Goal: Communication & Community: Answer question/provide support

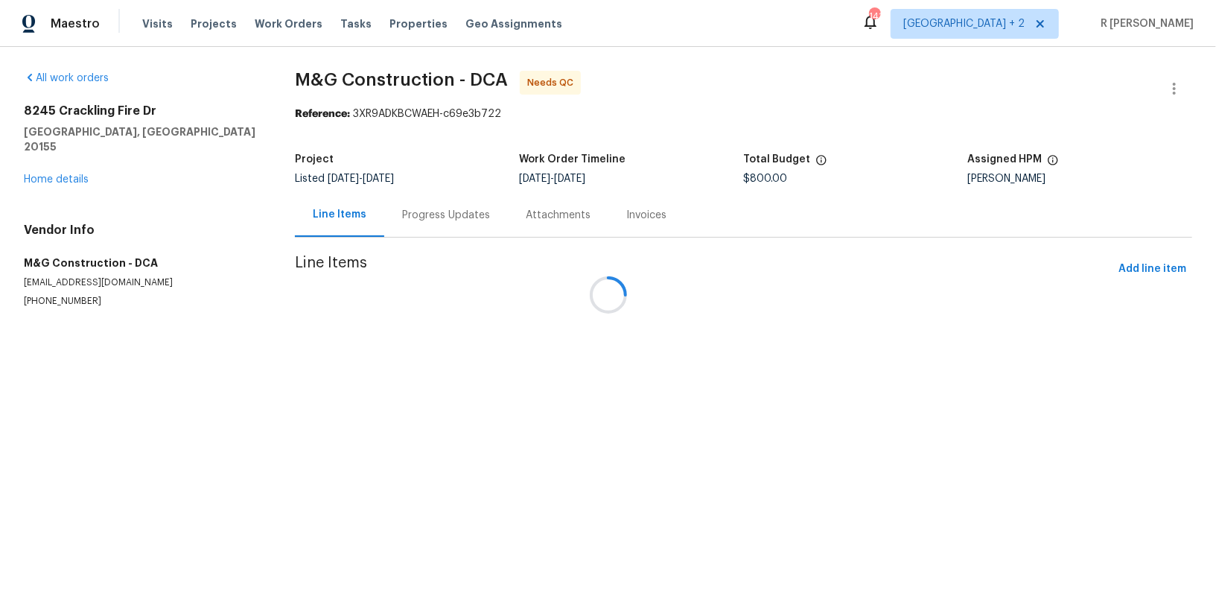
click at [428, 220] on div at bounding box center [608, 295] width 1216 height 590
click at [428, 220] on div "Progress Updates" at bounding box center [446, 215] width 88 height 15
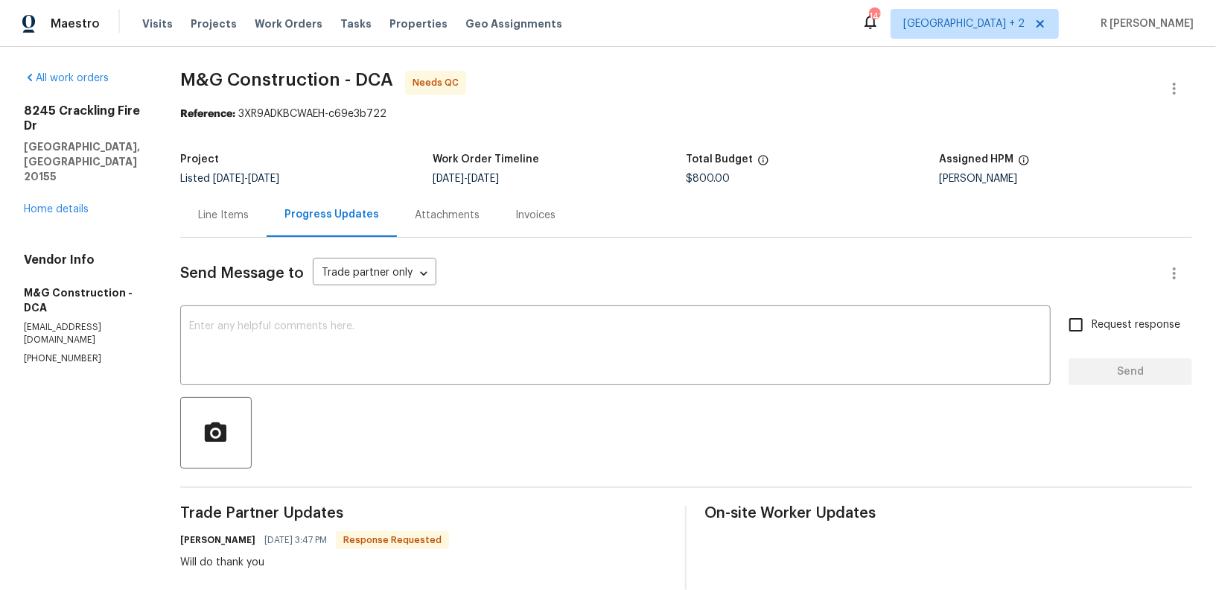
click at [227, 214] on div "Line Items" at bounding box center [223, 215] width 51 height 15
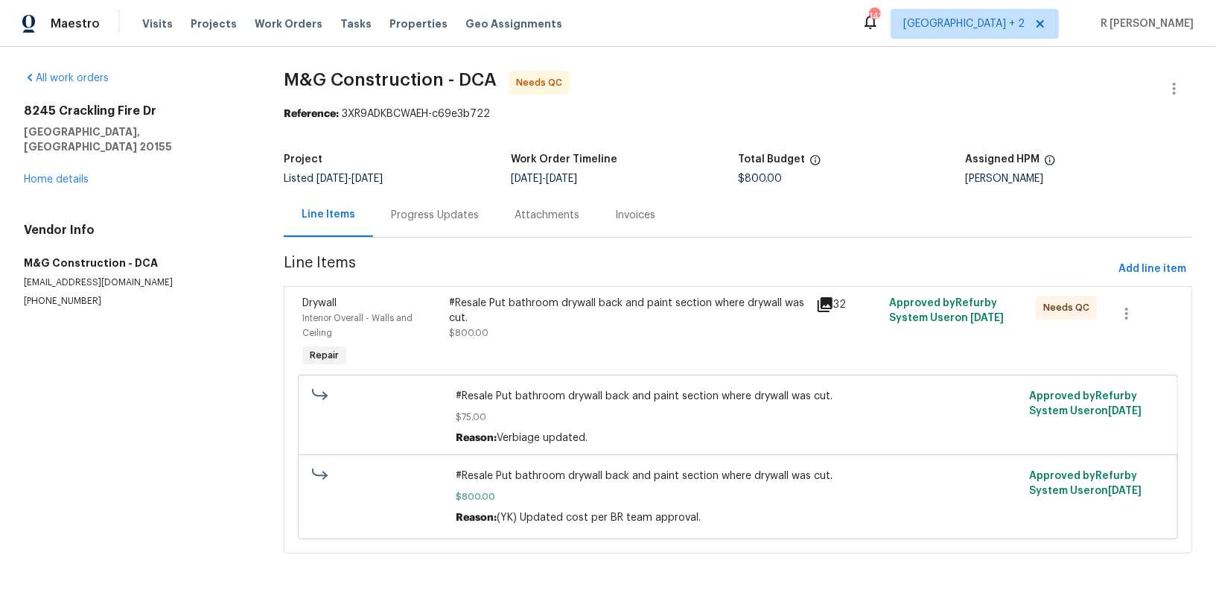
click at [653, 336] on div "#Resale Put bathroom drywall back and paint section where drywall was cut. $800…" at bounding box center [628, 318] width 358 height 45
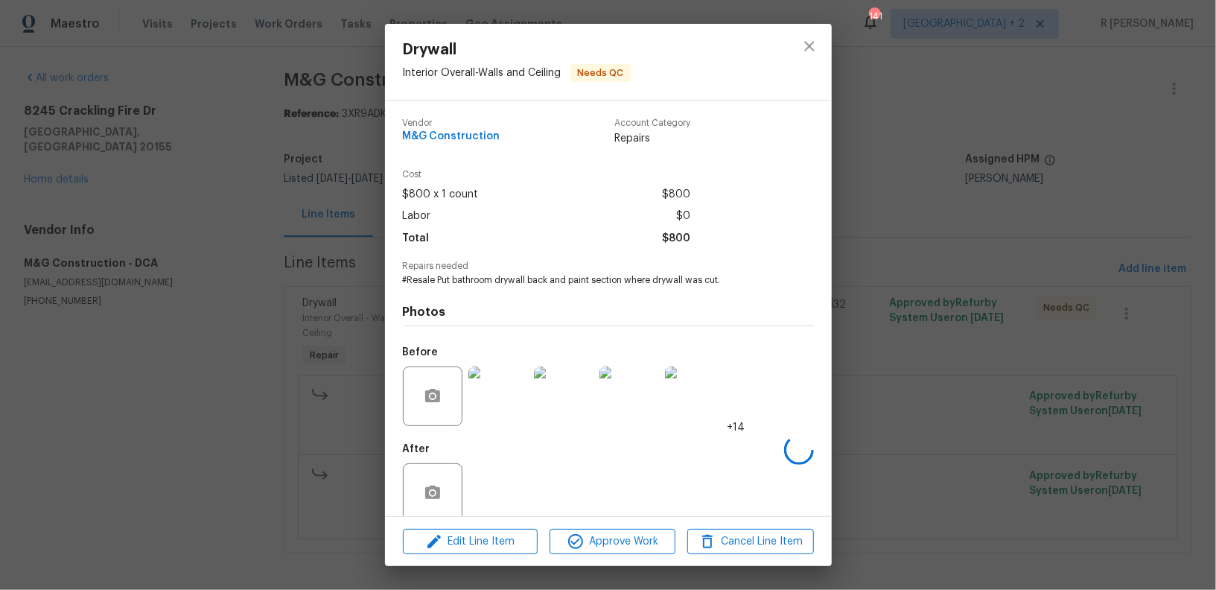
scroll to position [22, 0]
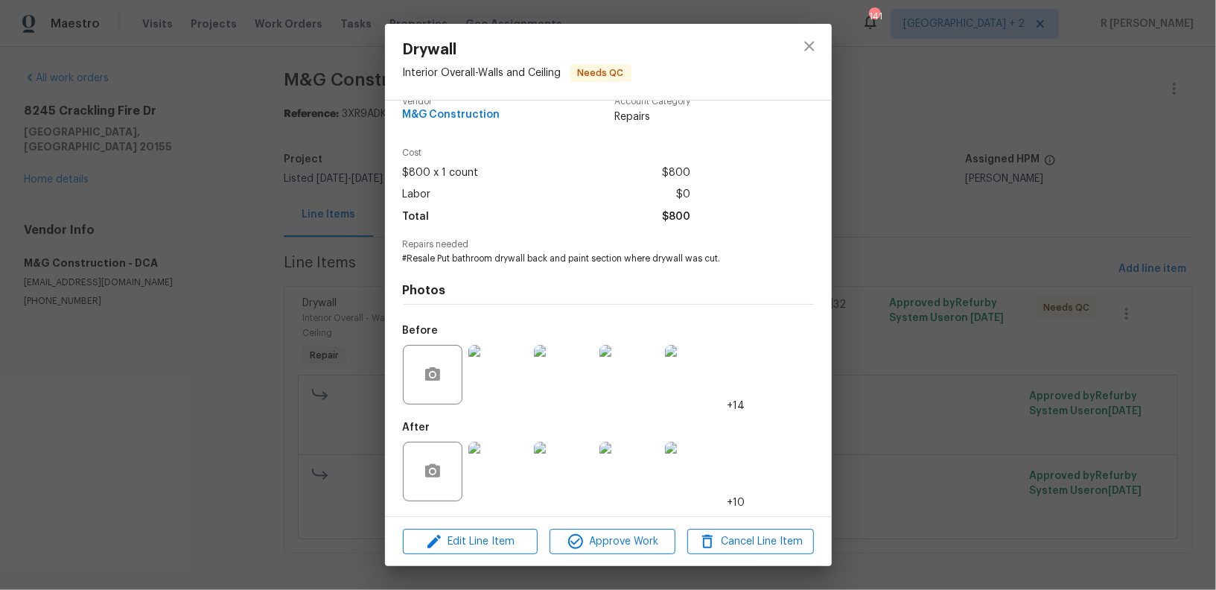
click at [507, 361] on img at bounding box center [499, 375] width 60 height 60
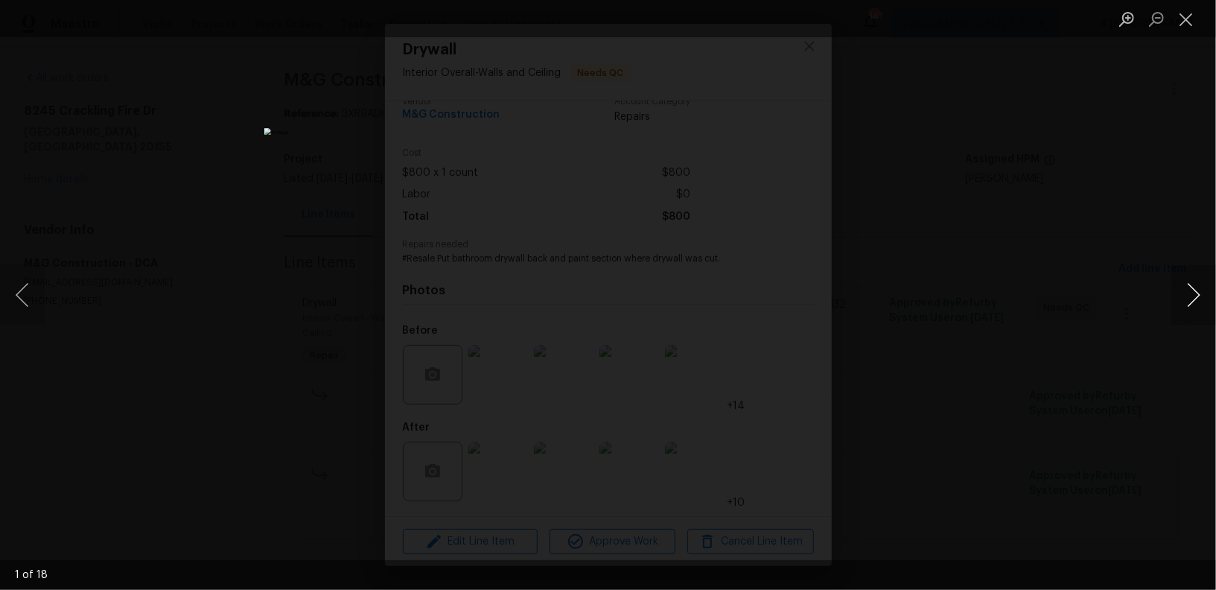
click at [1199, 296] on button "Next image" at bounding box center [1194, 295] width 45 height 60
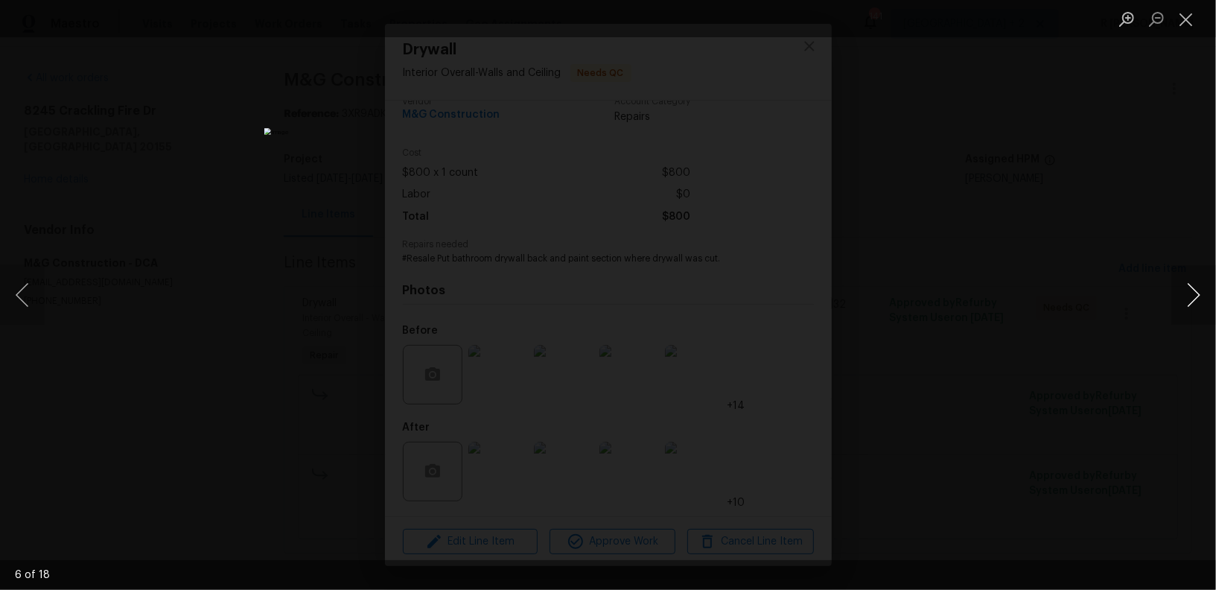
click at [1199, 296] on button "Next image" at bounding box center [1194, 295] width 45 height 60
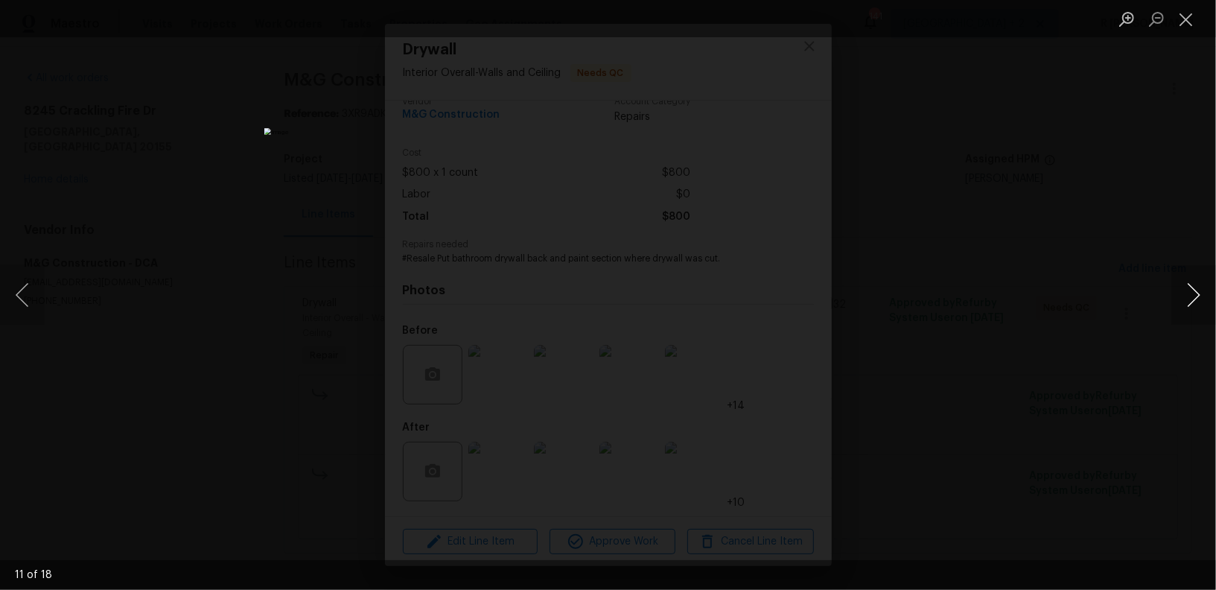
click at [1199, 296] on button "Next image" at bounding box center [1194, 295] width 45 height 60
click at [1194, 20] on button "Close lightbox" at bounding box center [1187, 19] width 30 height 26
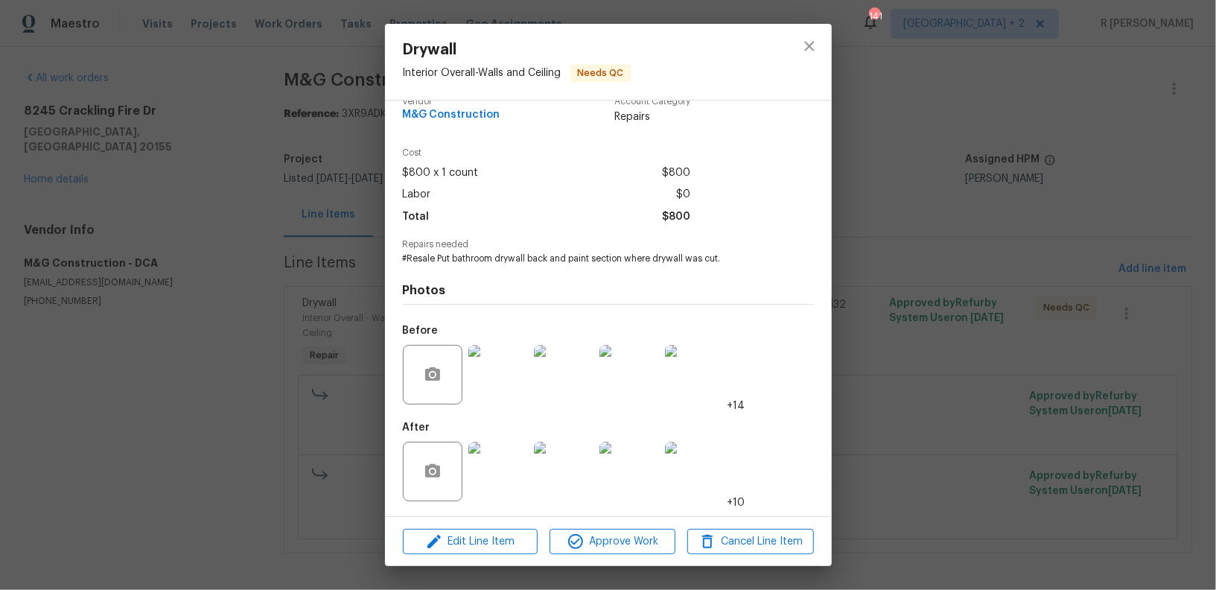
click at [501, 478] on img at bounding box center [499, 472] width 60 height 60
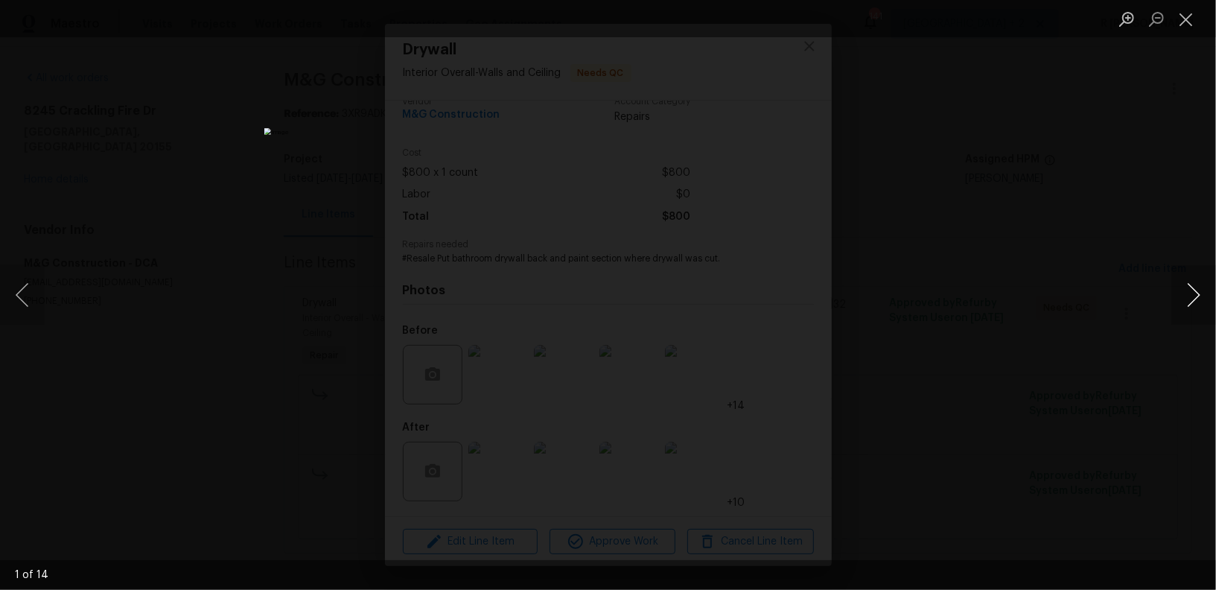
click at [1187, 294] on button "Next image" at bounding box center [1194, 295] width 45 height 60
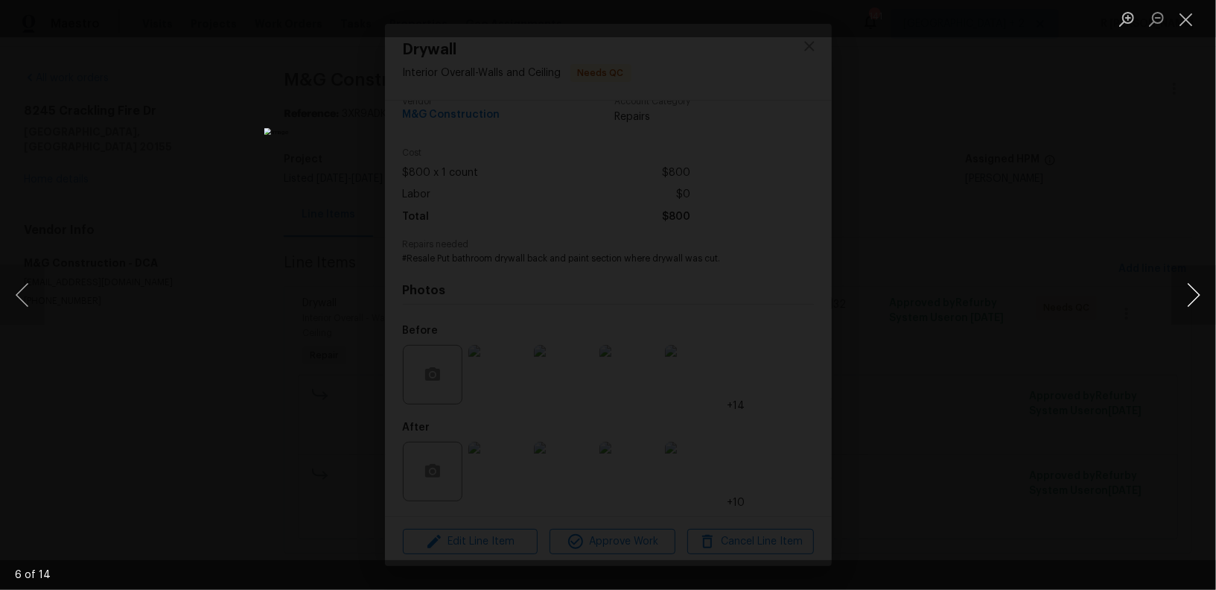
click at [1187, 294] on button "Next image" at bounding box center [1194, 295] width 45 height 60
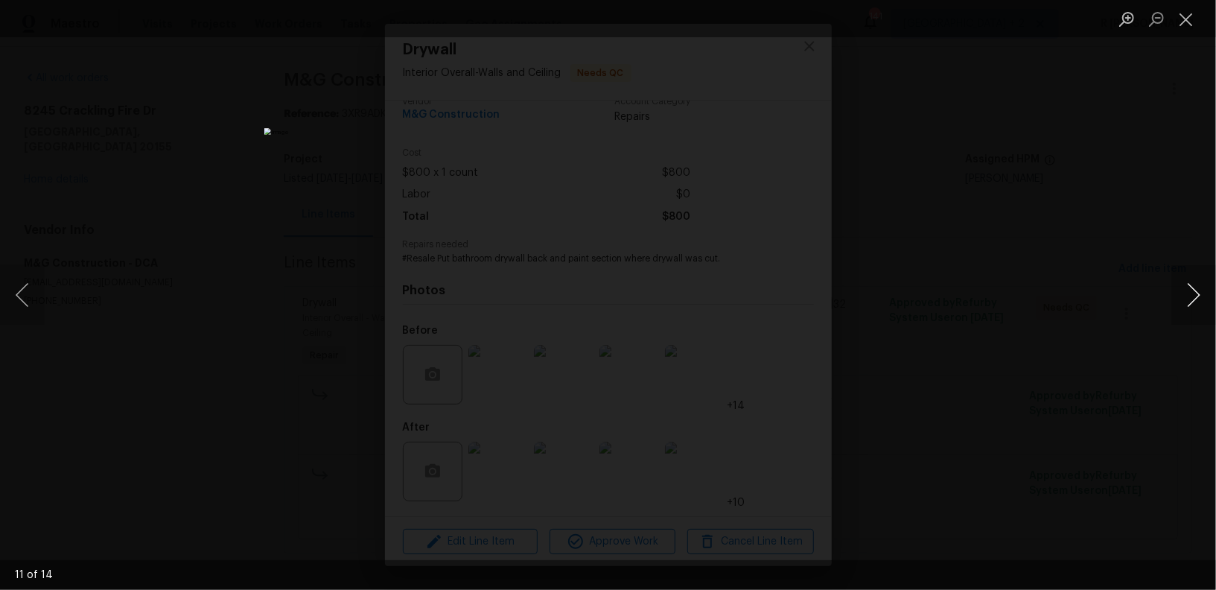
click at [1187, 294] on button "Next image" at bounding box center [1194, 295] width 45 height 60
click at [1190, 23] on button "Close lightbox" at bounding box center [1187, 19] width 30 height 26
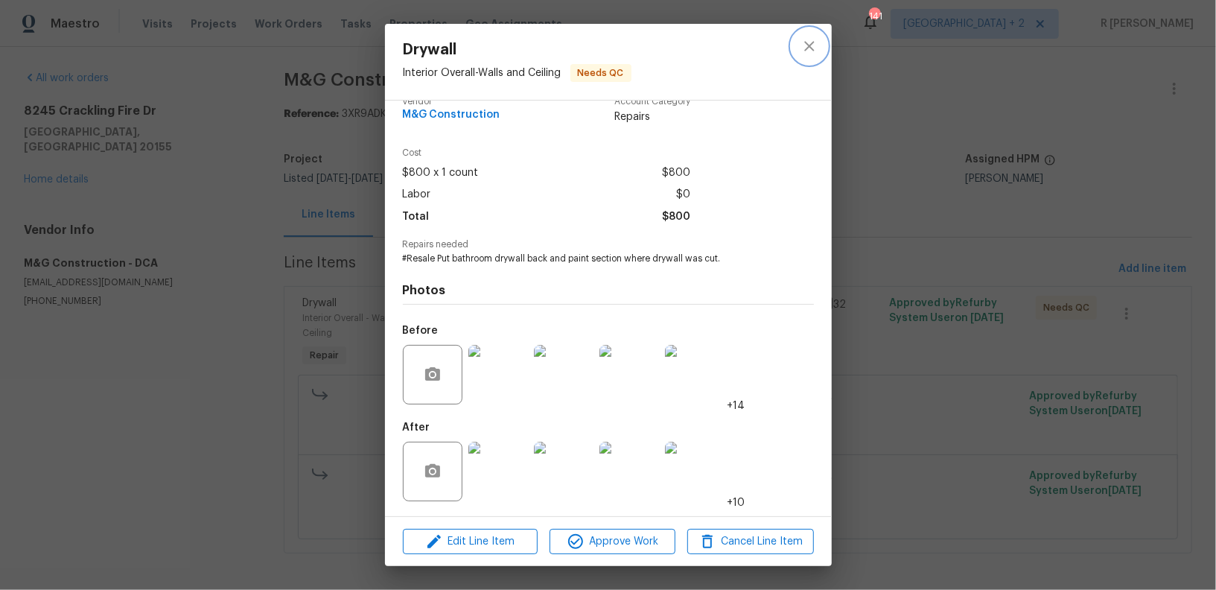
click at [822, 40] on button "close" at bounding box center [810, 46] width 36 height 36
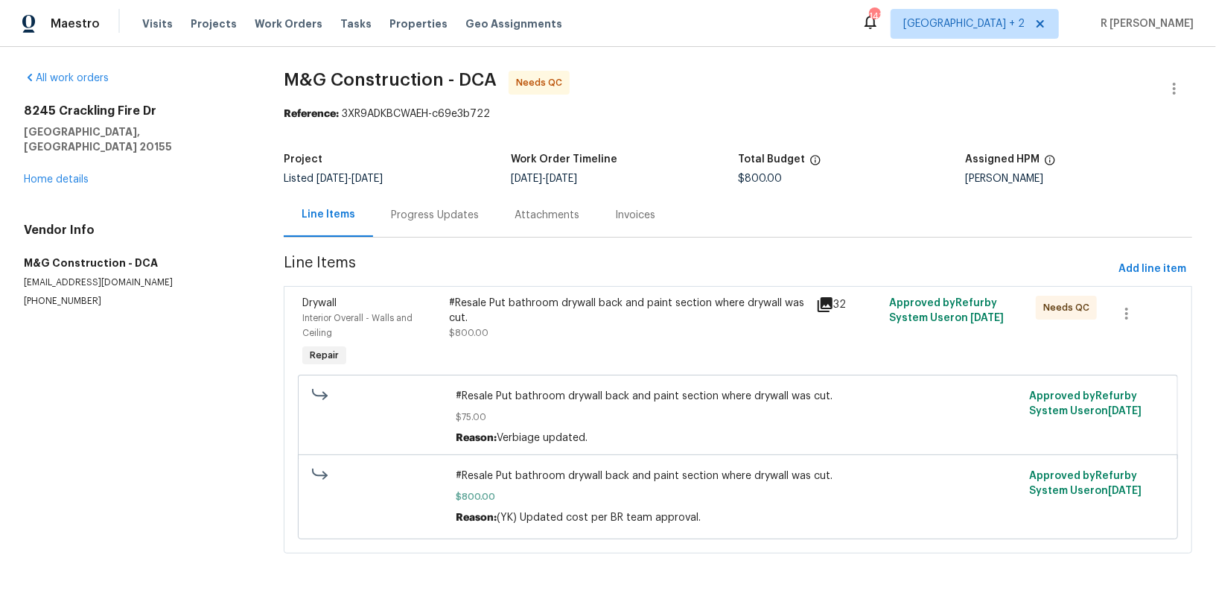
click at [458, 209] on div "Progress Updates" at bounding box center [435, 215] width 88 height 15
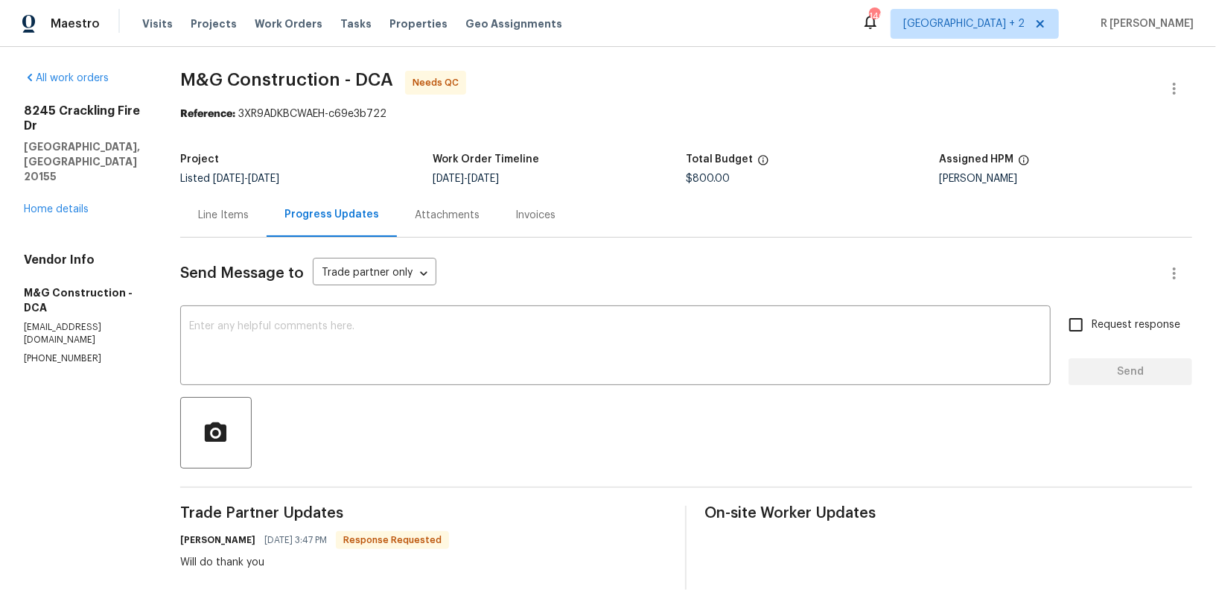
click at [240, 229] on div "Line Items" at bounding box center [223, 215] width 86 height 44
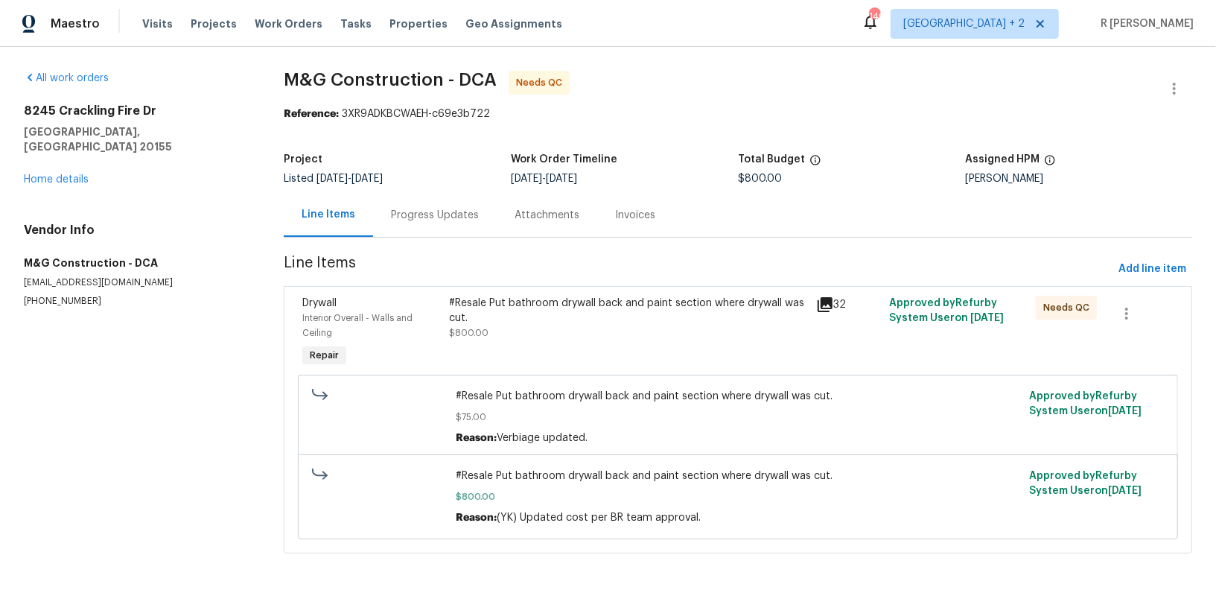
click at [583, 358] on div "#Resale Put bathroom drywall back and paint section where drywall was cut. $800…" at bounding box center [628, 332] width 367 height 83
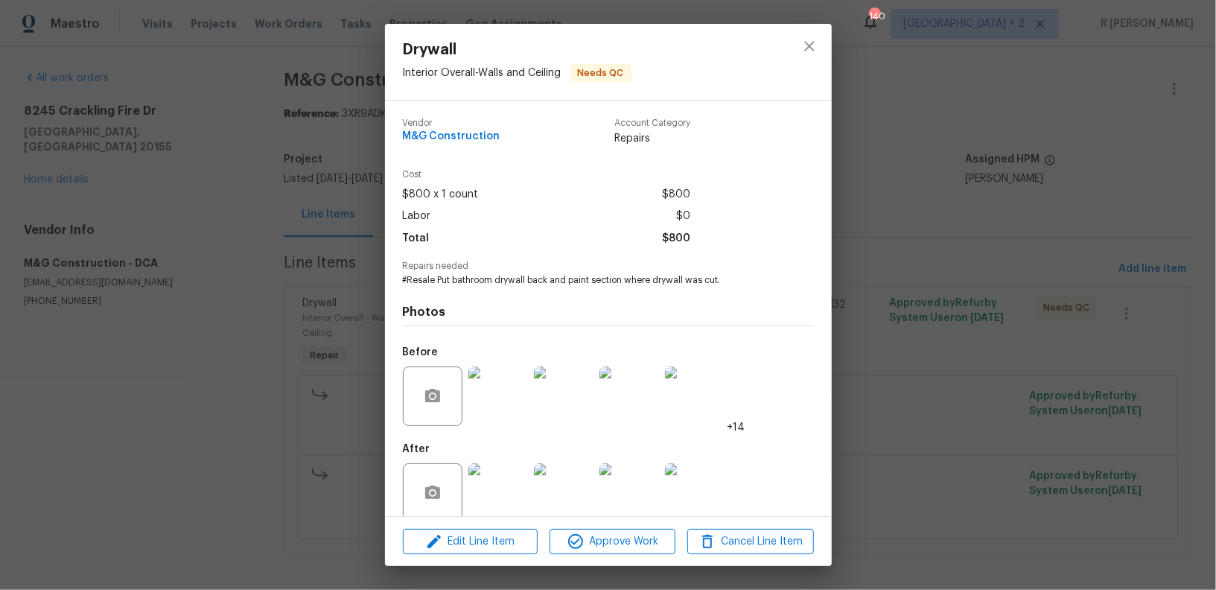
scroll to position [22, 0]
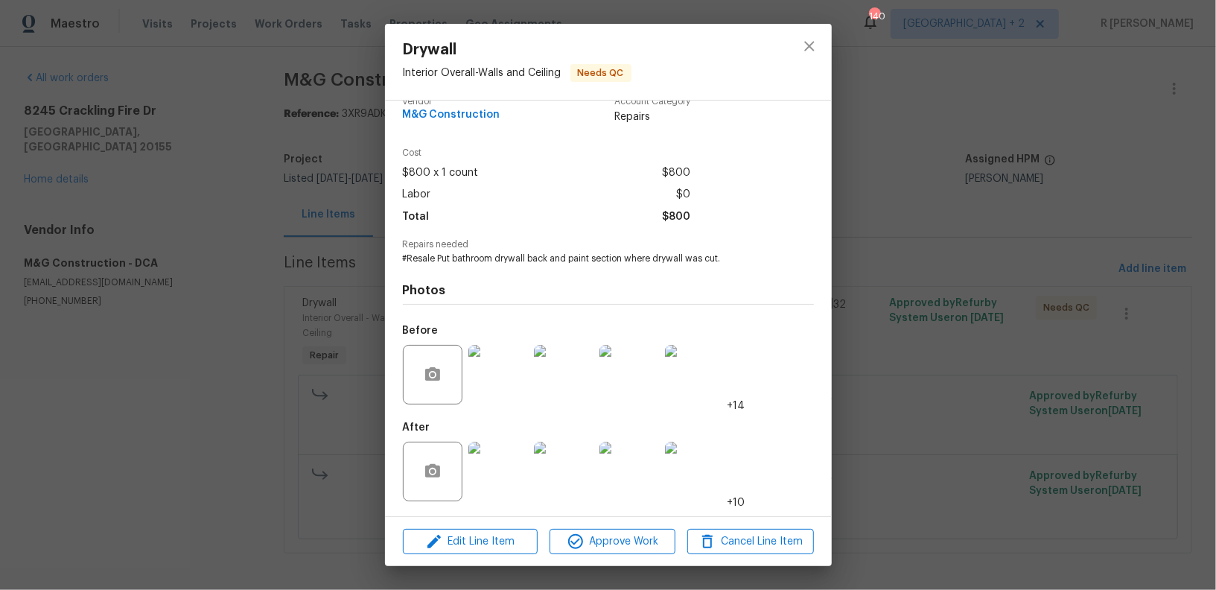
click at [480, 346] on img at bounding box center [499, 375] width 60 height 60
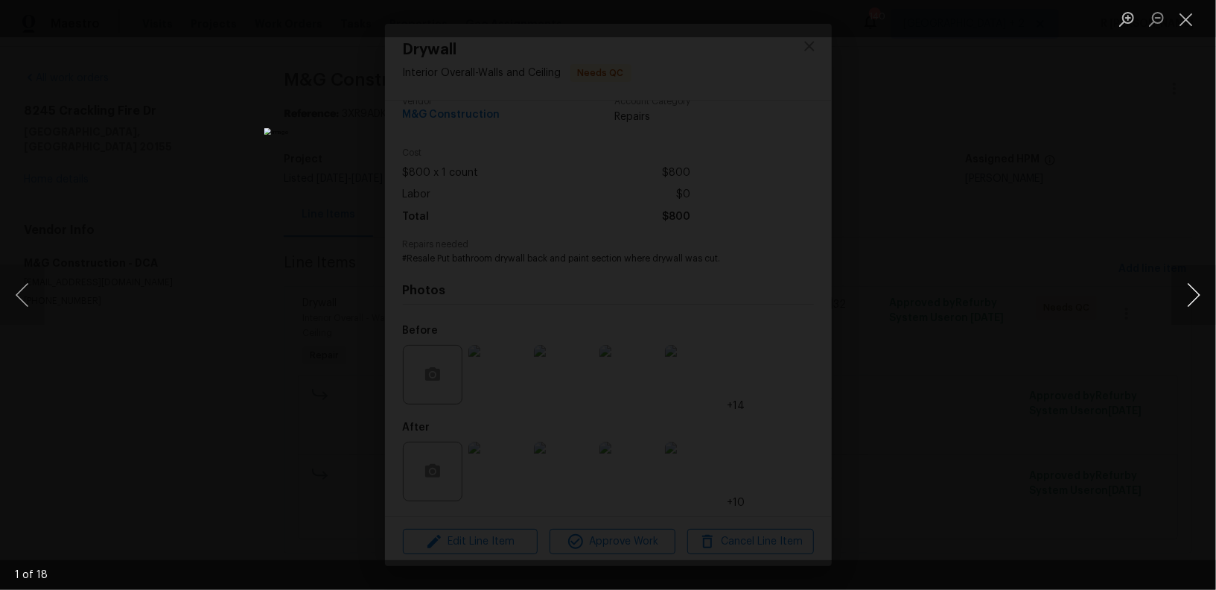
click at [1189, 298] on button "Next image" at bounding box center [1194, 295] width 45 height 60
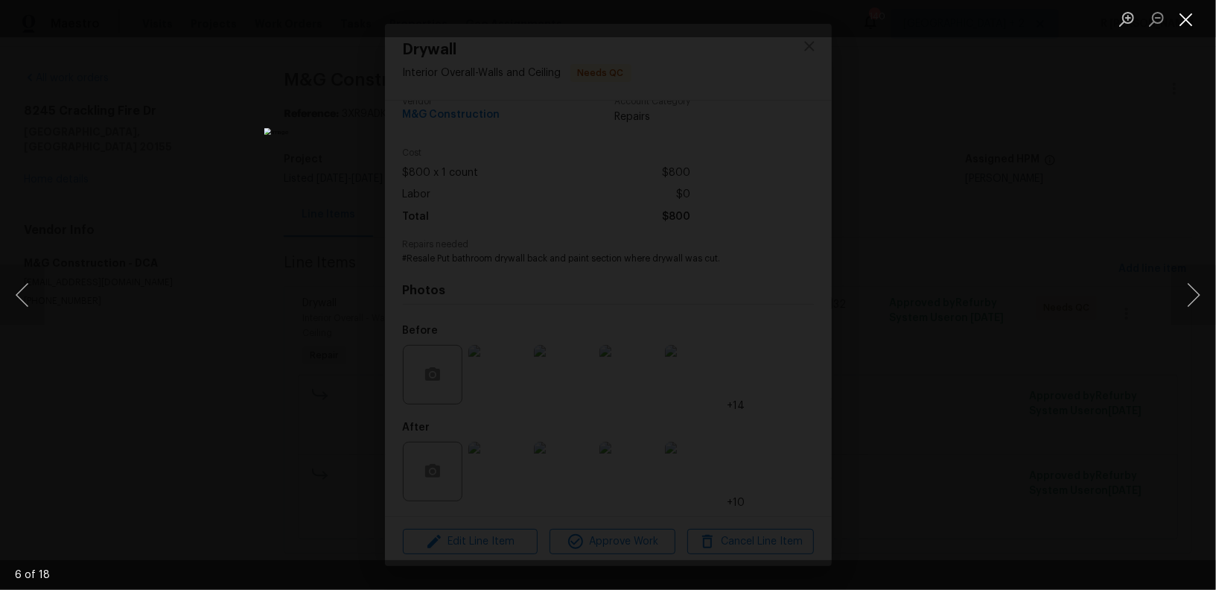
click at [1191, 7] on button "Close lightbox" at bounding box center [1187, 19] width 30 height 26
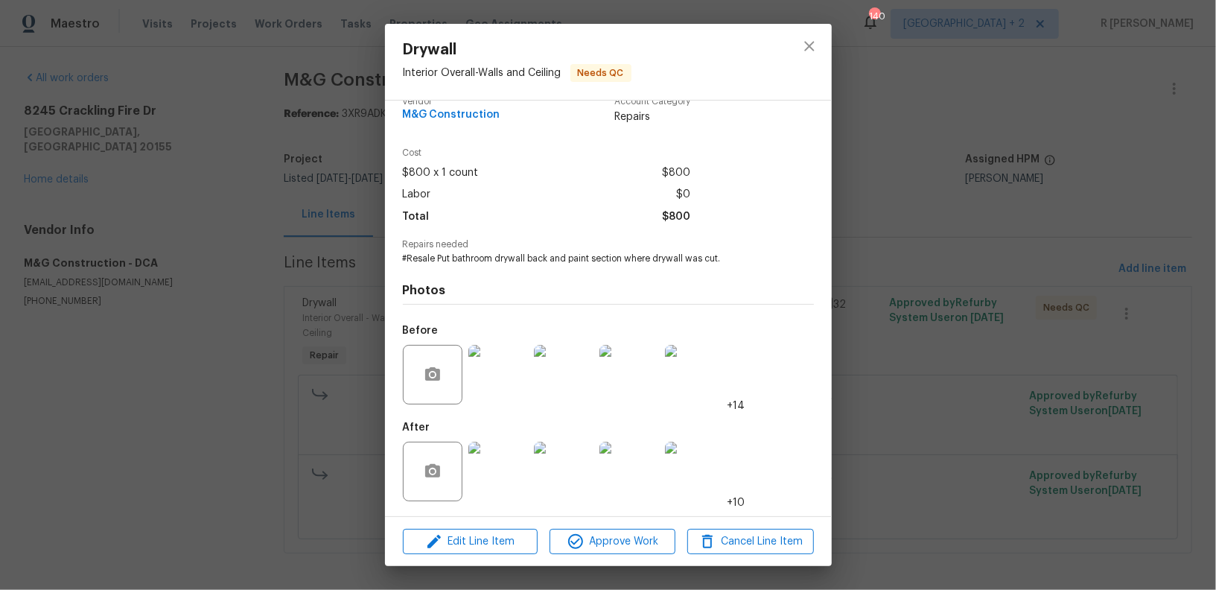
click at [489, 463] on img at bounding box center [499, 472] width 60 height 60
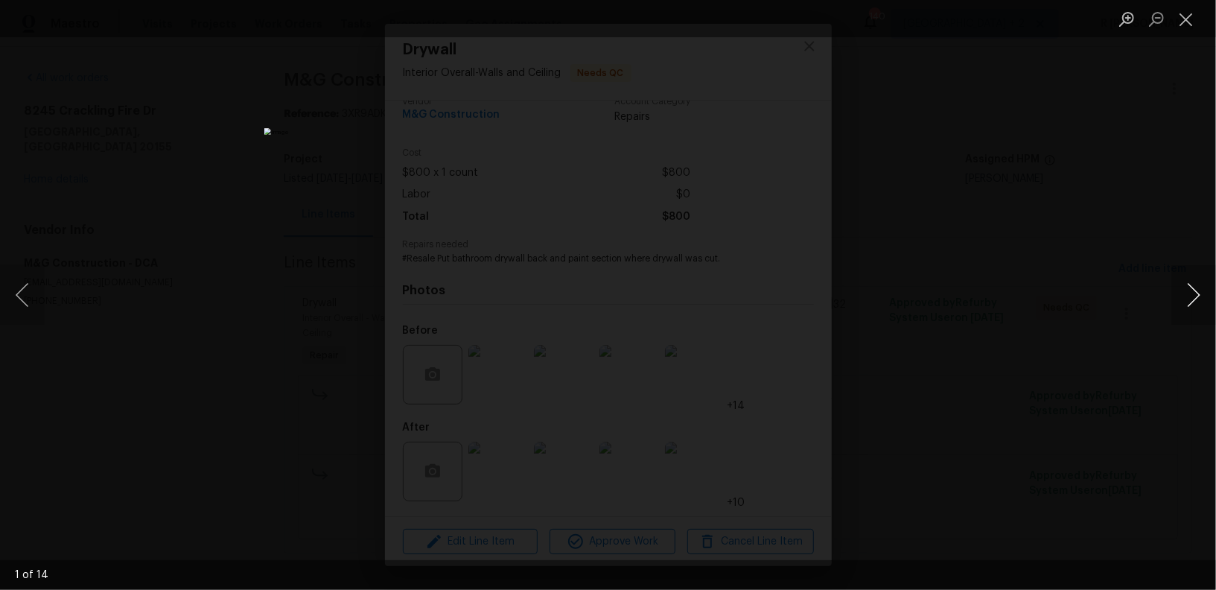
click at [1187, 290] on button "Next image" at bounding box center [1194, 295] width 45 height 60
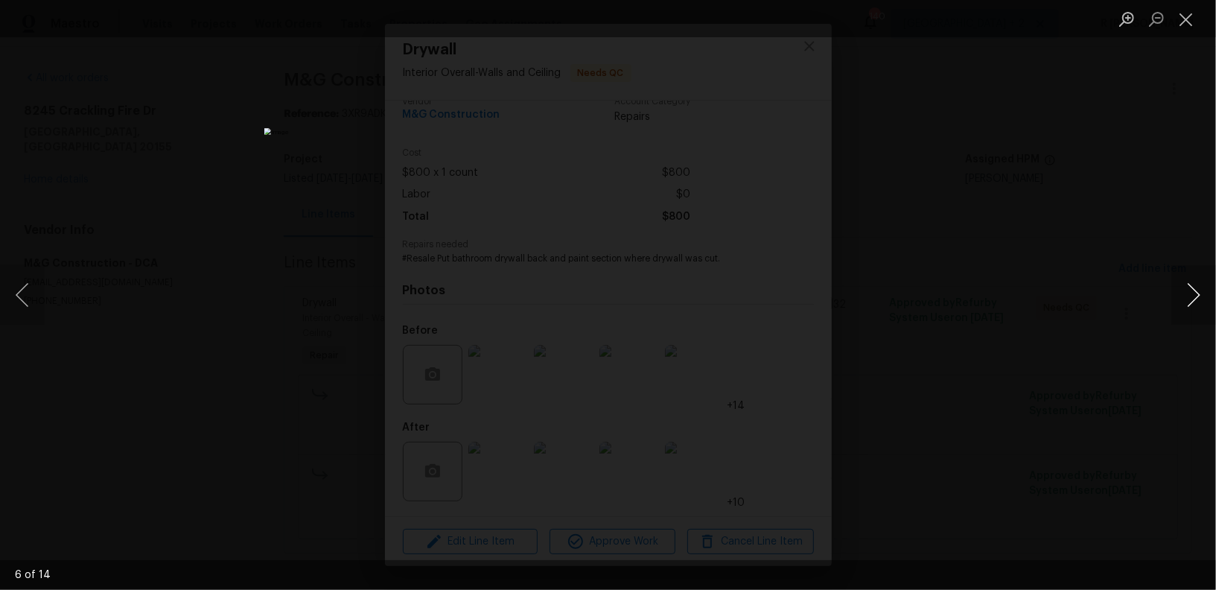
click at [1187, 290] on button "Next image" at bounding box center [1194, 295] width 45 height 60
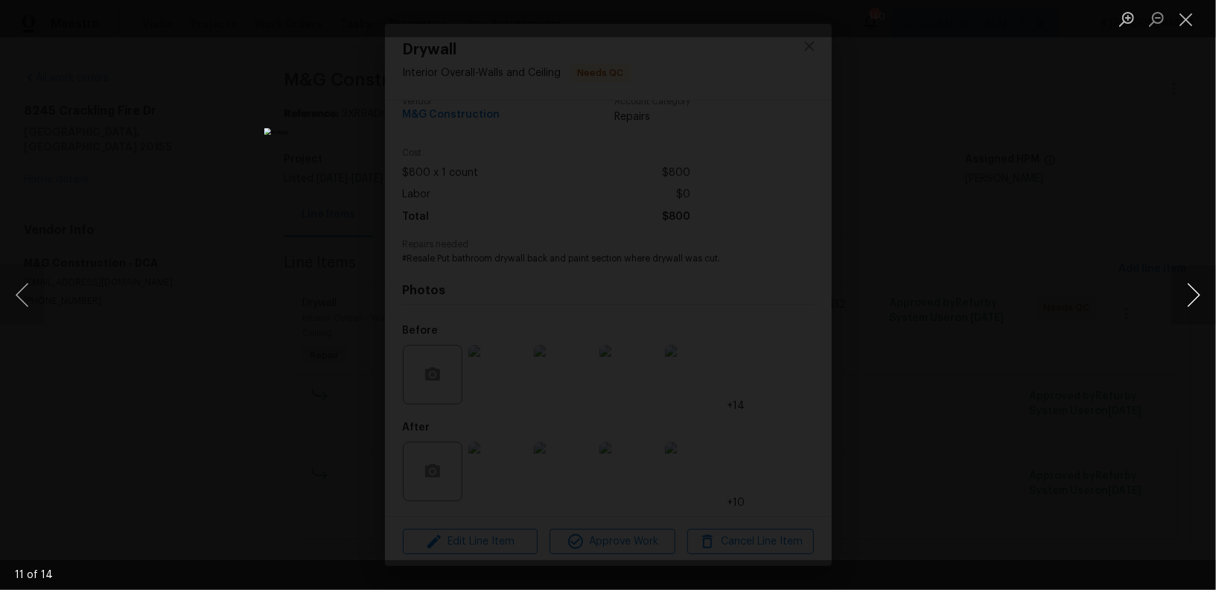
click at [1187, 290] on button "Next image" at bounding box center [1194, 295] width 45 height 60
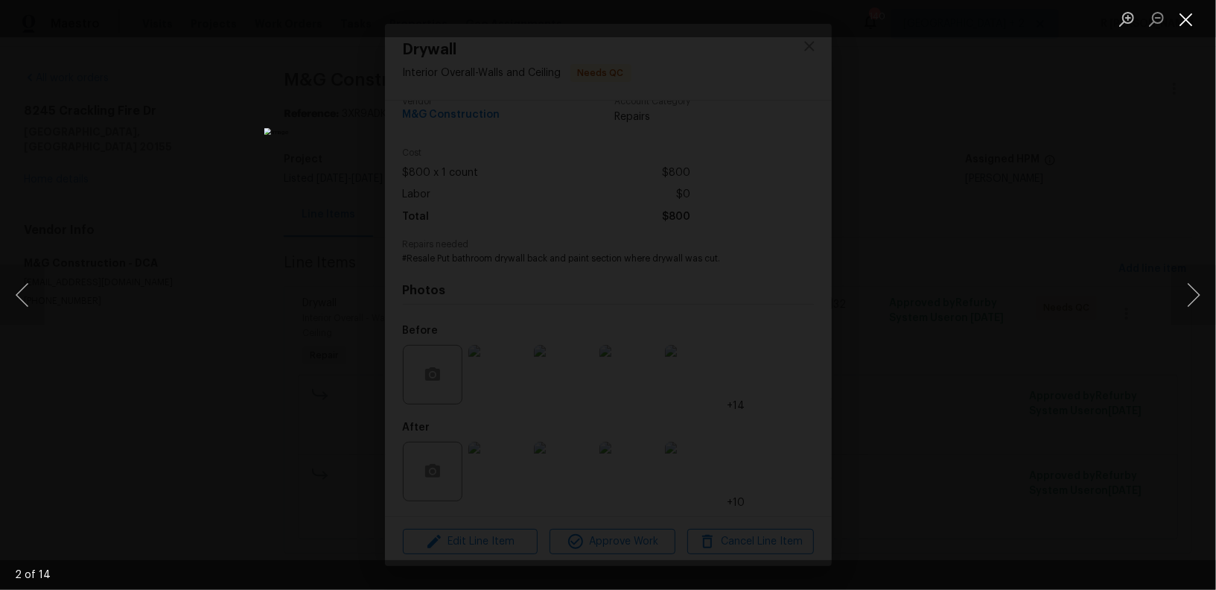
click at [1194, 14] on button "Close lightbox" at bounding box center [1187, 19] width 30 height 26
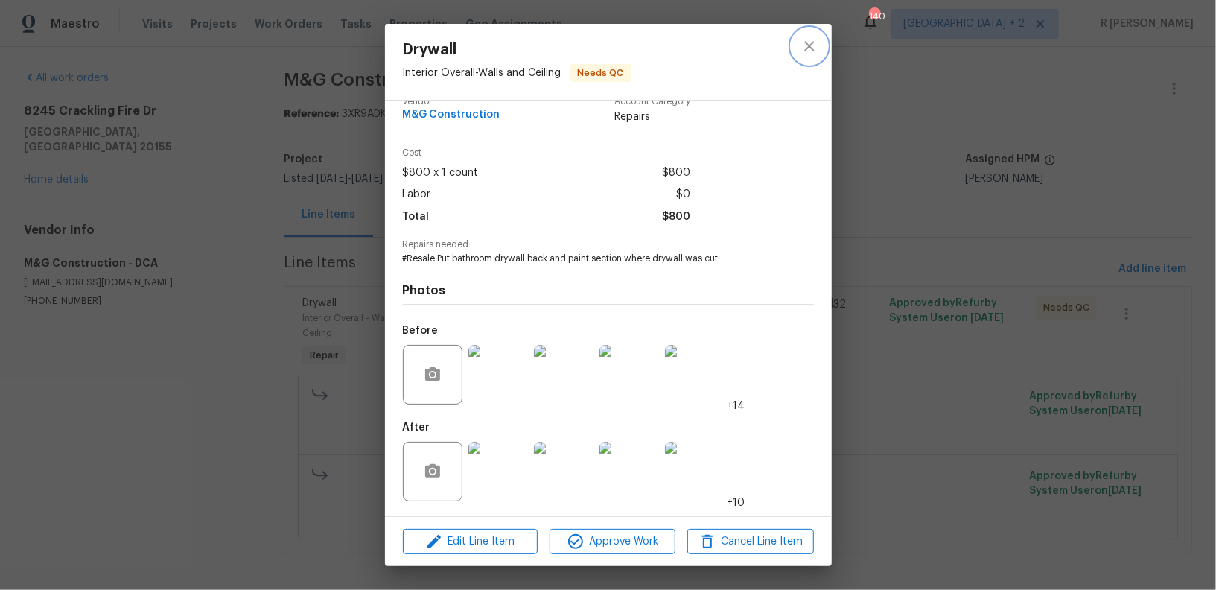
click at [809, 41] on icon "close" at bounding box center [810, 46] width 18 height 18
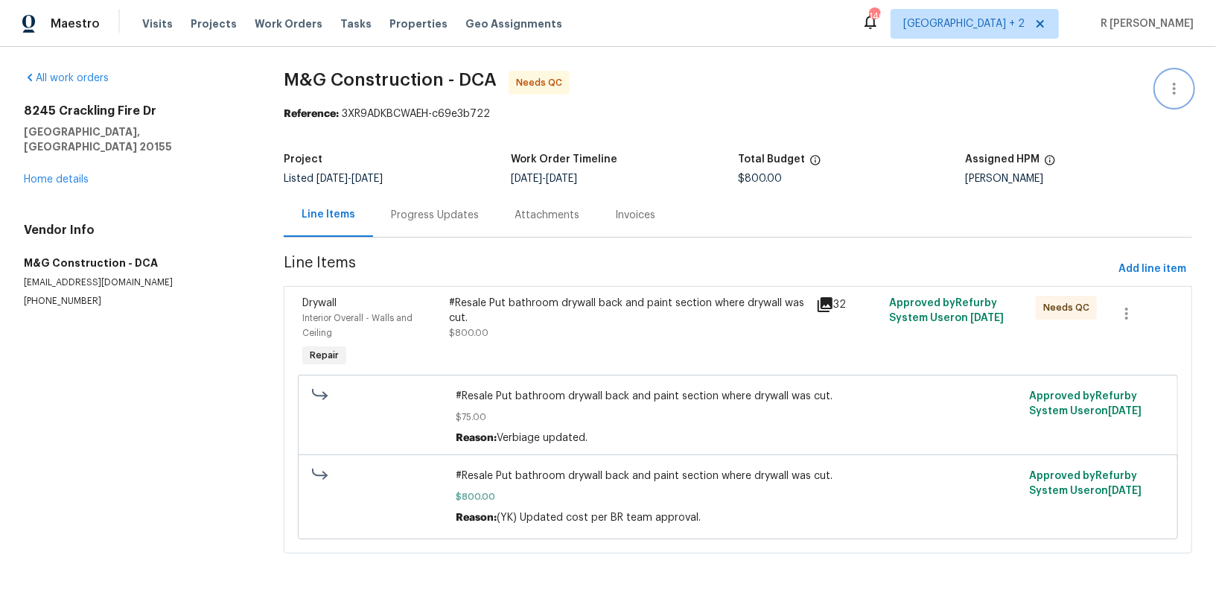
click at [1168, 100] on button "button" at bounding box center [1175, 89] width 36 height 36
click at [1115, 93] on li "Edit" at bounding box center [1126, 88] width 161 height 25
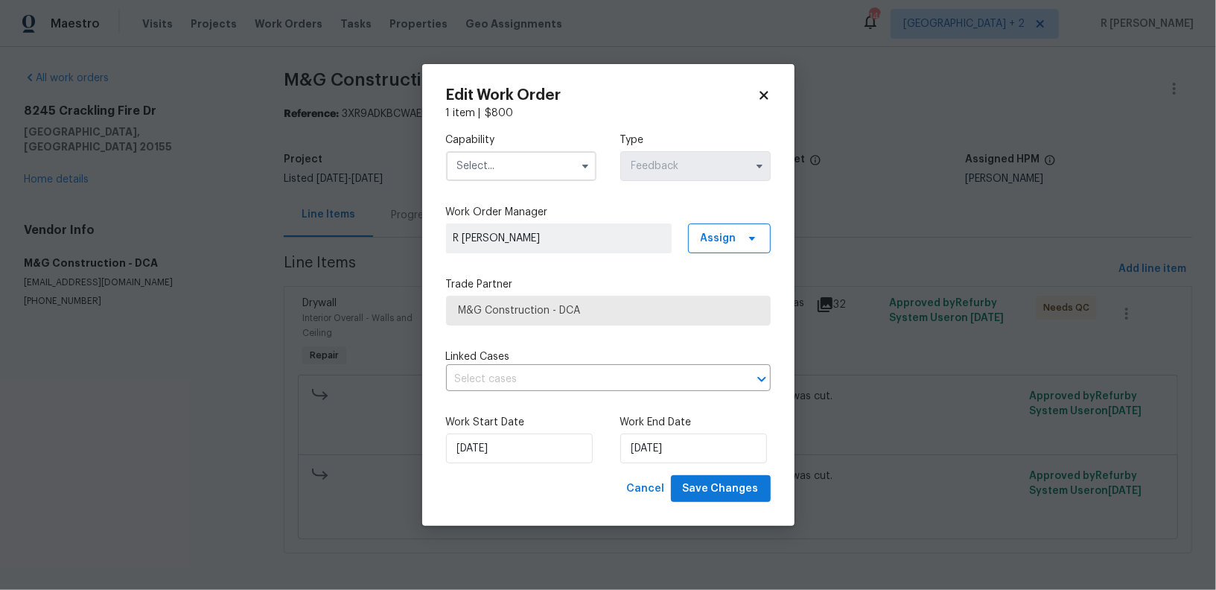
click at [535, 166] on input "text" at bounding box center [521, 166] width 150 height 30
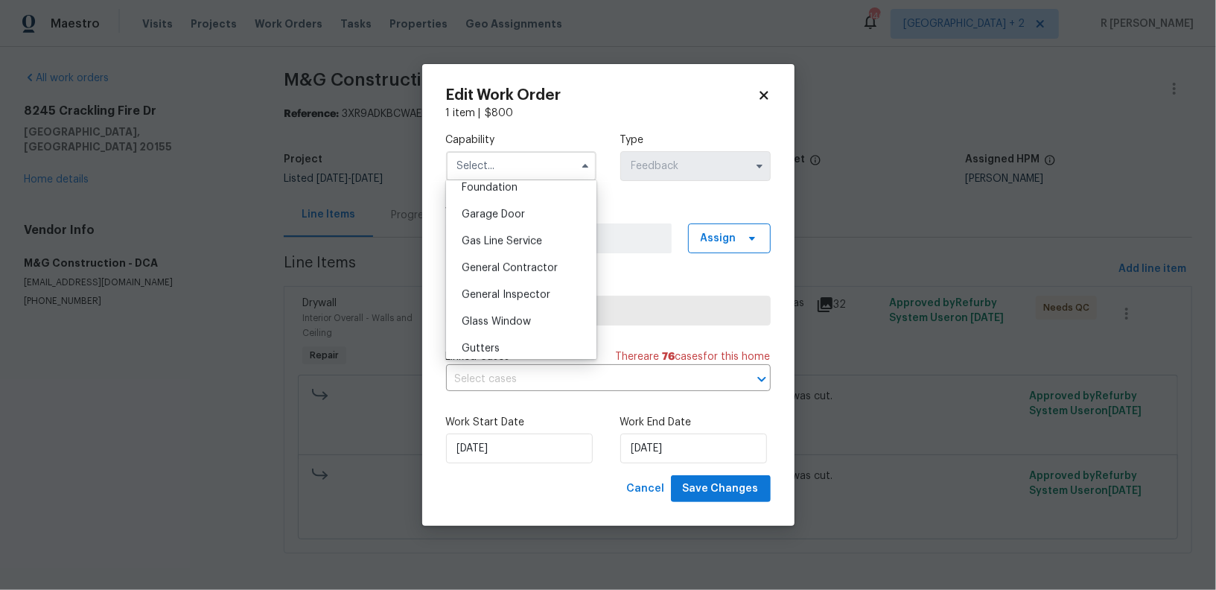
scroll to position [651, 0]
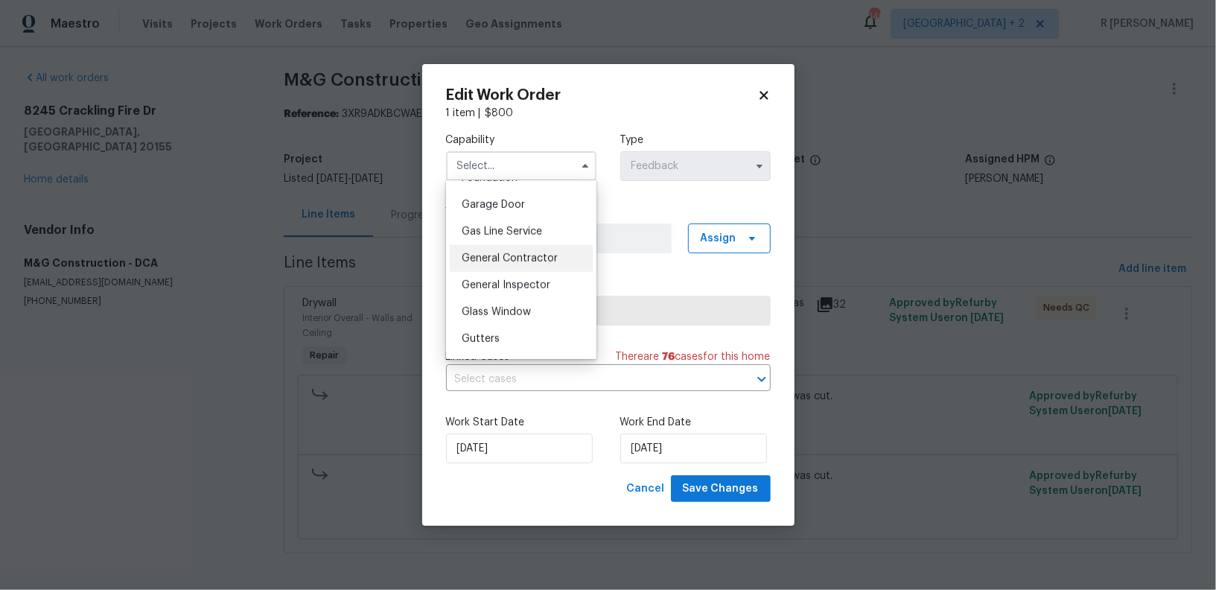
click at [515, 260] on span "General Contractor" at bounding box center [510, 258] width 96 height 10
type input "General Contractor"
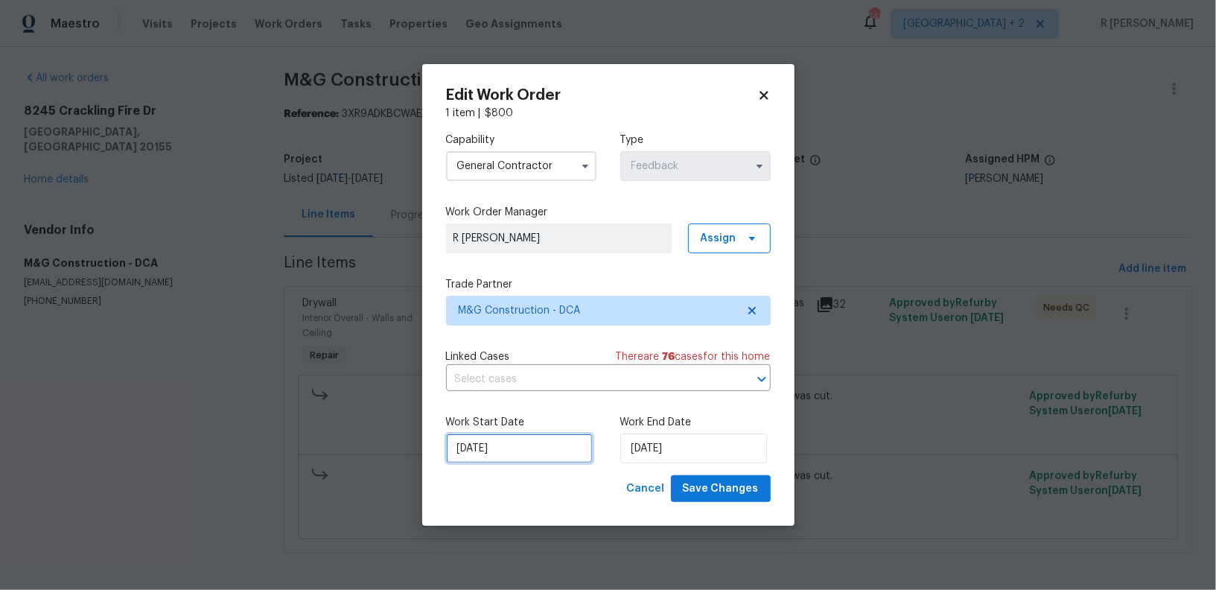
click at [489, 457] on input "05/09/2025" at bounding box center [519, 449] width 147 height 30
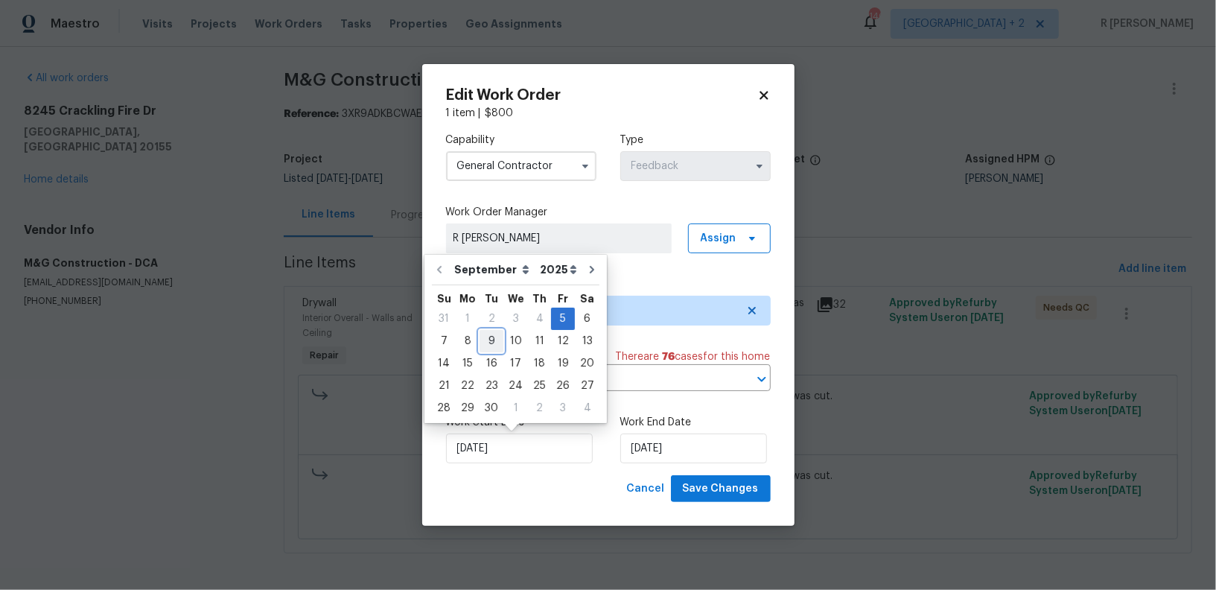
click at [489, 337] on div "9" at bounding box center [492, 341] width 24 height 21
type input "09/09/2025"
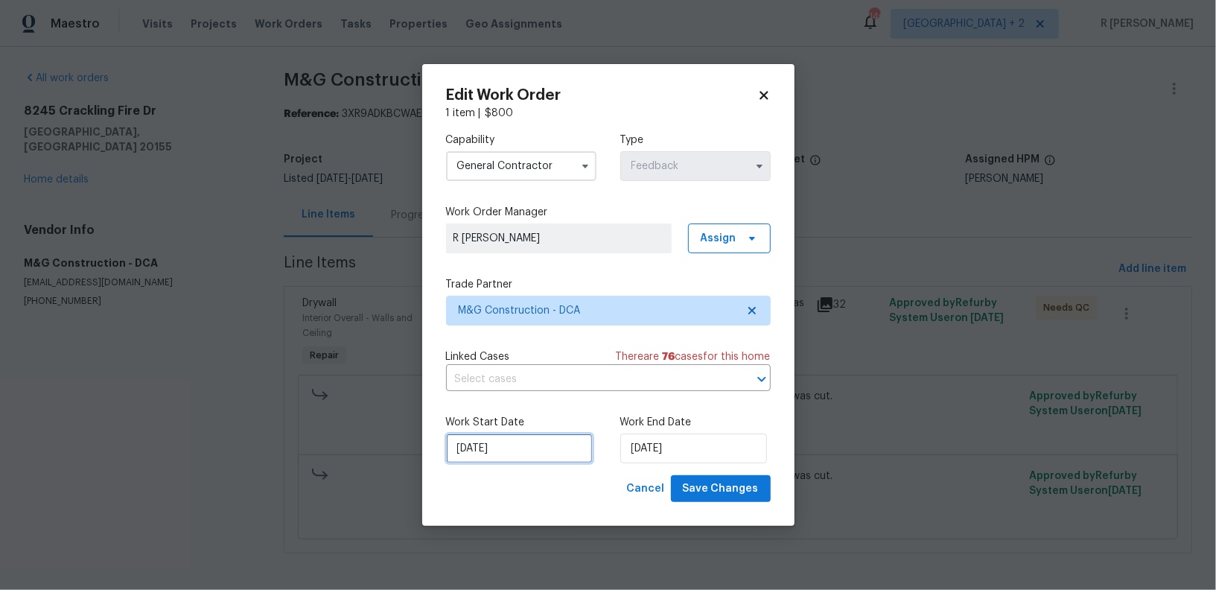
click at [484, 460] on input "09/09/2025" at bounding box center [519, 449] width 147 height 30
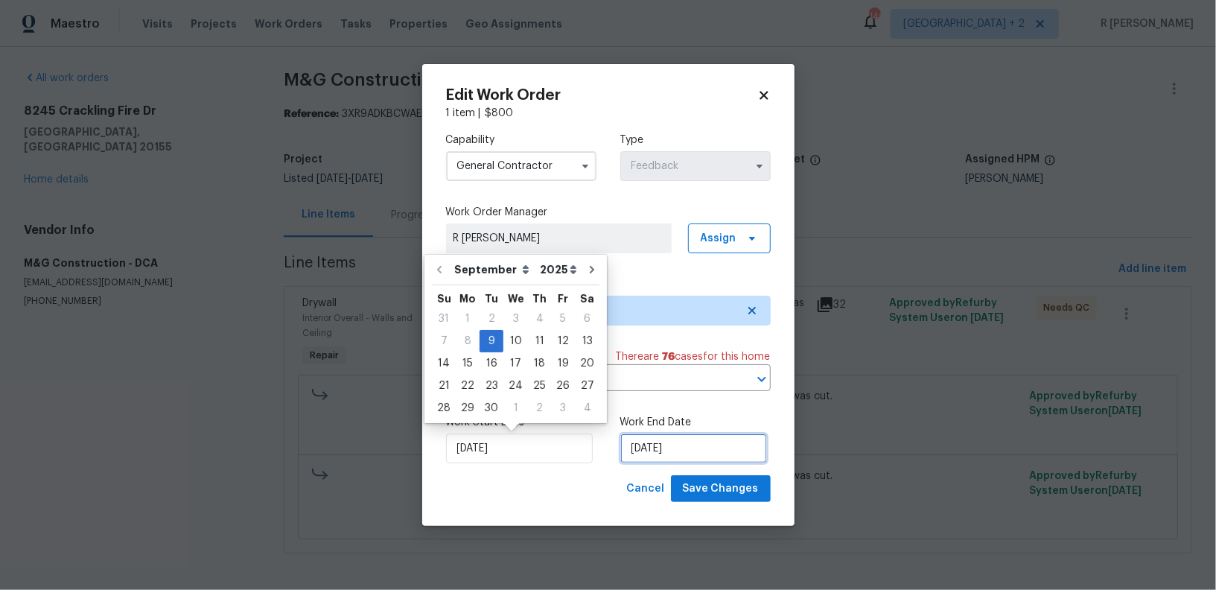
click at [637, 456] on input "09/09/2025" at bounding box center [694, 449] width 147 height 30
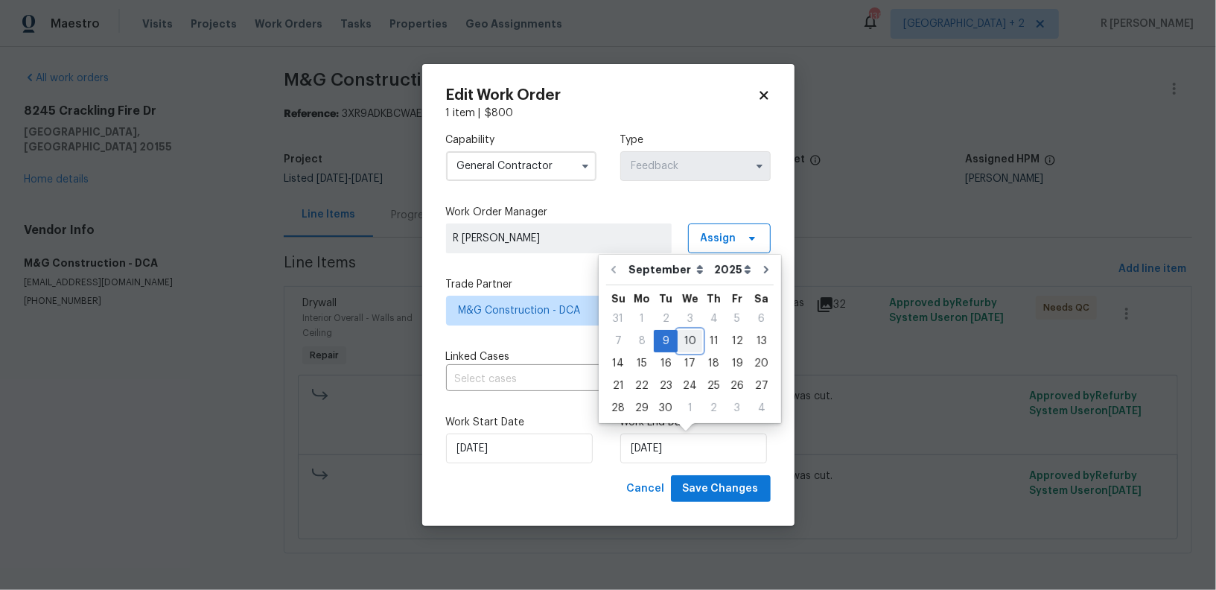
click at [688, 340] on div "10" at bounding box center [690, 341] width 25 height 21
type input "10/09/2025"
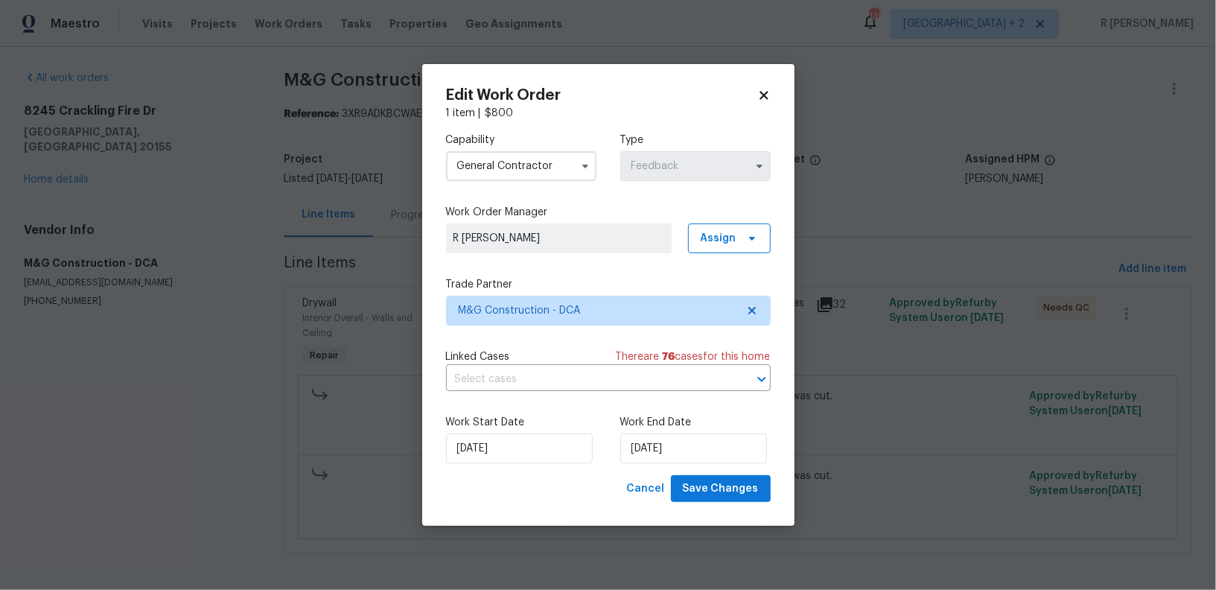
click at [764, 96] on icon at bounding box center [764, 95] width 8 height 8
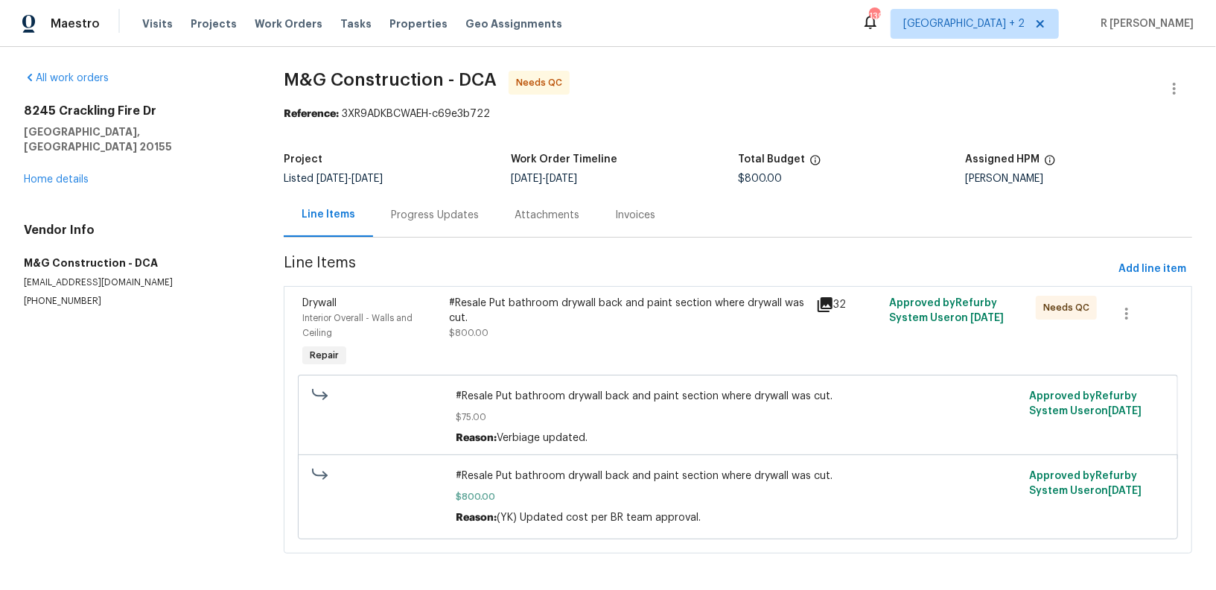
click at [452, 227] on div "Progress Updates" at bounding box center [435, 215] width 124 height 44
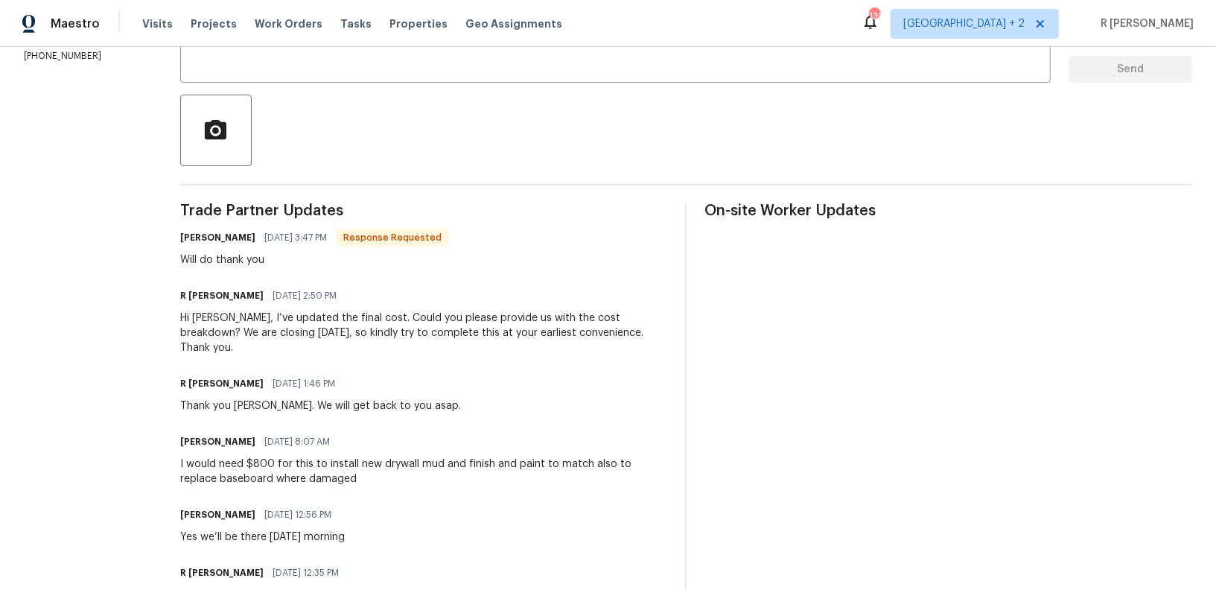
scroll to position [307, 0]
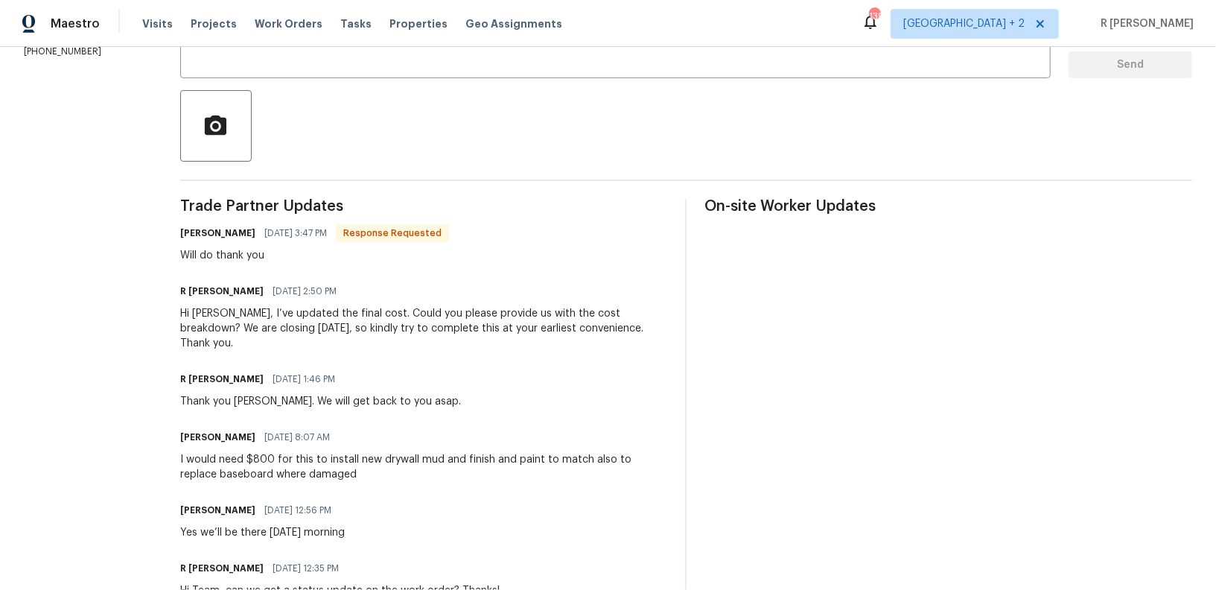
drag, startPoint x: 253, startPoint y: 232, endPoint x: 174, endPoint y: 241, distance: 79.5
click at [174, 241] on div "All work orders 8245 Crackling Fire Dr Gainesville, VA 20155 Home details Vendo…" at bounding box center [608, 292] width 1216 height 1105
copy h6 "Cheila Marquina"
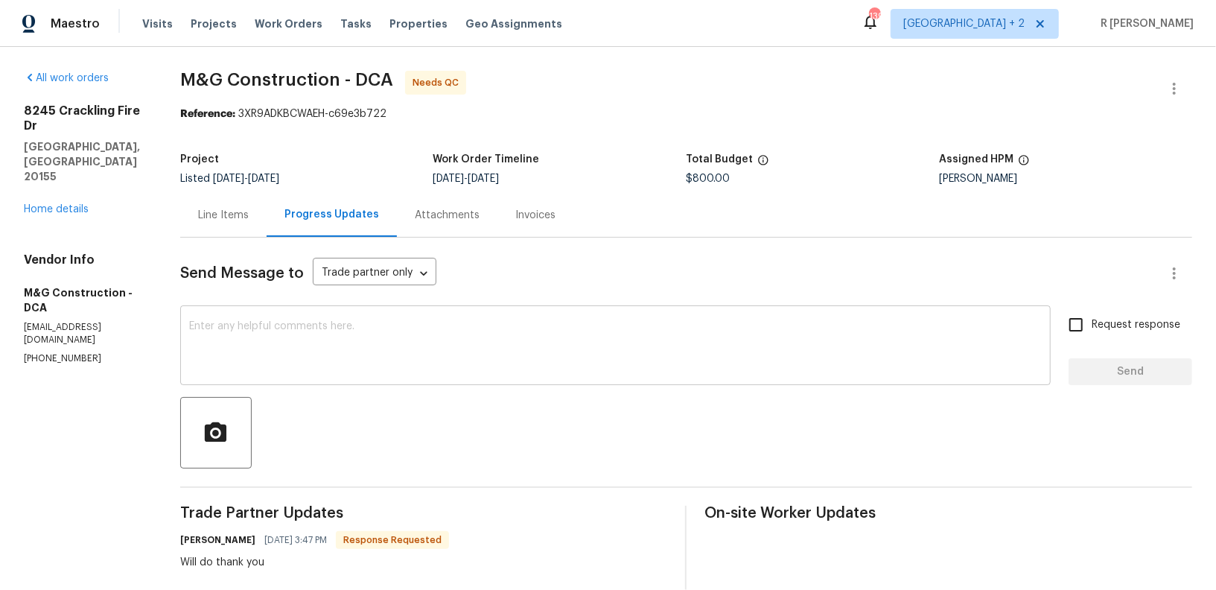
click at [386, 352] on textarea at bounding box center [615, 347] width 853 height 52
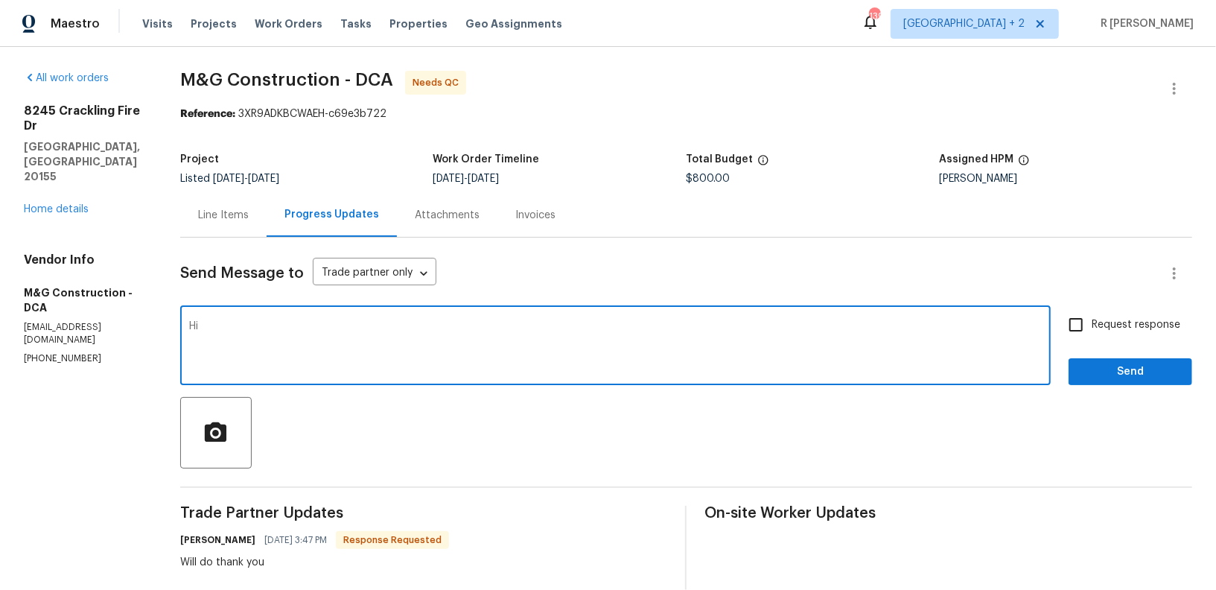
paste textarea "Cheila Marquina"
type textarea "Hi Cheila Marquina, Is the work completed. Kindly confirm. Thank you"
click at [1138, 326] on span "Request response" at bounding box center [1136, 325] width 89 height 16
click at [1092, 326] on input "Request response" at bounding box center [1076, 324] width 31 height 31
checkbox input "true"
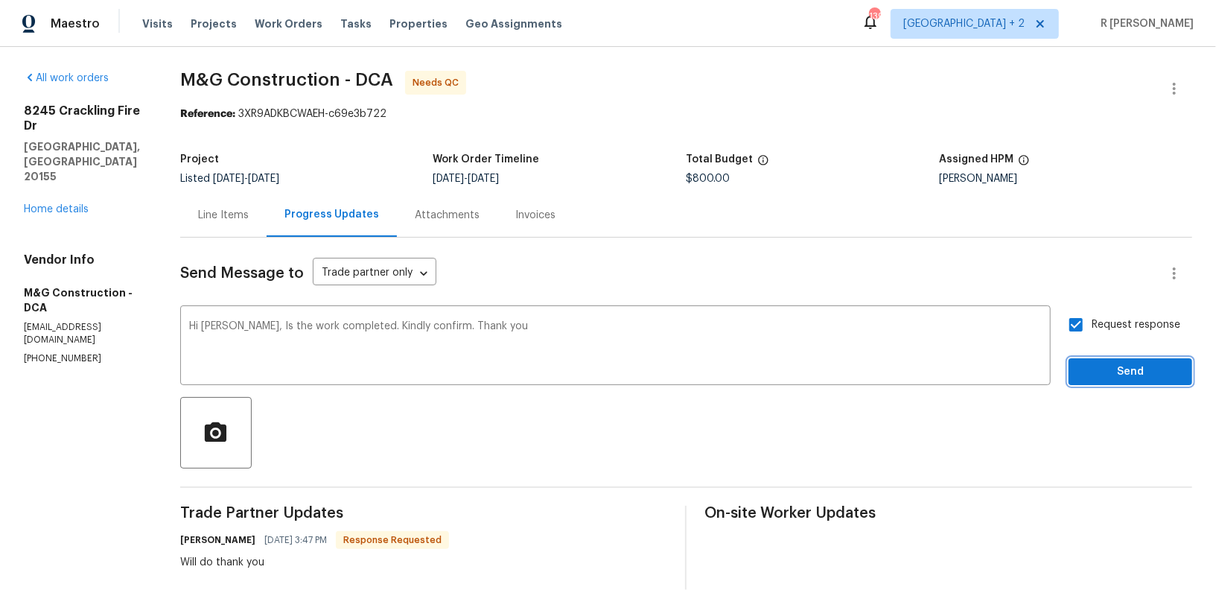
click at [1114, 383] on button "Send" at bounding box center [1131, 372] width 124 height 28
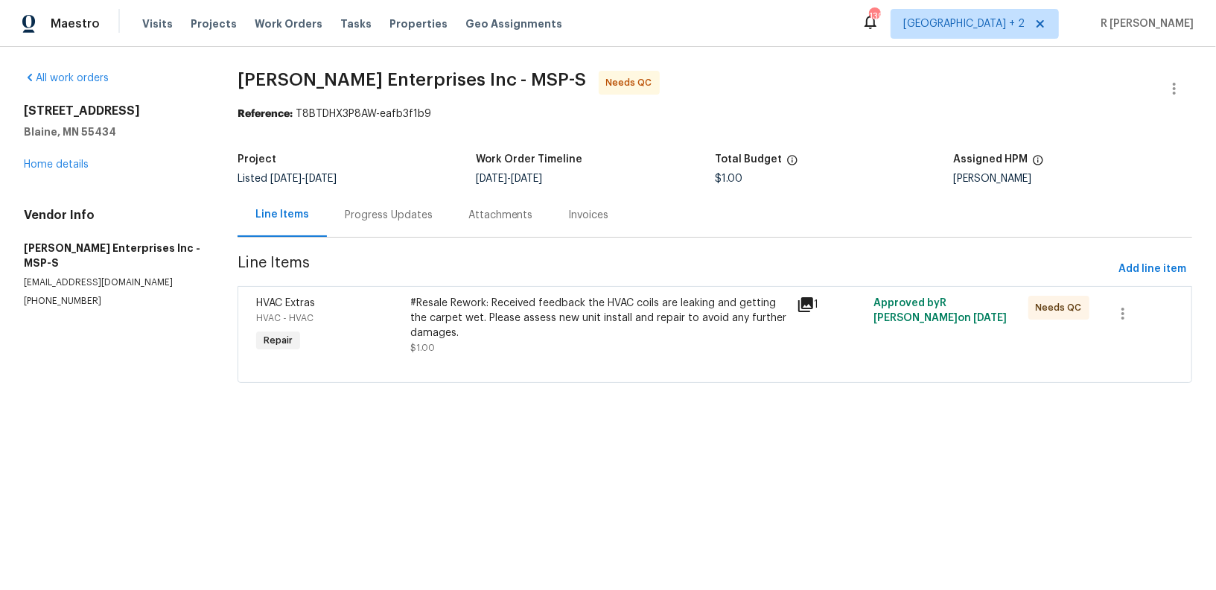
click at [383, 238] on section "Deschene Enterprises Inc - MSP-S Needs QC Reference: T8BTDHX3P8AW-eafb3f1b9 Pro…" at bounding box center [715, 236] width 955 height 330
click at [404, 216] on div "Progress Updates" at bounding box center [389, 215] width 88 height 15
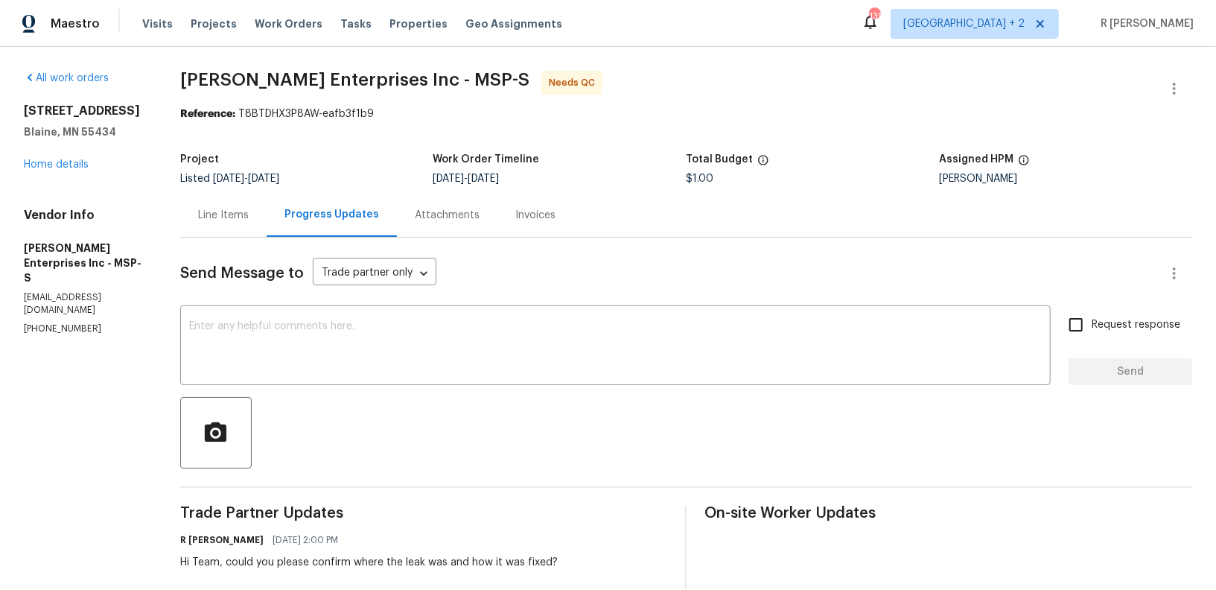
click at [60, 290] on div "Vendor Info Deschene Enterprises Inc - MSP-S deschenejim@yahoo.com (763) 568-29…" at bounding box center [84, 271] width 121 height 127
click at [54, 323] on p "(763) 568-2974" at bounding box center [84, 329] width 121 height 13
copy p "(763) 568-2974"
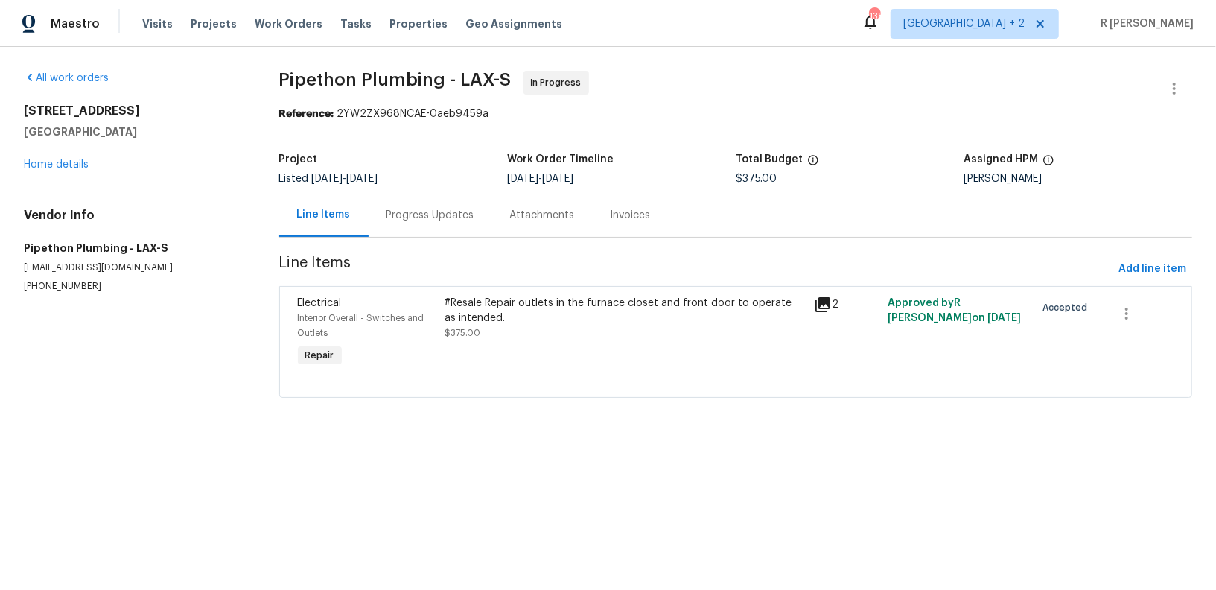
click at [429, 220] on div "Progress Updates" at bounding box center [431, 215] width 88 height 15
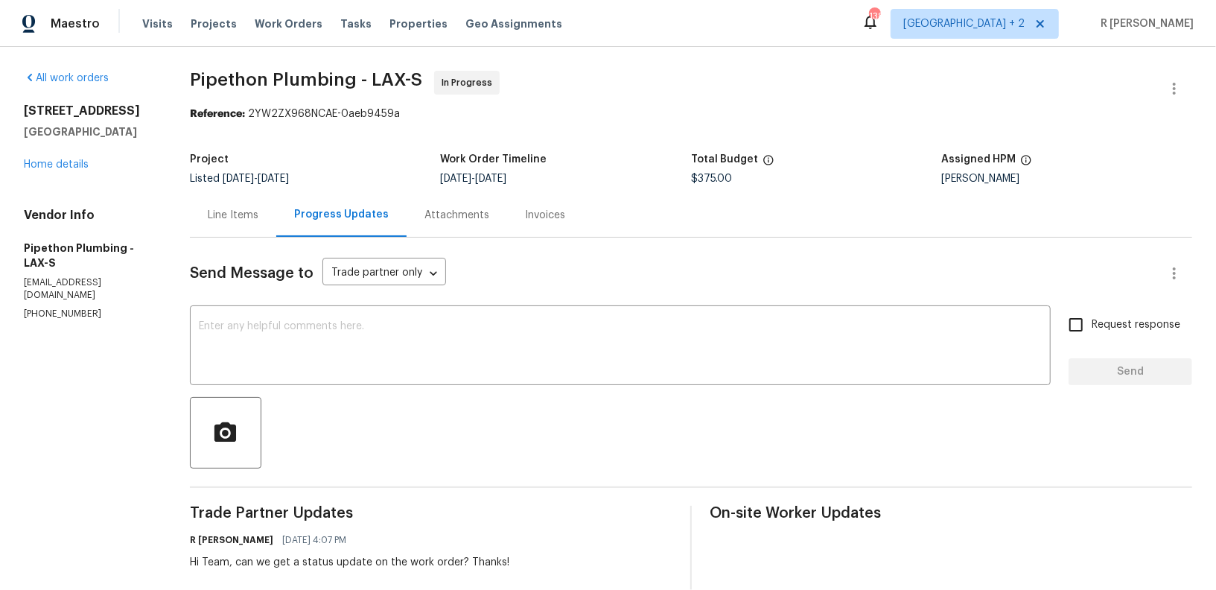
click at [48, 294] on section "All work orders 12515 Cedar Ave Hawthorne, CA 90250 Home details Vendor Info Pi…" at bounding box center [89, 439] width 130 height 736
copy p "(323) 328-6363"
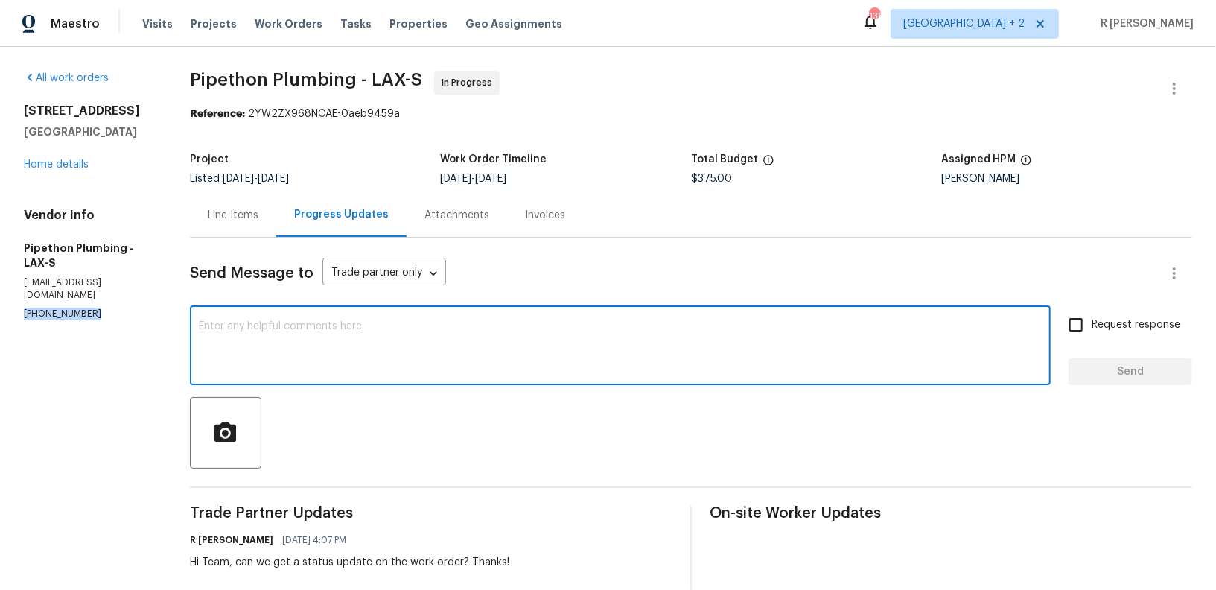
click at [463, 367] on textarea at bounding box center [620, 347] width 843 height 52
paste textarea "I hope this message finds you well. This is Yogesh from Opendoor. Could you ple…"
type textarea "I hope this message finds you well. This is Yogesh from Opendoor. Could you ple…"
click at [476, 330] on textarea at bounding box center [620, 347] width 843 height 52
type textarea "v"
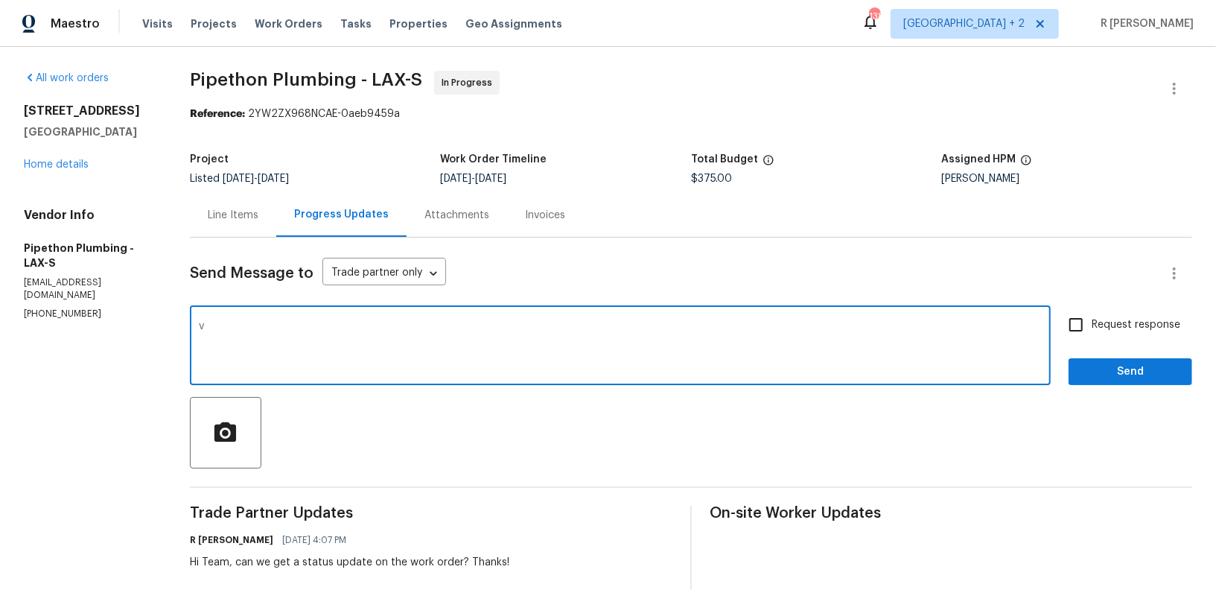
click at [476, 330] on textarea "v" at bounding box center [620, 347] width 843 height 52
paste textarea "Hi Team, we sent you a text message through RingCentral to get a status update …"
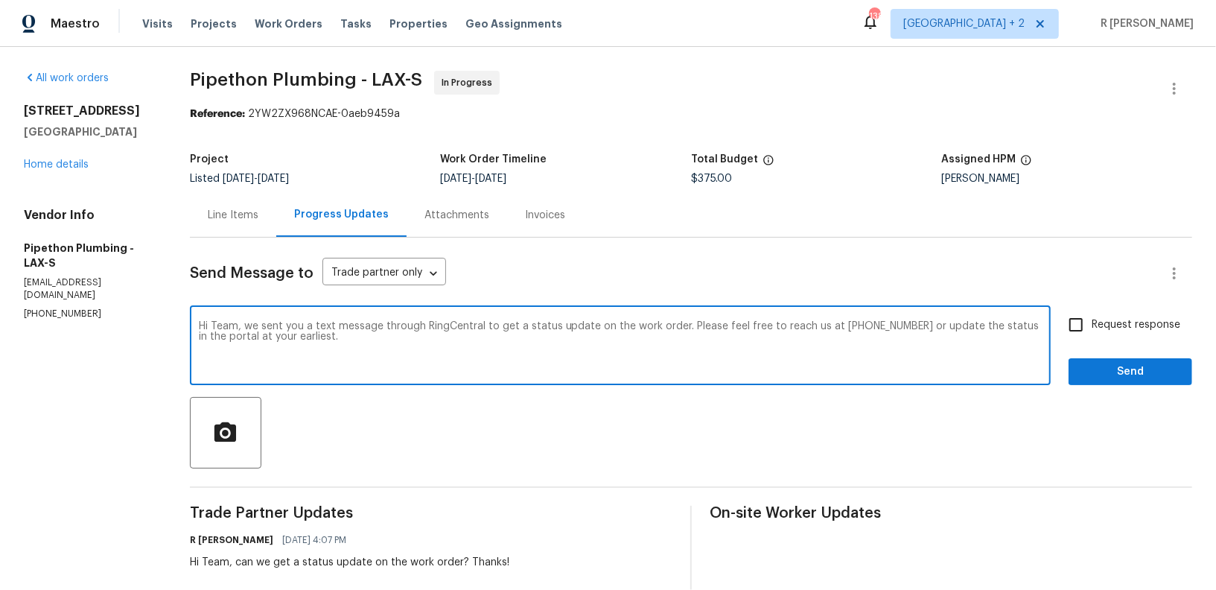
type textarea "Hi Team, we sent you a text message through RingCentral to get a status update …"
click at [1125, 367] on span "Send" at bounding box center [1131, 372] width 100 height 19
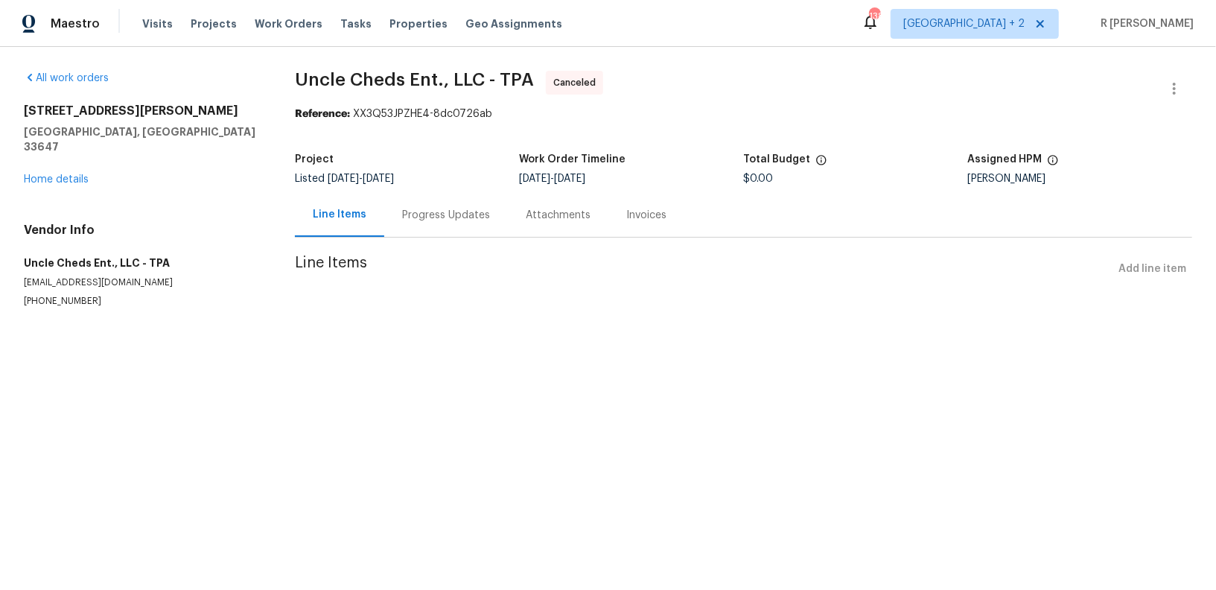
click at [57, 171] on div "[STREET_ADDRESS][PERSON_NAME][PERSON_NAME] Home details" at bounding box center [141, 145] width 235 height 83
click at [56, 171] on div "[STREET_ADDRESS][PERSON_NAME][PERSON_NAME] Home details" at bounding box center [141, 145] width 235 height 83
click at [57, 174] on link "Home details" at bounding box center [56, 179] width 65 height 10
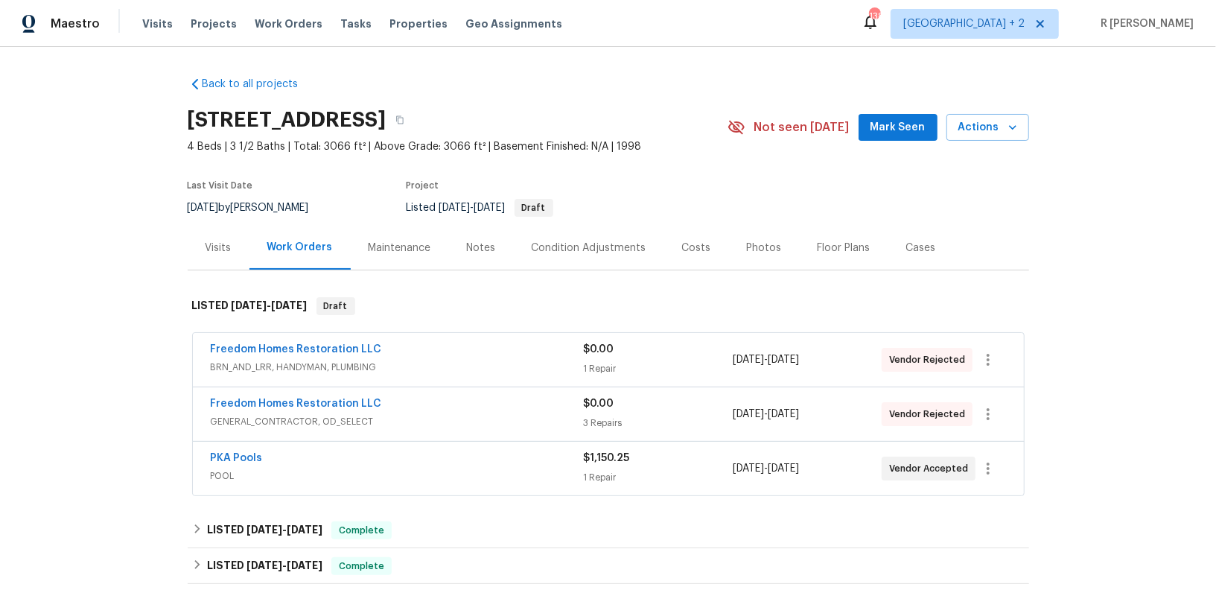
click at [475, 355] on div "Freedom Homes Restoration LLC" at bounding box center [397, 351] width 373 height 18
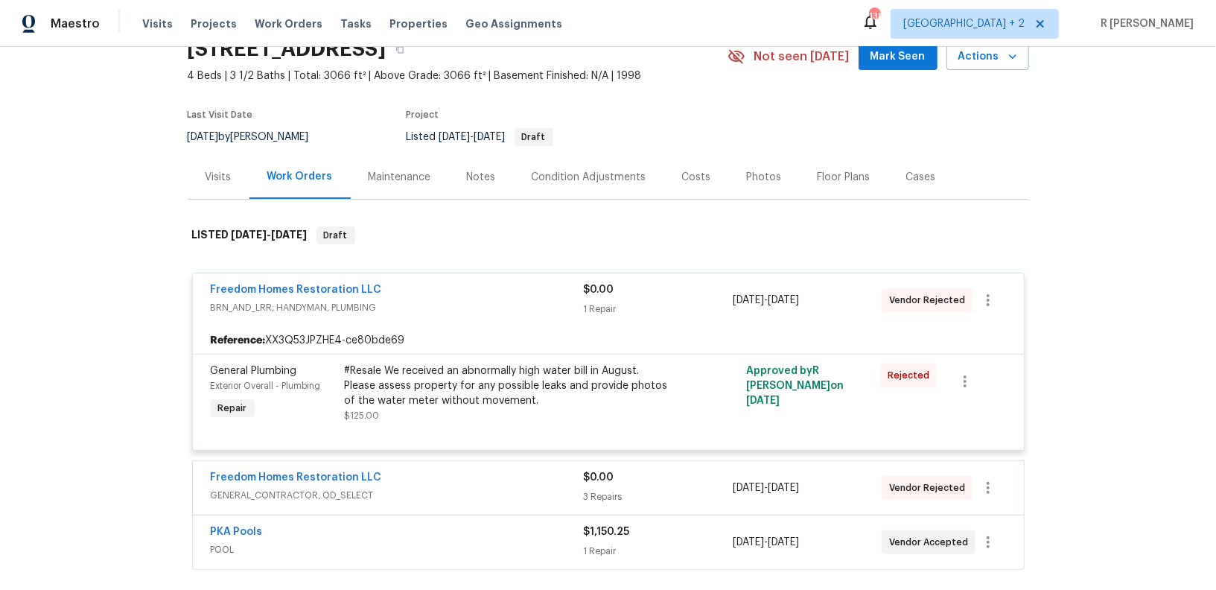
scroll to position [235, 0]
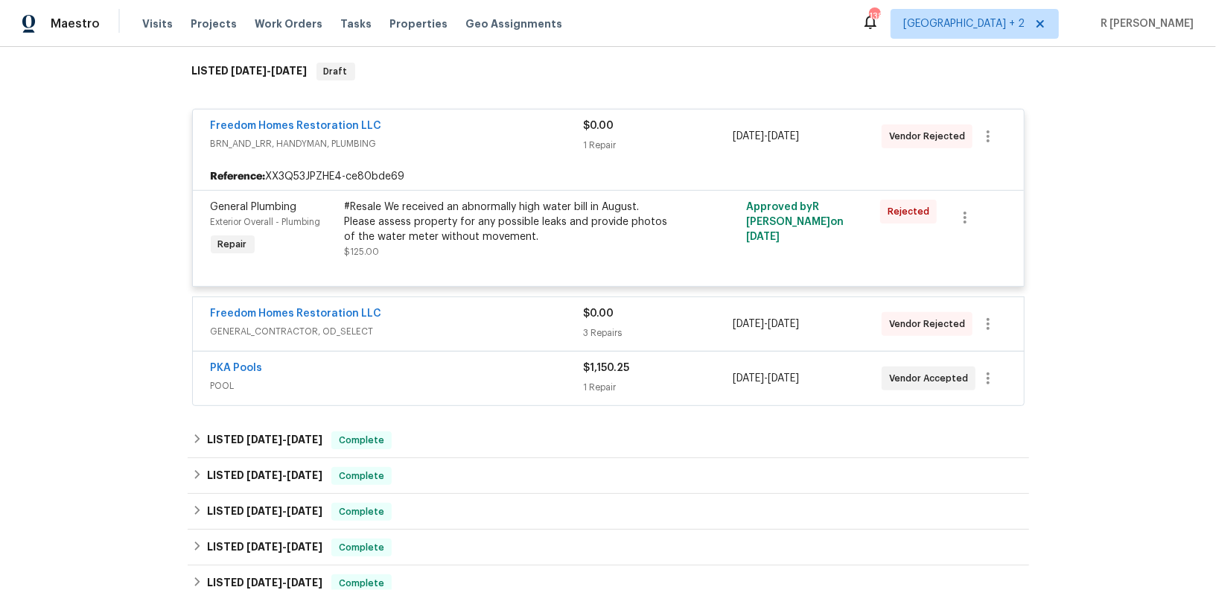
click at [428, 301] on div "Freedom Homes Restoration LLC GENERAL_CONTRACTOR, OD_SELECT $0.00 3 Repairs 9/9…" at bounding box center [608, 324] width 831 height 54
click at [435, 335] on span "GENERAL_CONTRACTOR, OD_SELECT" at bounding box center [397, 331] width 373 height 15
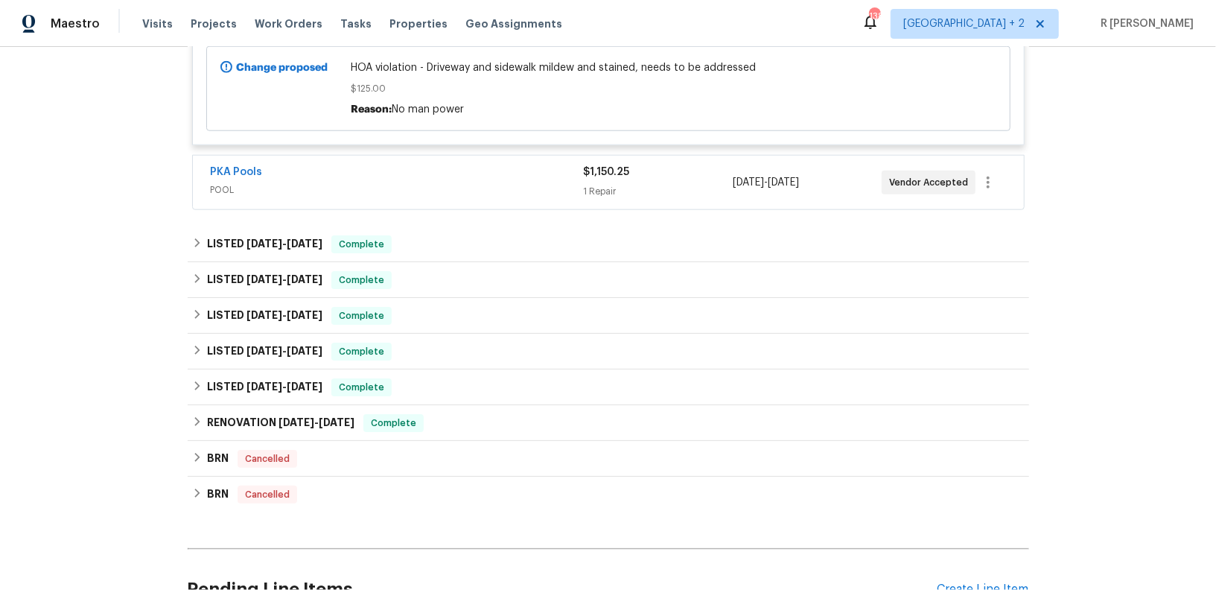
scroll to position [989, 0]
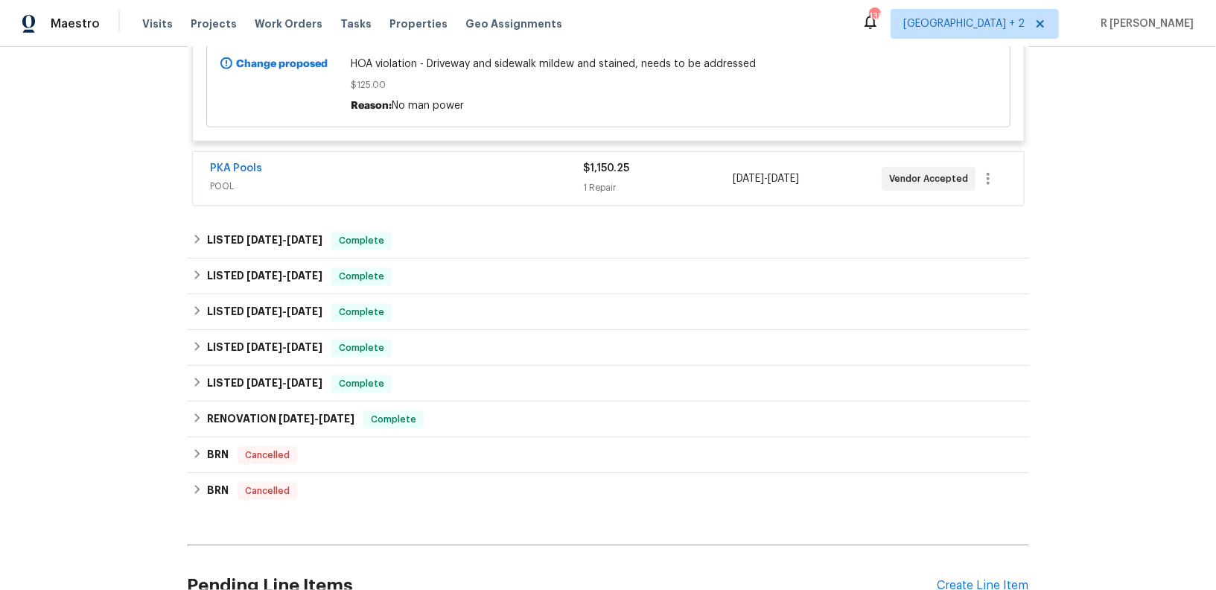
click at [445, 179] on span "POOL" at bounding box center [397, 186] width 373 height 15
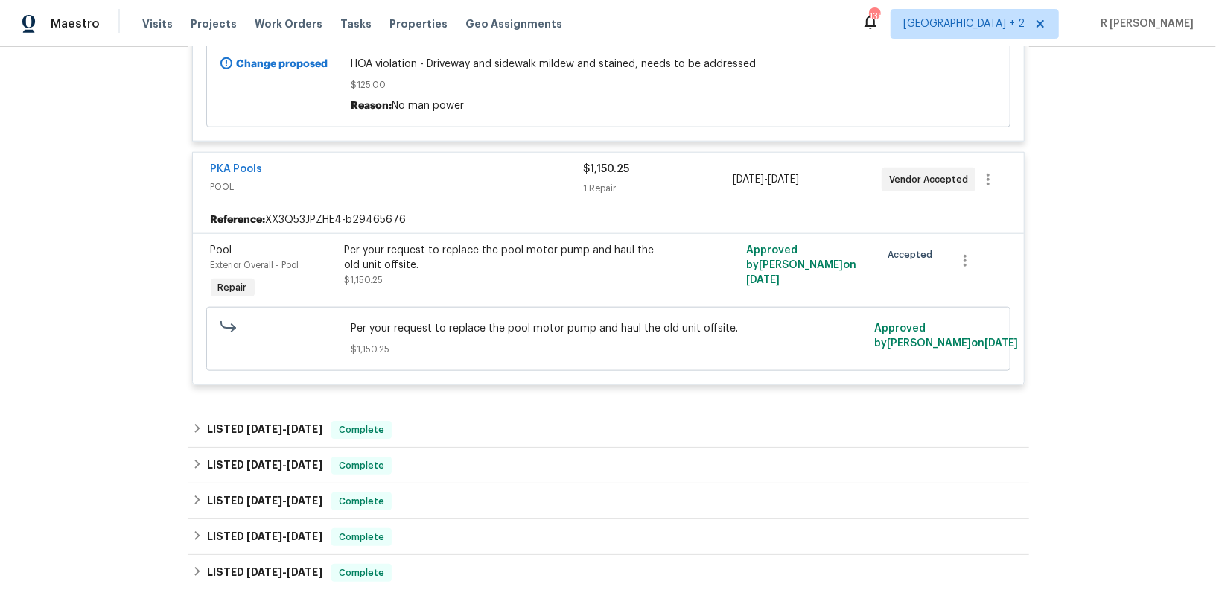
click at [445, 180] on span "POOL" at bounding box center [397, 187] width 373 height 15
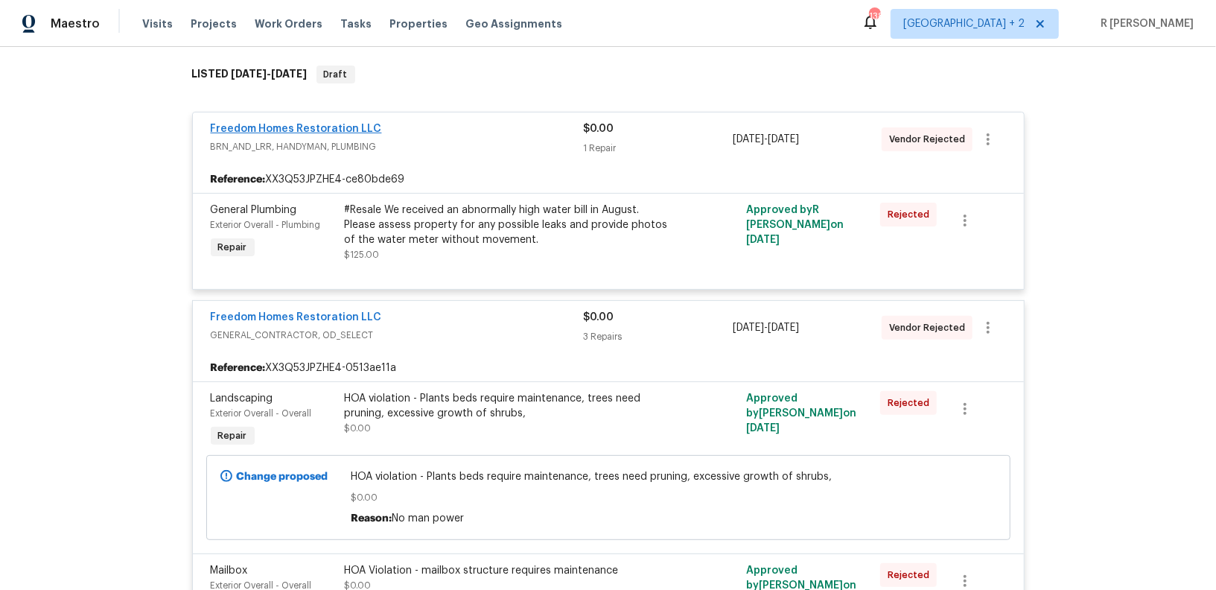
scroll to position [231, 0]
click at [283, 127] on link "Freedom Homes Restoration LLC" at bounding box center [296, 129] width 171 height 10
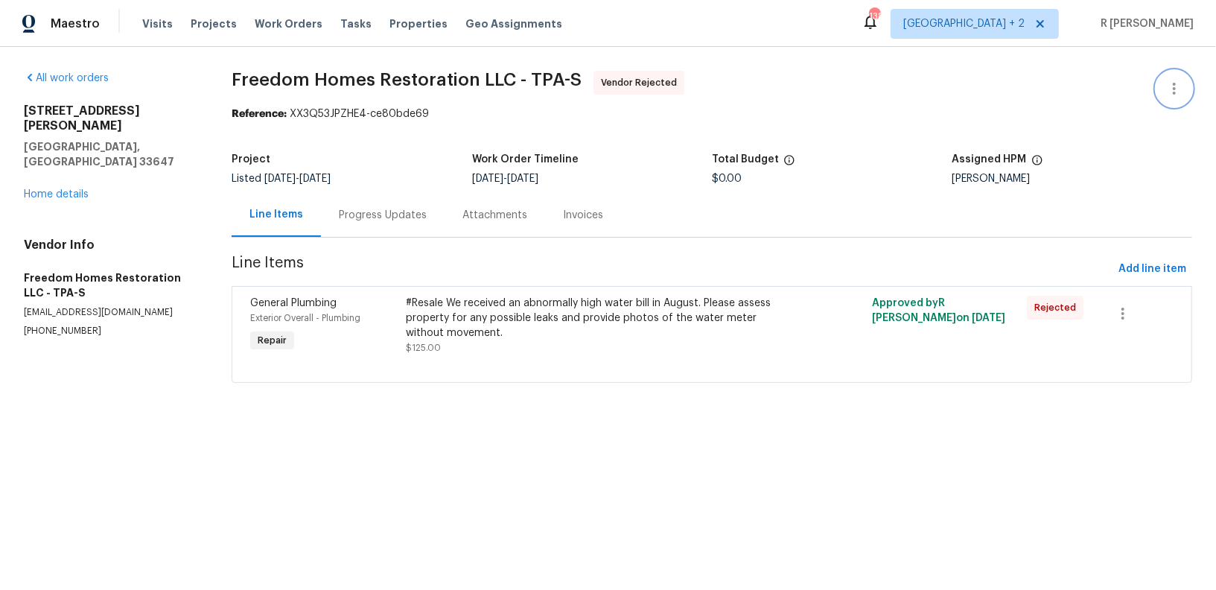
click at [1164, 76] on button "button" at bounding box center [1175, 89] width 36 height 36
click at [1102, 90] on li "Edit" at bounding box center [1126, 88] width 161 height 25
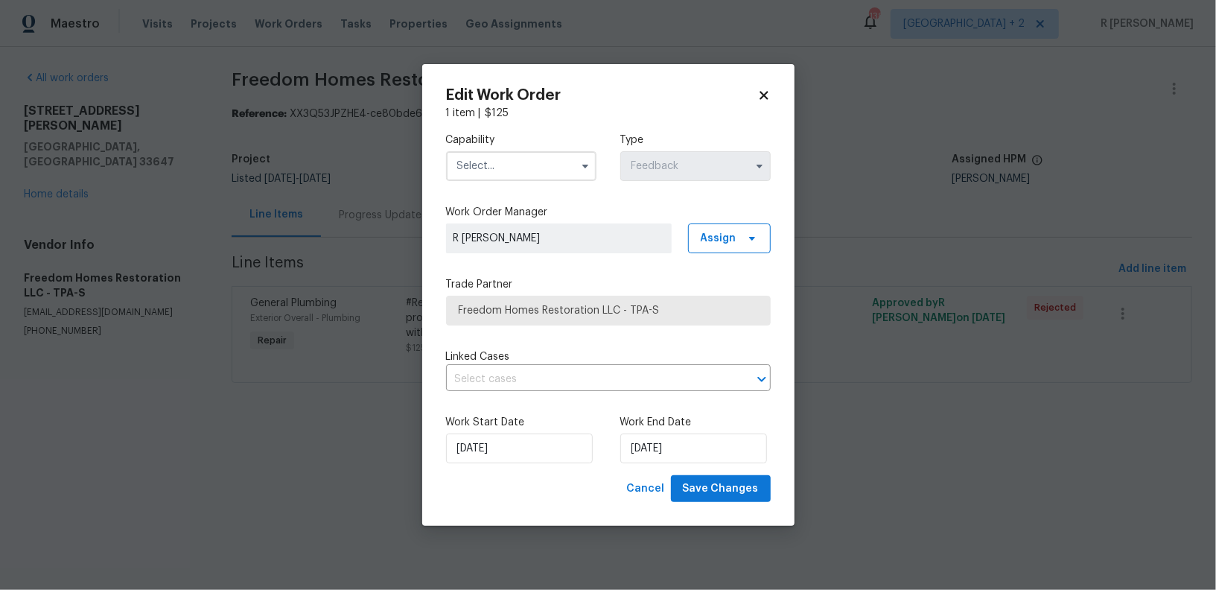
click at [512, 171] on input "text" at bounding box center [521, 166] width 150 height 30
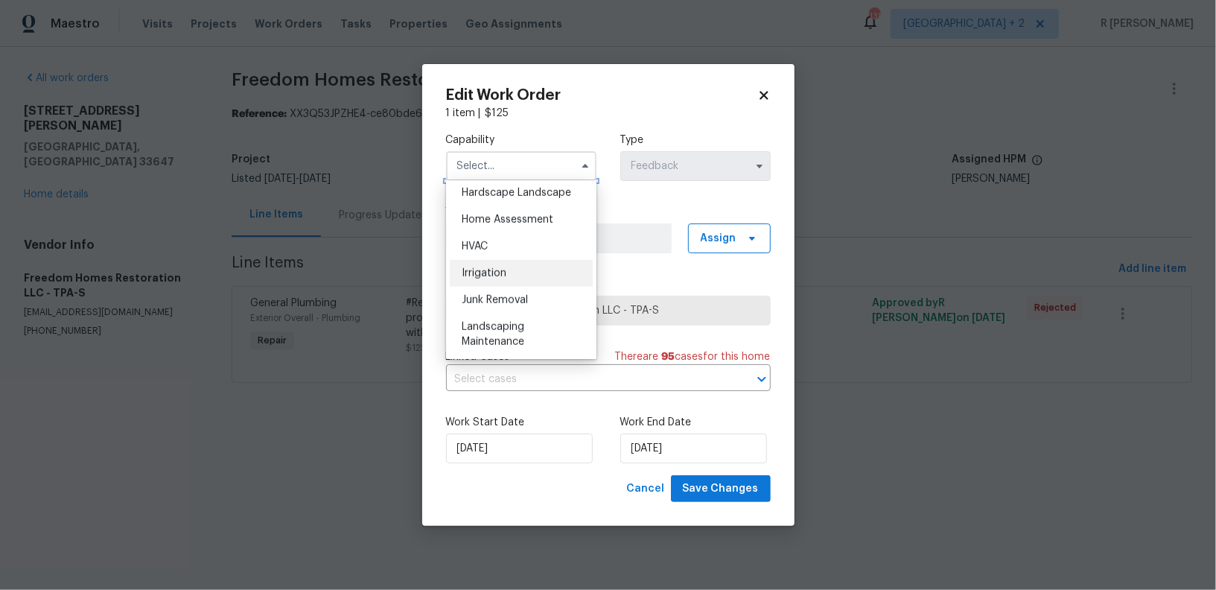
scroll to position [658, 0]
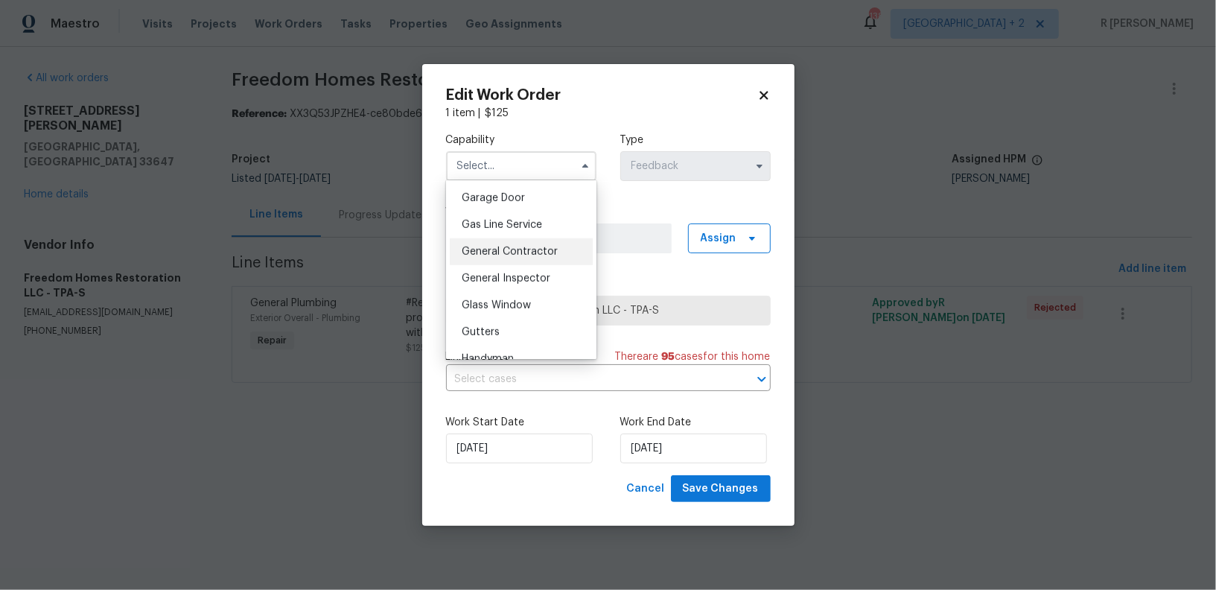
click at [536, 238] on div "General Contractor" at bounding box center [521, 251] width 143 height 27
type input "General Contractor"
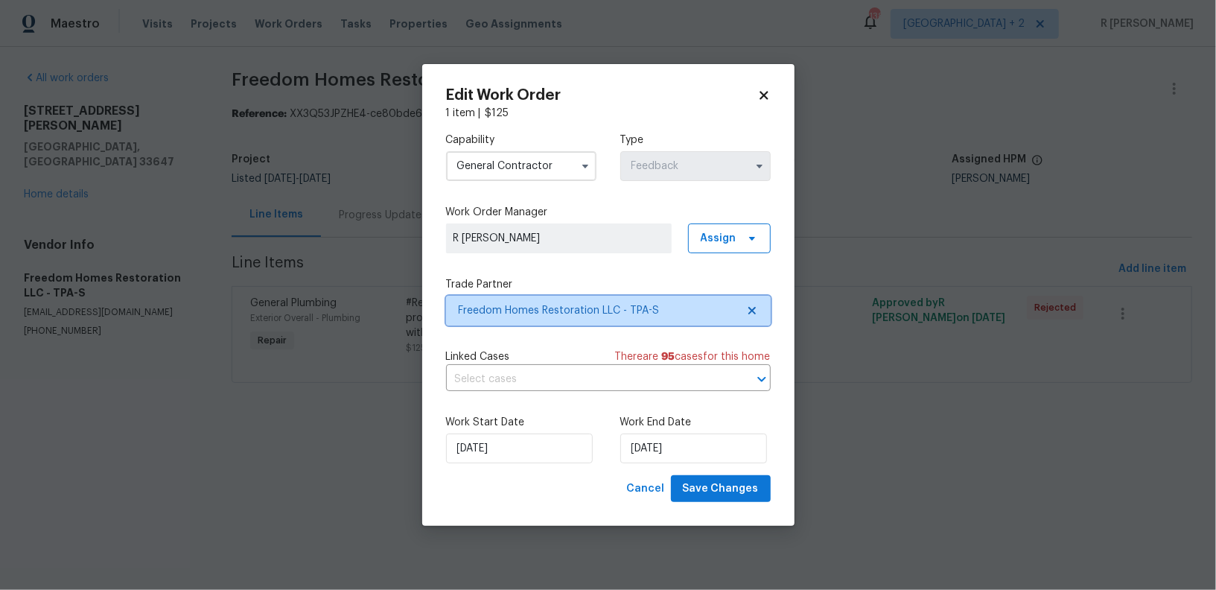
click at [540, 299] on span "Freedom Homes Restoration LLC - TPA-S" at bounding box center [608, 311] width 325 height 30
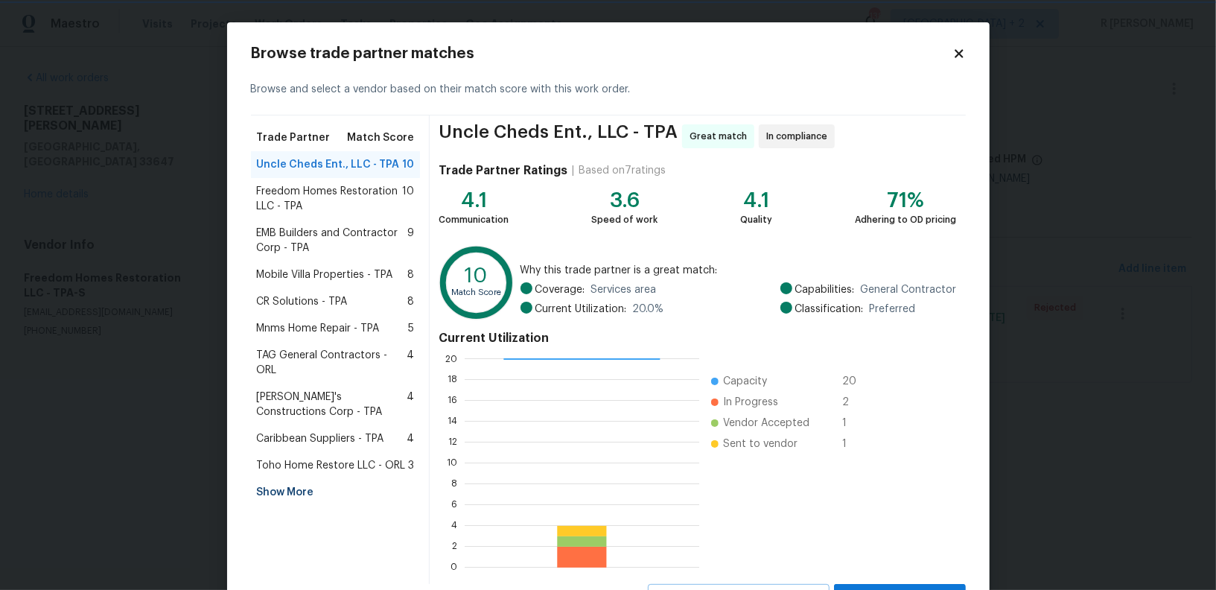
scroll to position [209, 235]
click at [295, 227] on span "EMB Builders and Contractor Corp - TPA" at bounding box center [332, 241] width 151 height 30
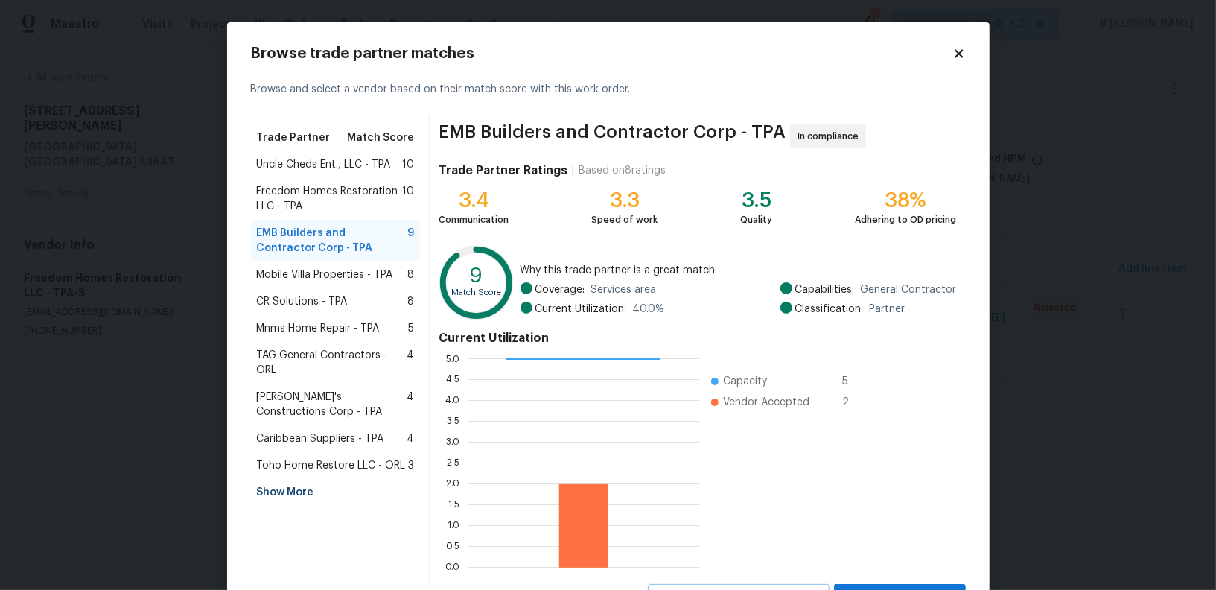
scroll to position [66, 0]
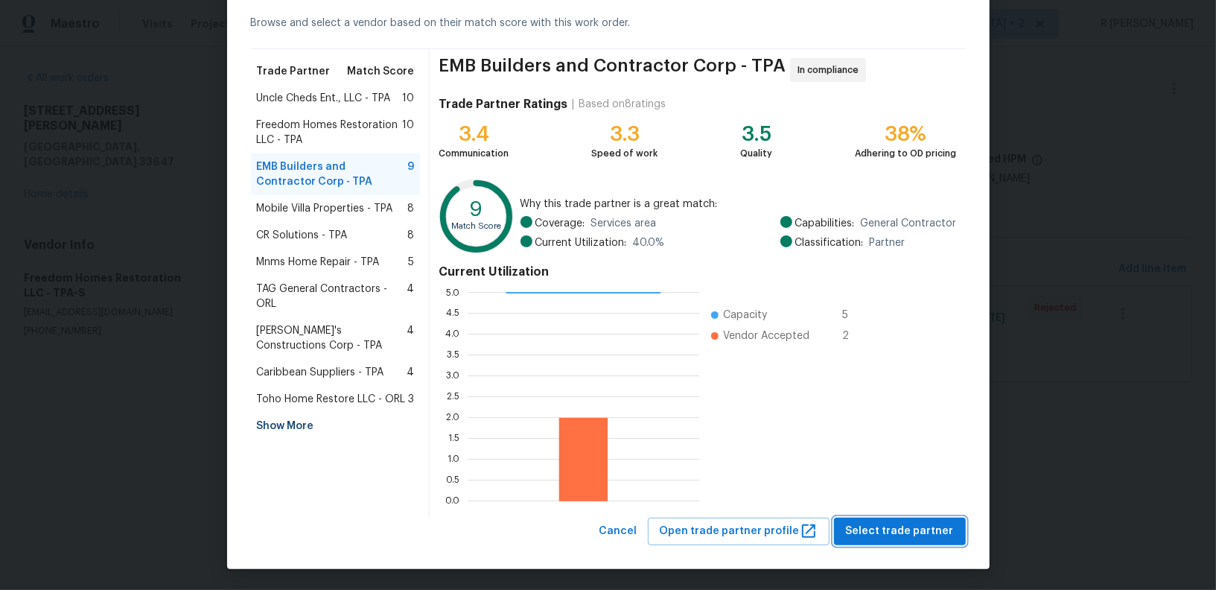
click at [873, 535] on span "Select trade partner" at bounding box center [900, 531] width 108 height 19
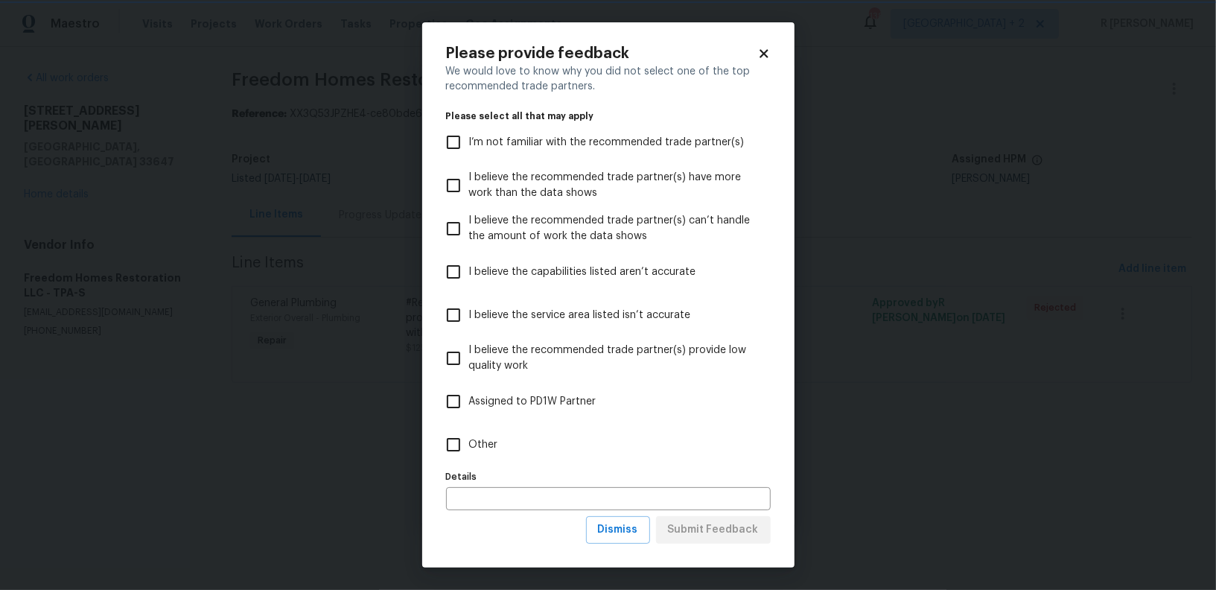
scroll to position [0, 0]
click at [480, 437] on span "Other" at bounding box center [483, 445] width 29 height 16
click at [469, 437] on input "Other" at bounding box center [453, 444] width 31 height 31
checkbox input "true"
click at [716, 521] on span "Submit Feedback" at bounding box center [713, 530] width 91 height 19
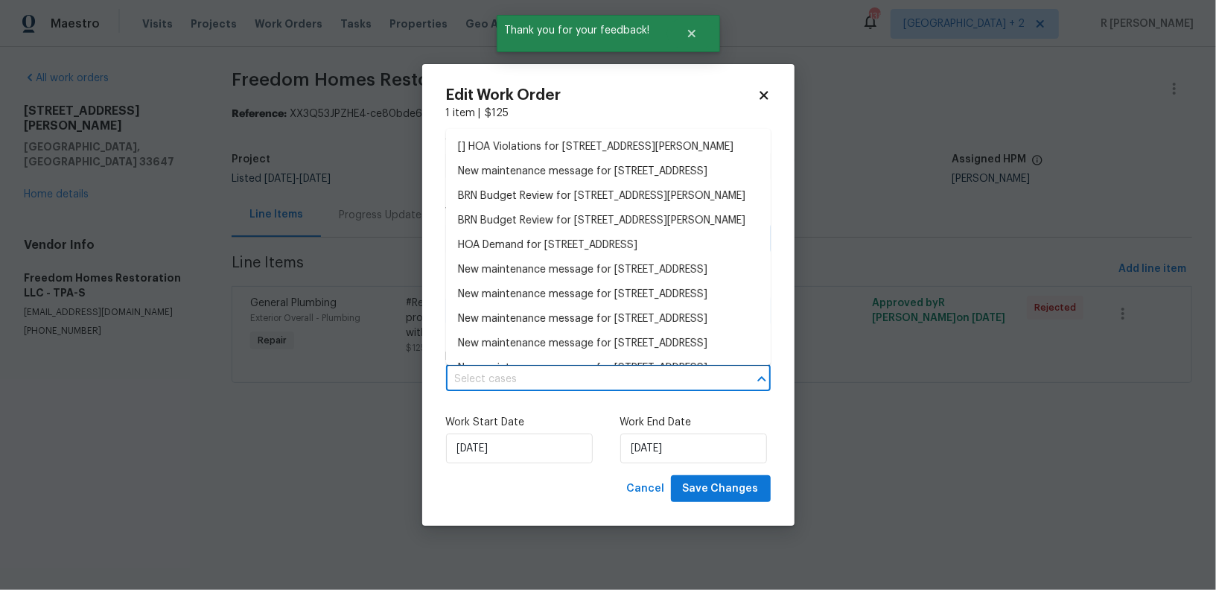
click at [551, 379] on input "text" at bounding box center [587, 379] width 283 height 23
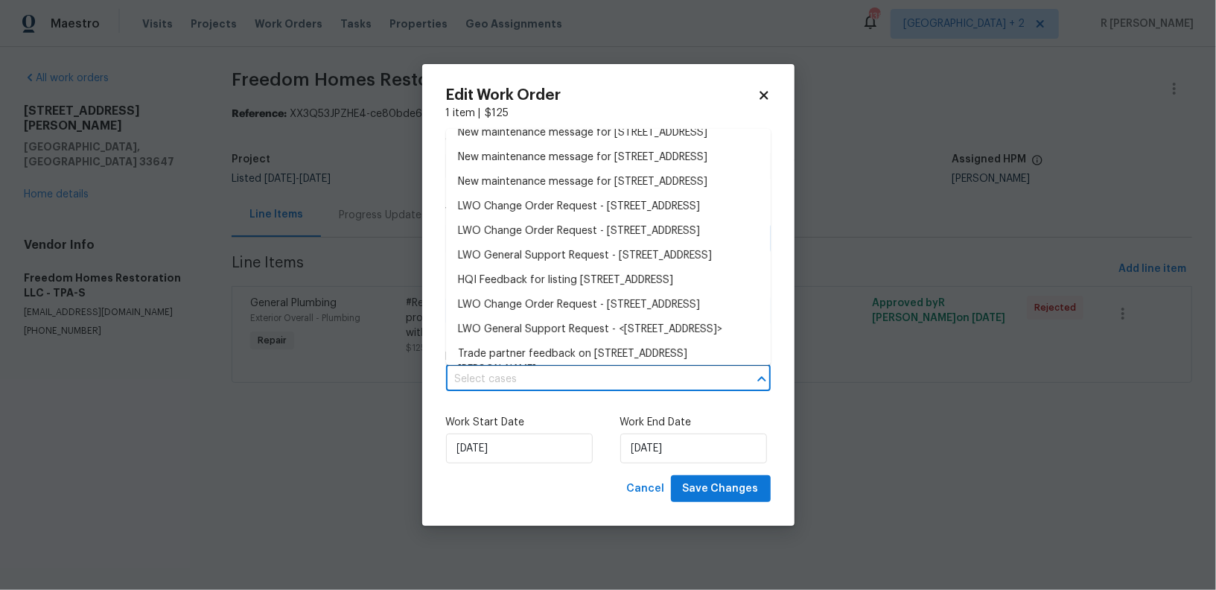
scroll to position [1716, 0]
click at [763, 92] on icon at bounding box center [764, 95] width 8 height 8
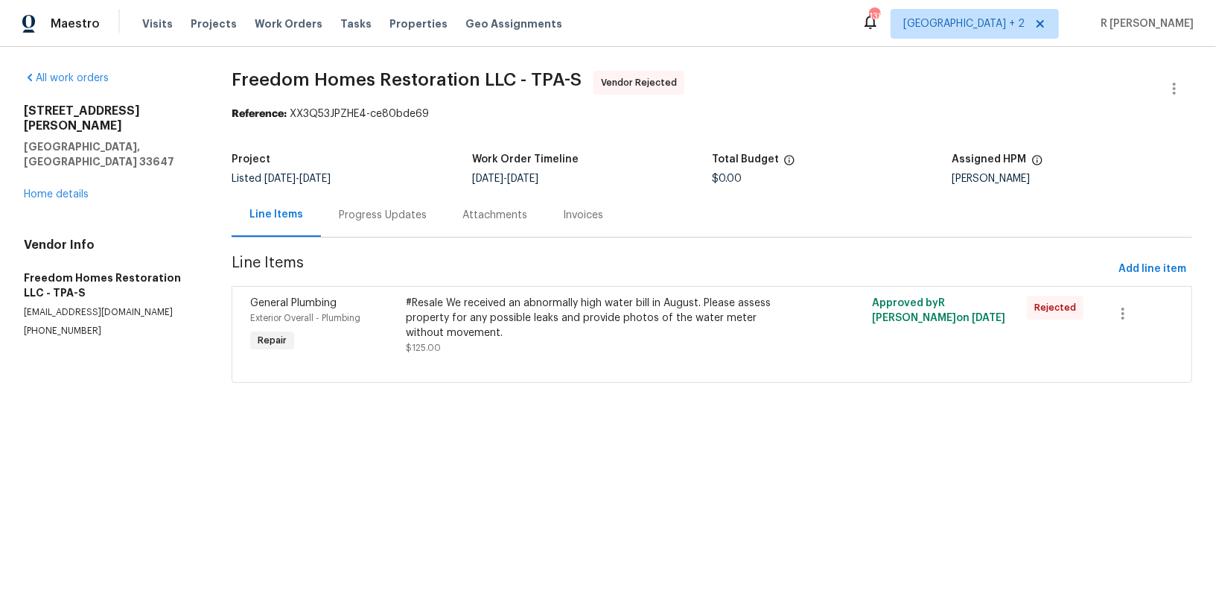
click at [991, 130] on section "Freedom Homes Restoration LLC - TPA-S Vendor Rejected Reference: XX3Q53JPZHE4-c…" at bounding box center [712, 236] width 961 height 330
click at [1192, 83] on button "button" at bounding box center [1175, 89] width 36 height 36
click at [1101, 95] on li "Edit" at bounding box center [1126, 88] width 161 height 25
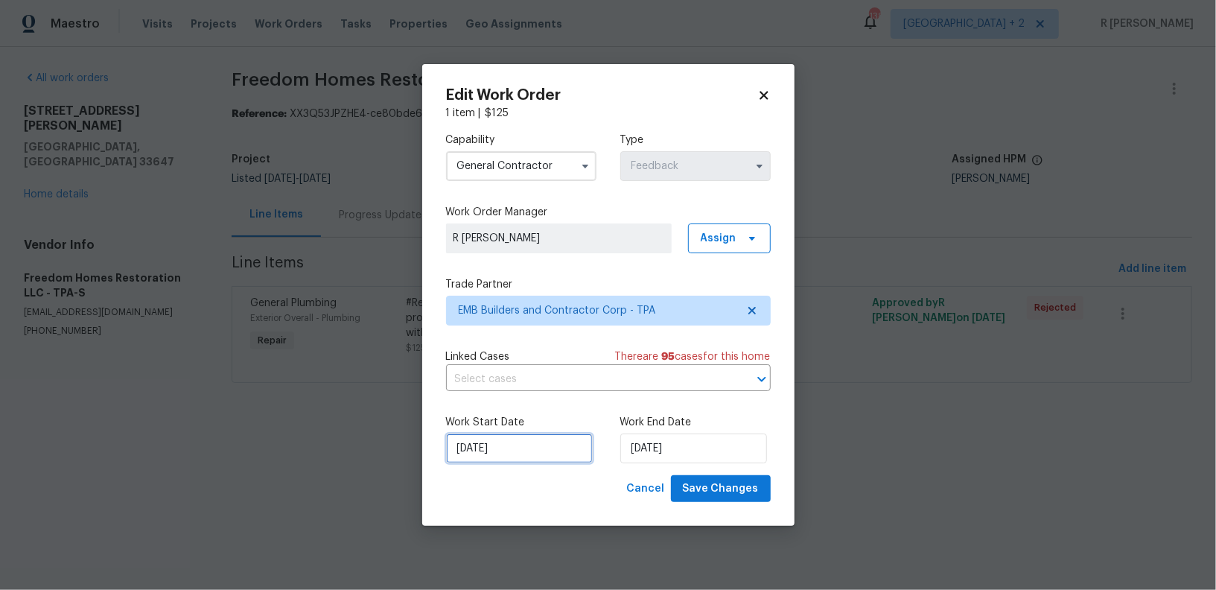
click at [500, 444] on input "09/09/2025" at bounding box center [519, 449] width 147 height 30
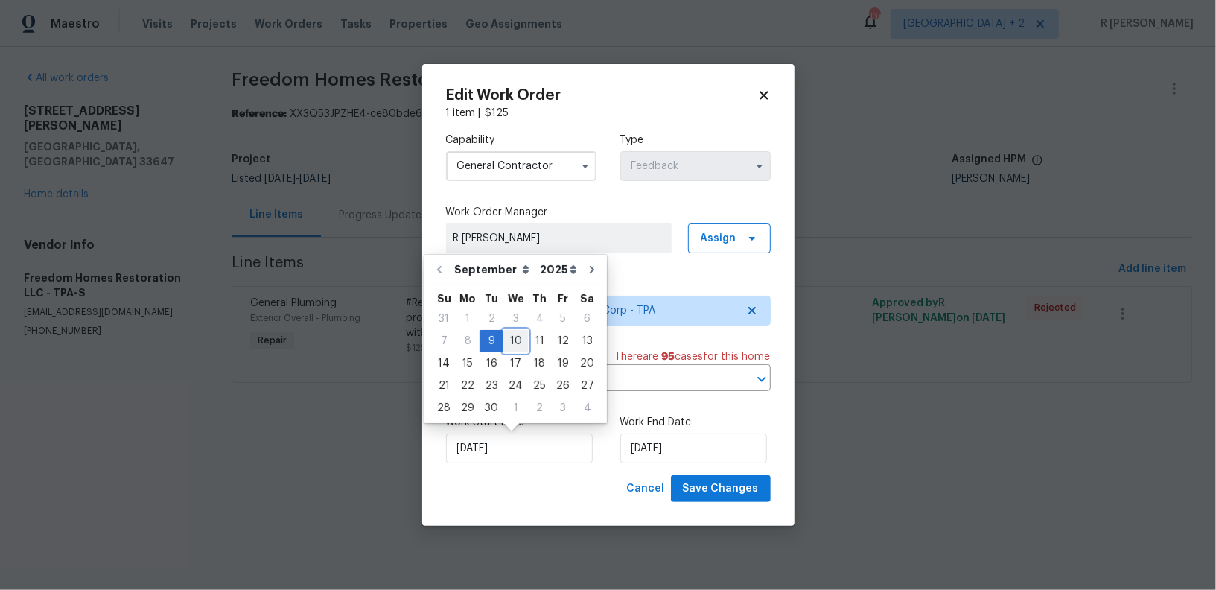
click at [518, 332] on div "10" at bounding box center [516, 341] width 25 height 21
type input "10/09/2025"
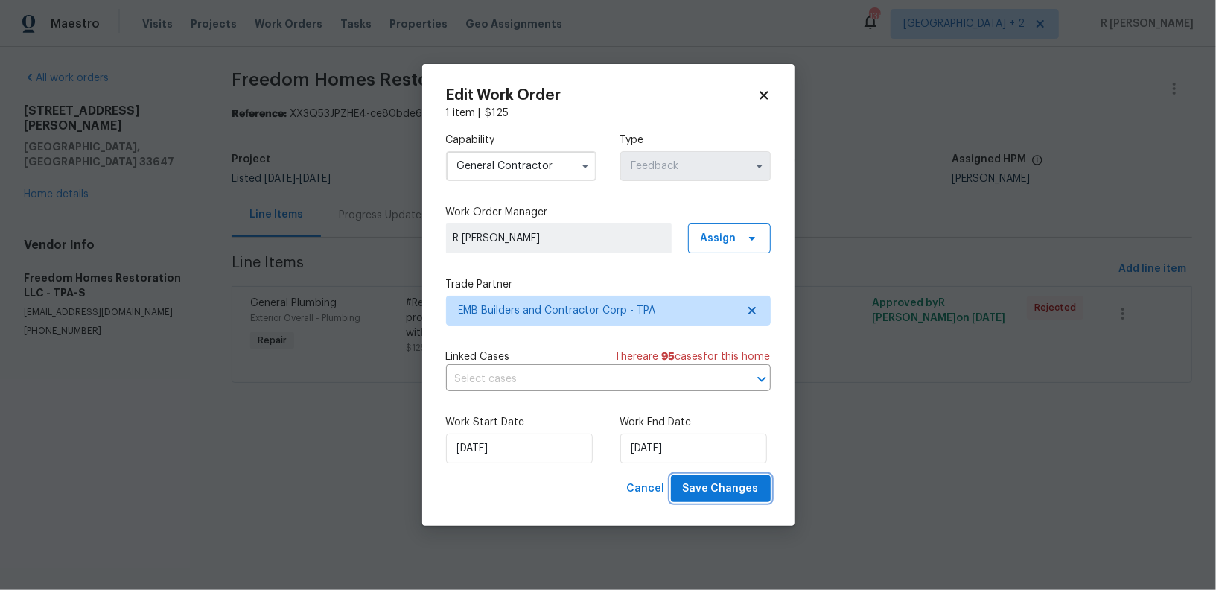
click at [731, 494] on span "Save Changes" at bounding box center [721, 489] width 76 height 19
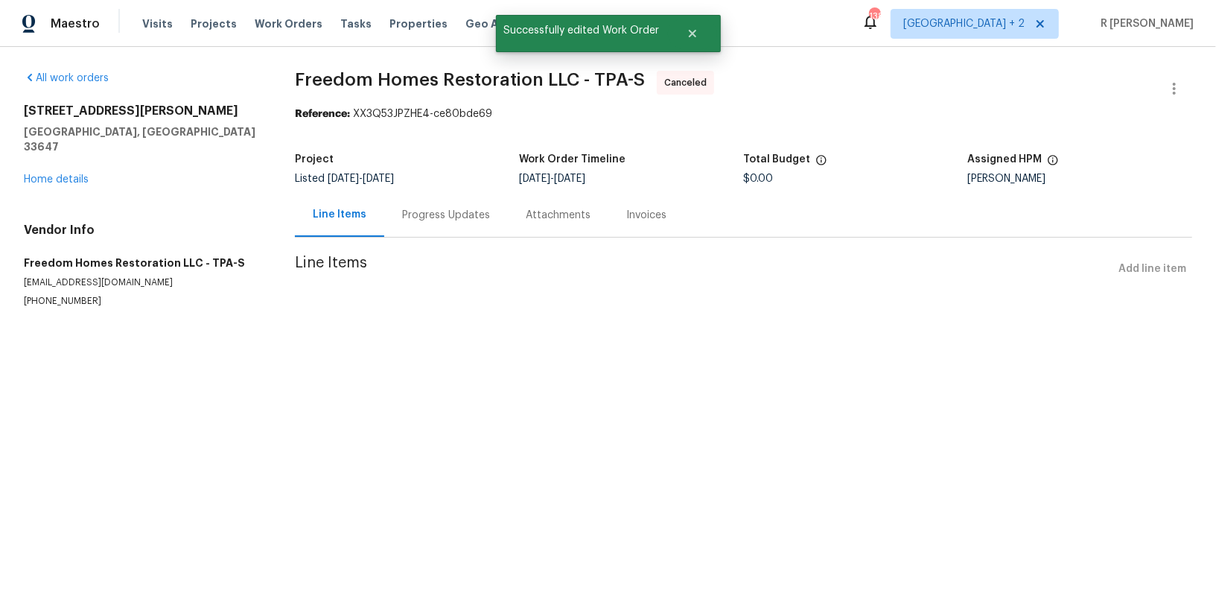
click at [38, 149] on div "18122 Sugar Brooke Dr Tampa, FL 33647 Home details" at bounding box center [141, 145] width 235 height 83
click at [47, 172] on div "All work orders 18122 Sugar Brooke Dr Tampa, FL 33647 Home details Vendor Info …" at bounding box center [141, 189] width 235 height 237
click at [60, 174] on link "Home details" at bounding box center [56, 179] width 65 height 10
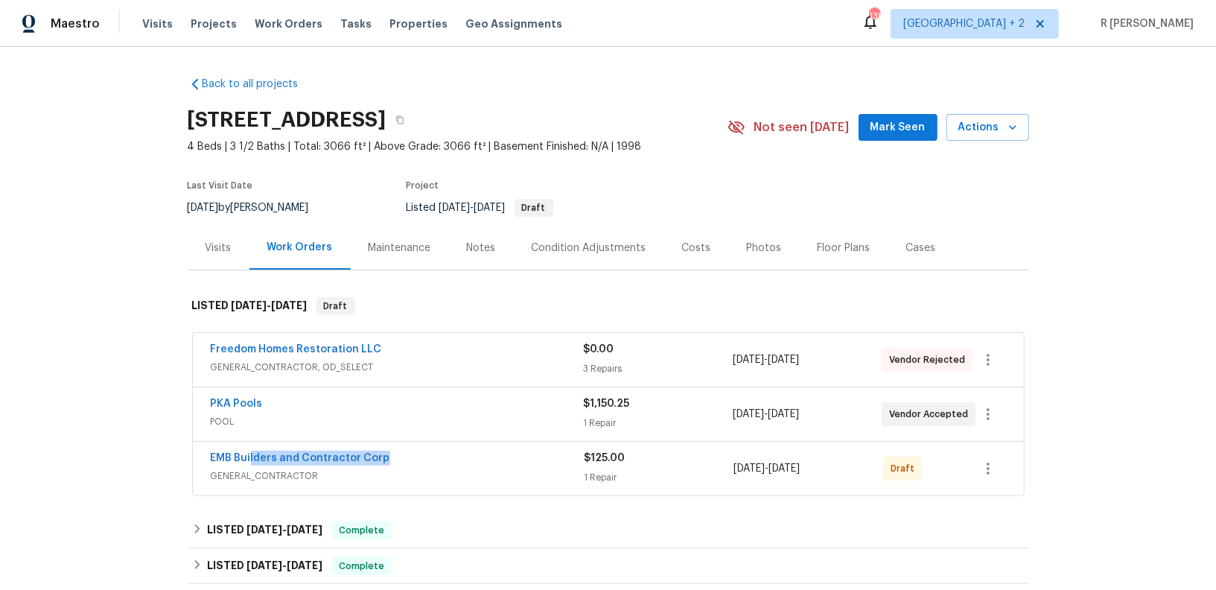
drag, startPoint x: 399, startPoint y: 454, endPoint x: 168, endPoint y: 446, distance: 231.0
click at [177, 446] on div "Back to all projects 18122 Sugar Brooke Dr, Tampa, FL 33647 4 Beds | 3 1/2 Bath…" at bounding box center [608, 318] width 1216 height 543
copy link "EMB Builders and Contractor Corp"
click at [346, 453] on link "EMB Builders and Contractor Corp" at bounding box center [301, 458] width 180 height 10
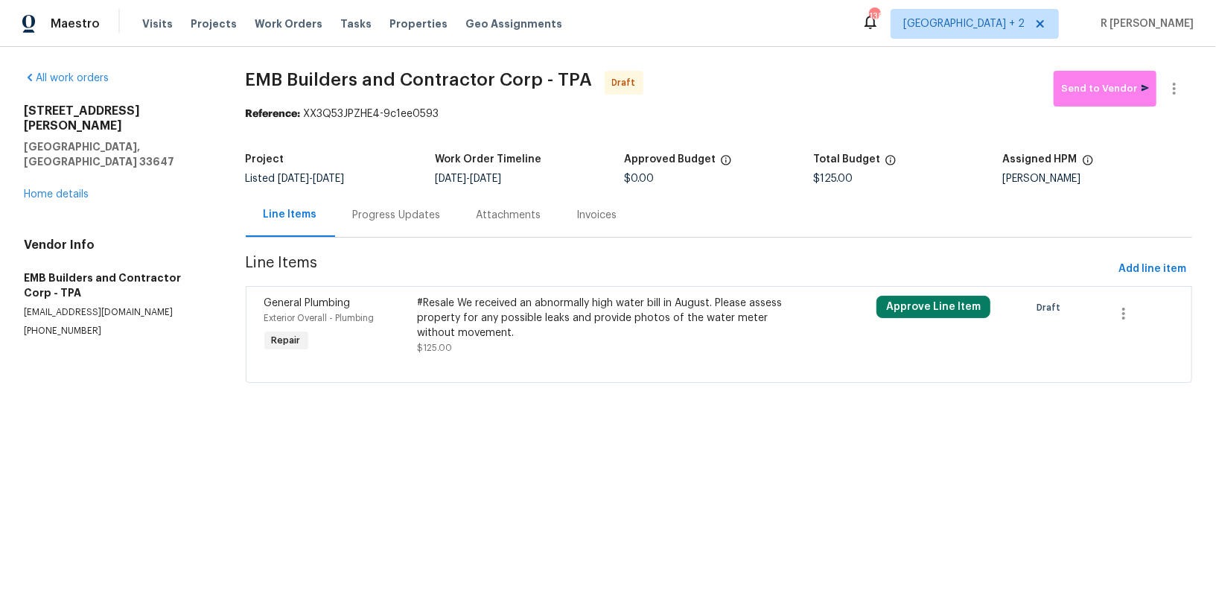
click at [415, 203] on div "Progress Updates" at bounding box center [397, 215] width 124 height 44
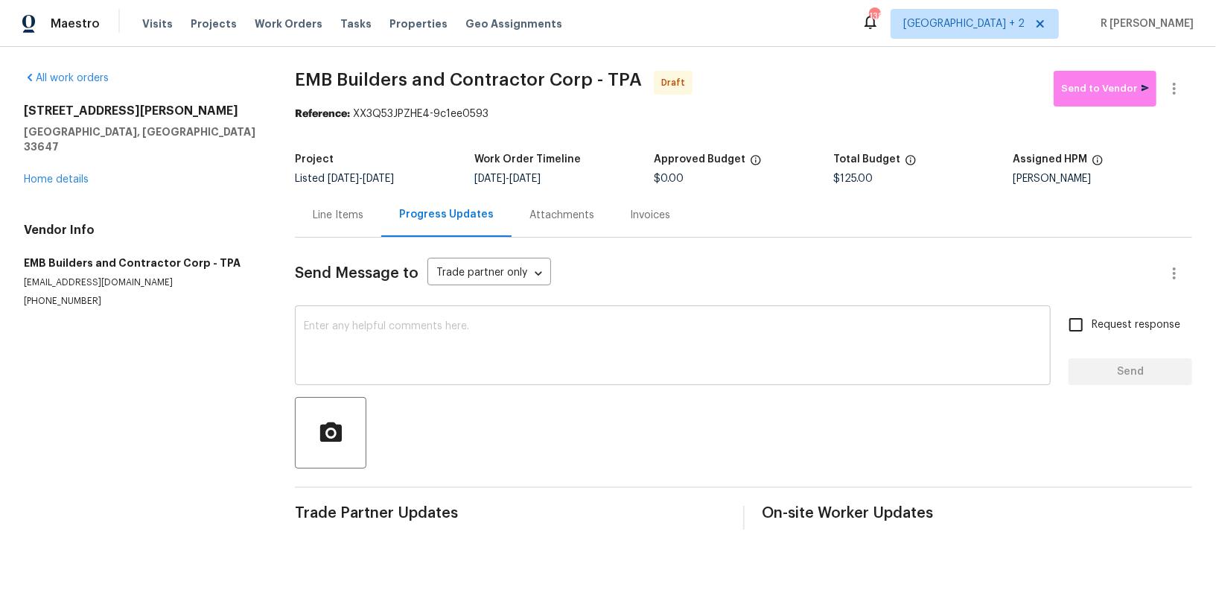
click at [482, 362] on textarea at bounding box center [673, 347] width 738 height 52
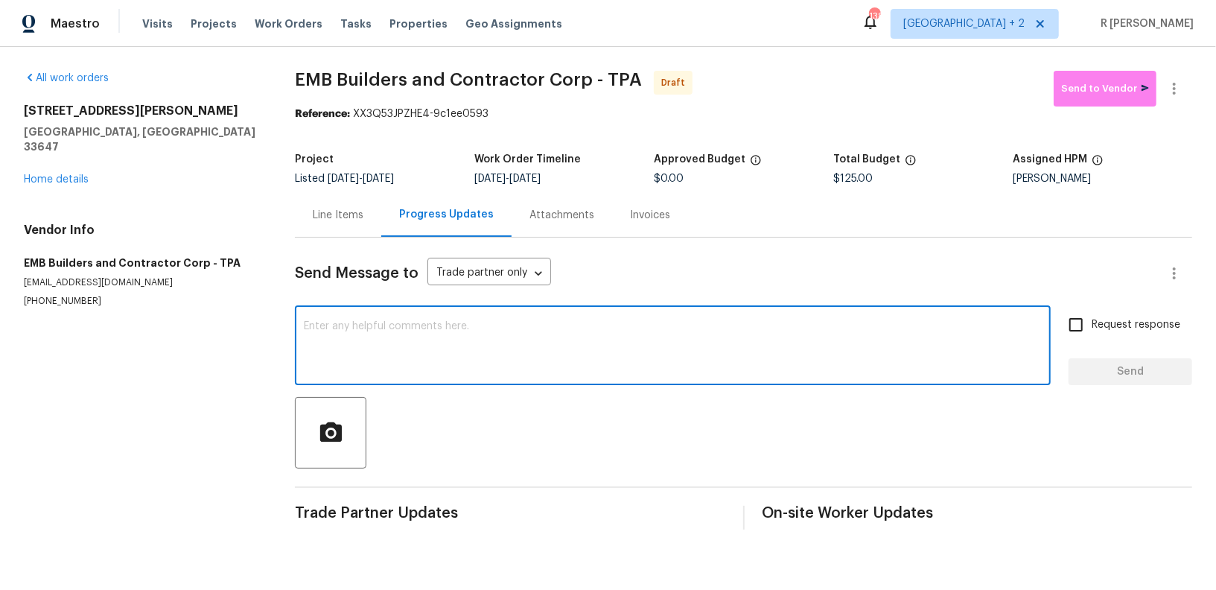
paste textarea "Hey, this is Yogesh from Opendoor. I’m confirming you received the WO for the p…"
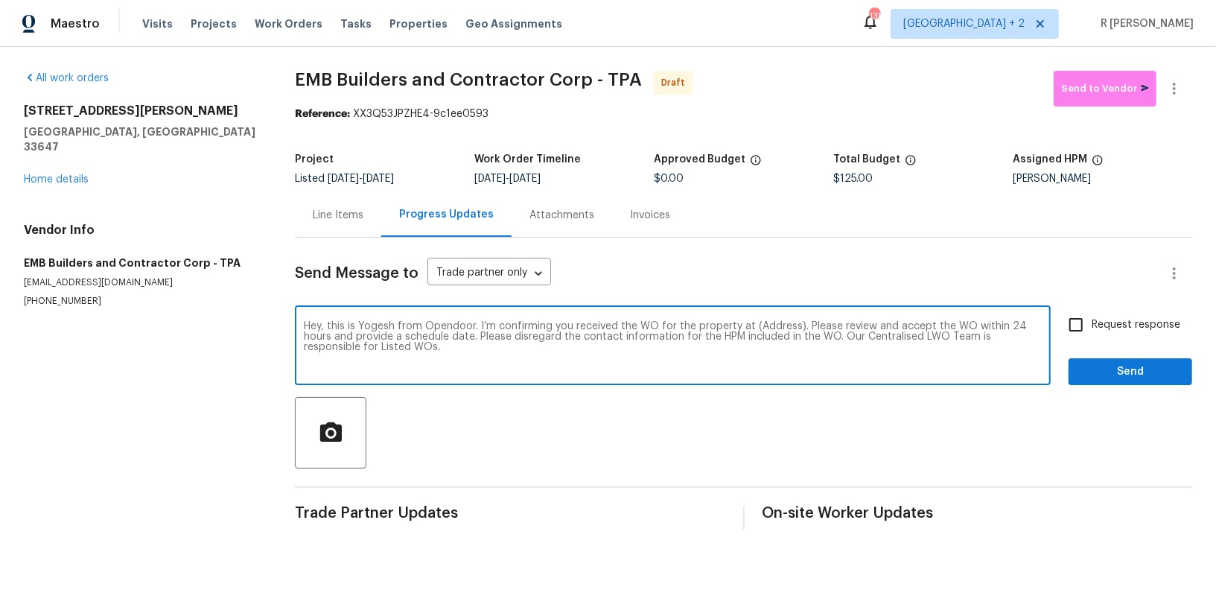
click at [769, 323] on textarea "Hey, this is Yogesh from Opendoor. I’m confirming you received the WO for the p…" at bounding box center [673, 347] width 738 height 52
paste textarea "18122 Sugar Brooke Dr, Tampa, FL 33647"
type textarea "Hey, this is Yogesh from Opendoor. I’m confirming you received the WO for the p…"
click at [1172, 325] on span "Request response" at bounding box center [1136, 325] width 89 height 16
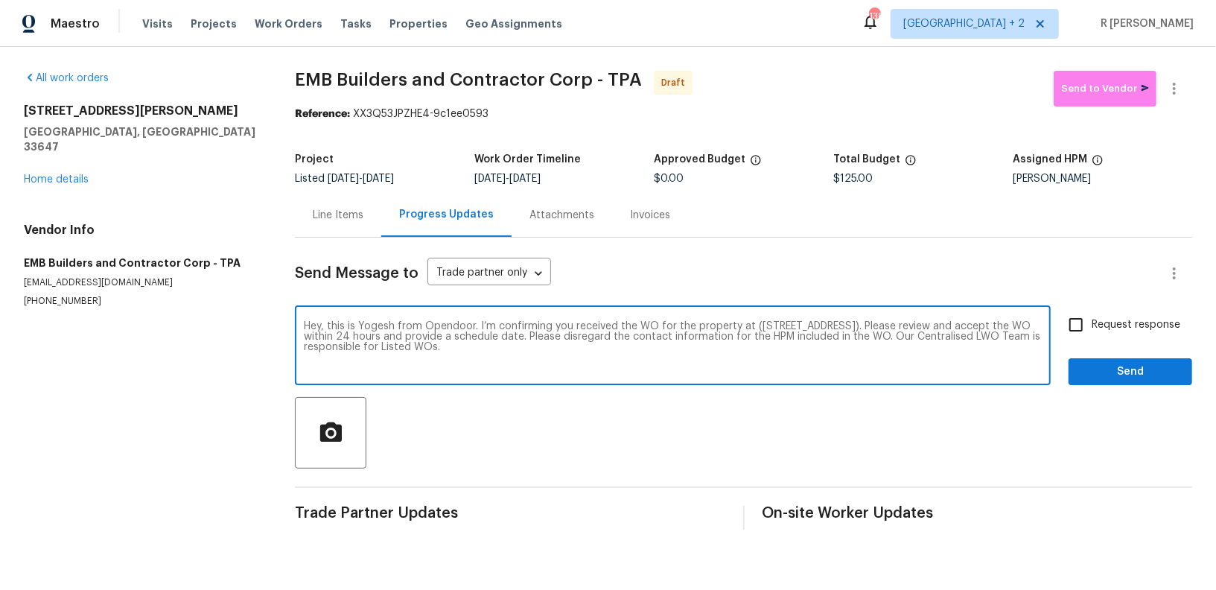
click at [1092, 325] on input "Request response" at bounding box center [1076, 324] width 31 height 31
checkbox input "true"
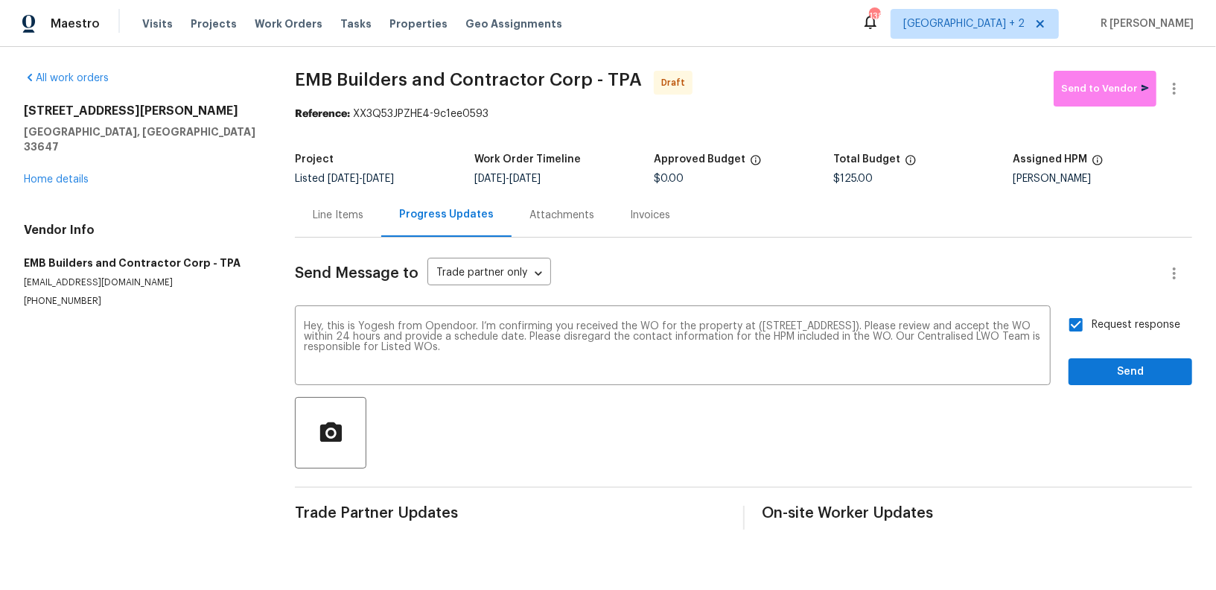
click at [1120, 387] on div "Send Message to Trade partner only Trade partner only ​ Hey, this is Yogesh fro…" at bounding box center [744, 384] width 898 height 292
click at [1109, 365] on span "Send" at bounding box center [1131, 372] width 100 height 19
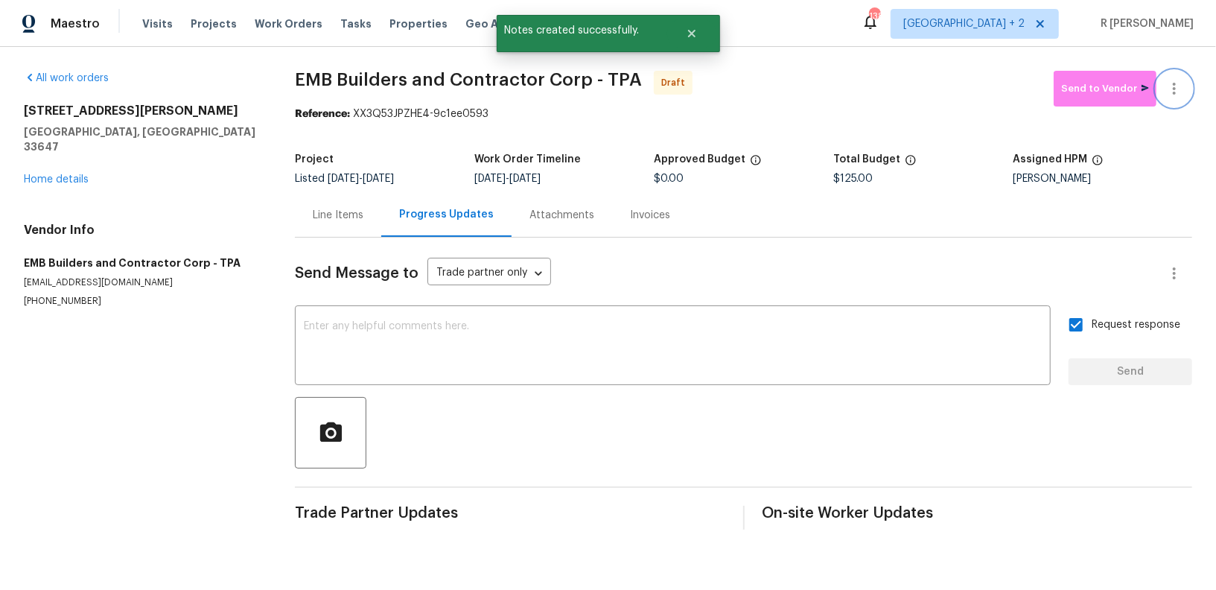
click at [1177, 92] on icon "button" at bounding box center [1175, 89] width 18 height 18
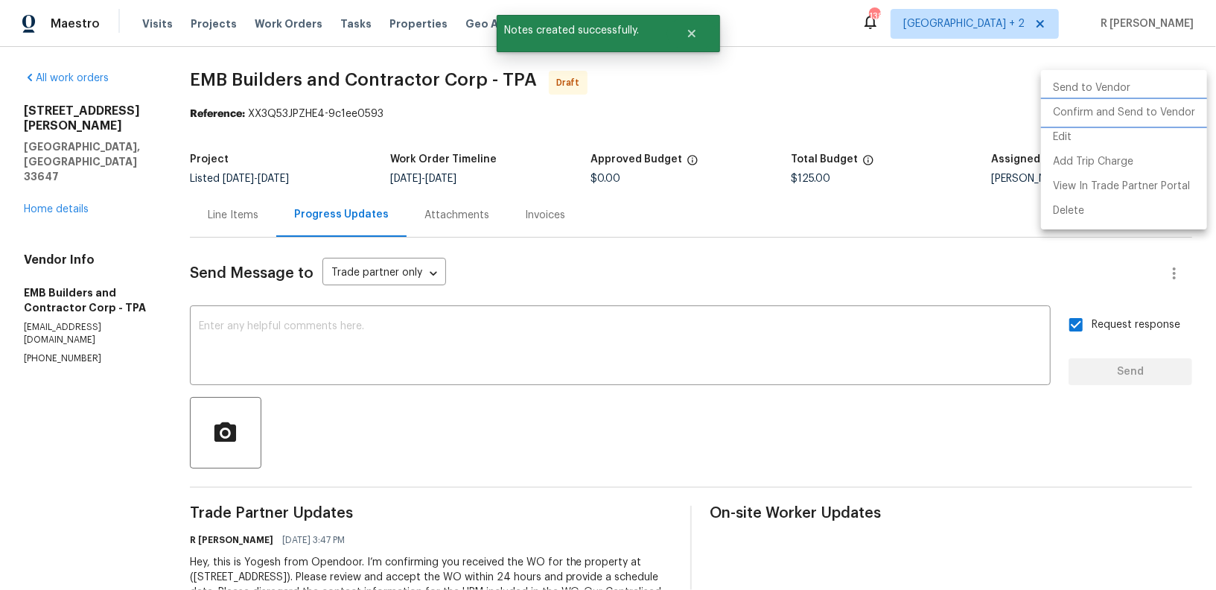
click at [1129, 112] on li "Confirm and Send to Vendor" at bounding box center [1124, 113] width 166 height 25
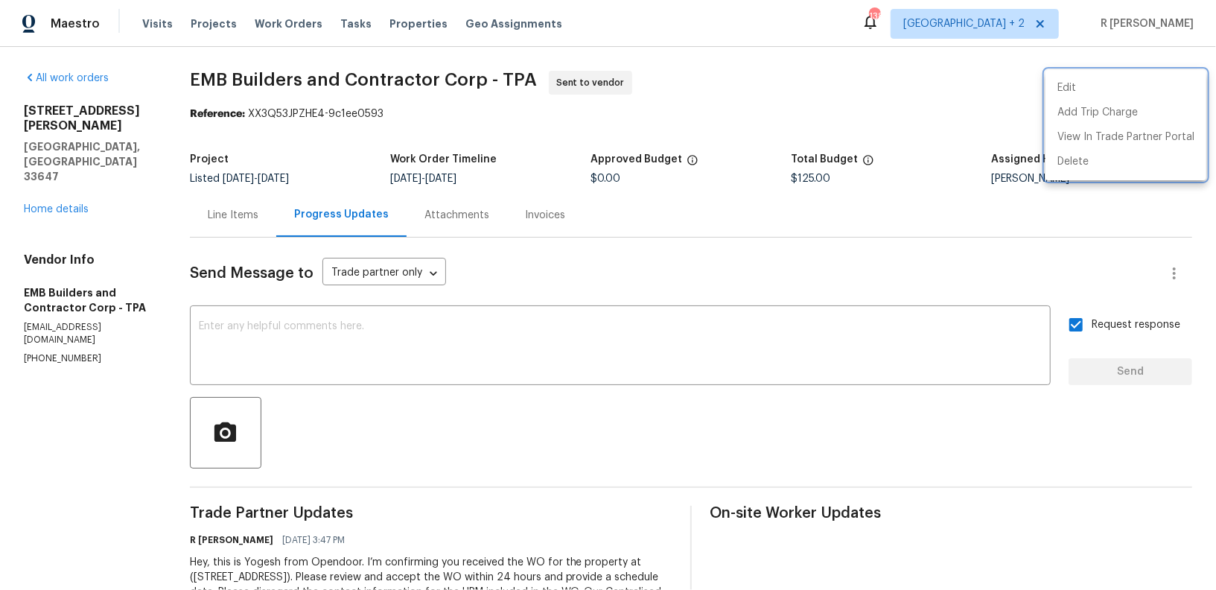
click at [509, 349] on div at bounding box center [608, 295] width 1216 height 590
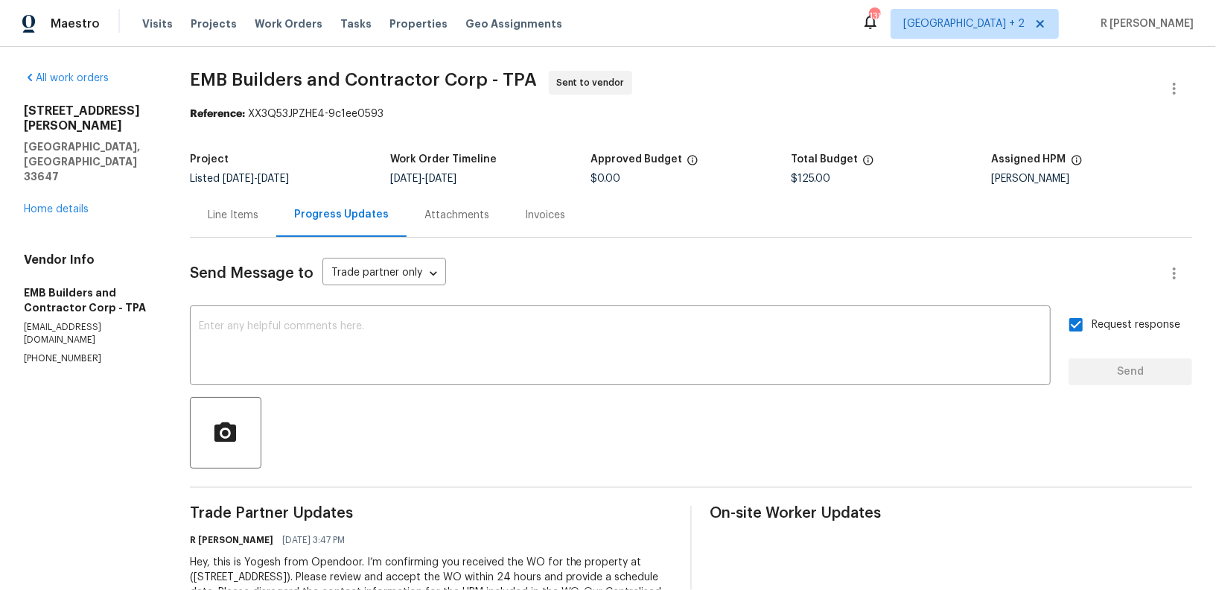
click at [509, 349] on textarea at bounding box center [620, 347] width 843 height 52
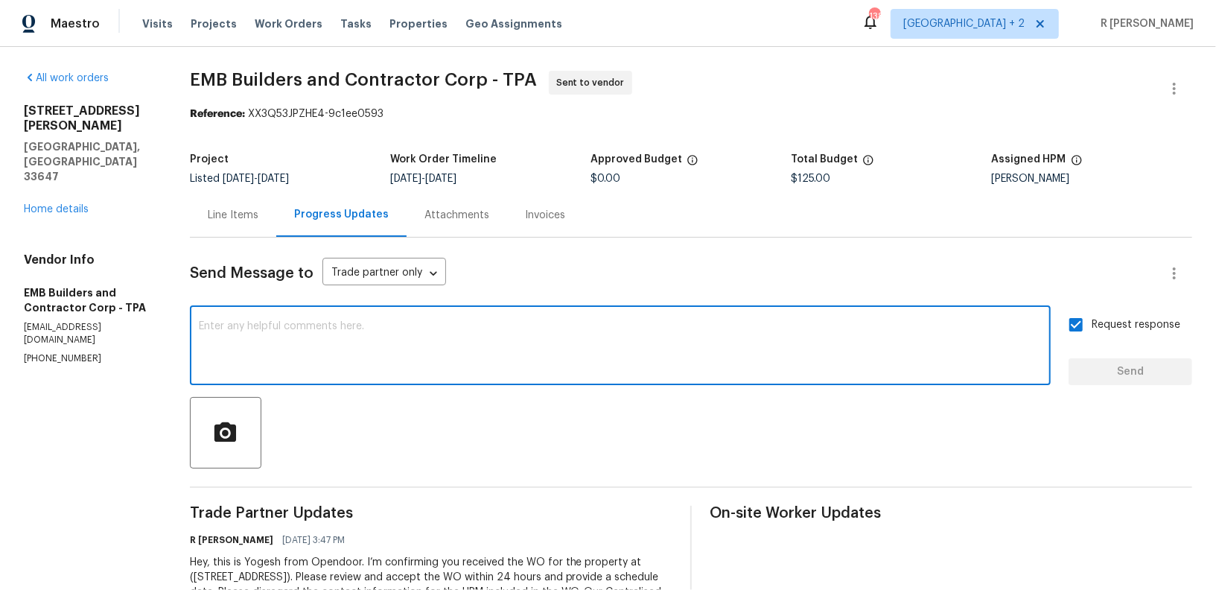
paste textarea "Attention All Work Orders must include before-photos (both close-up and wide-an…"
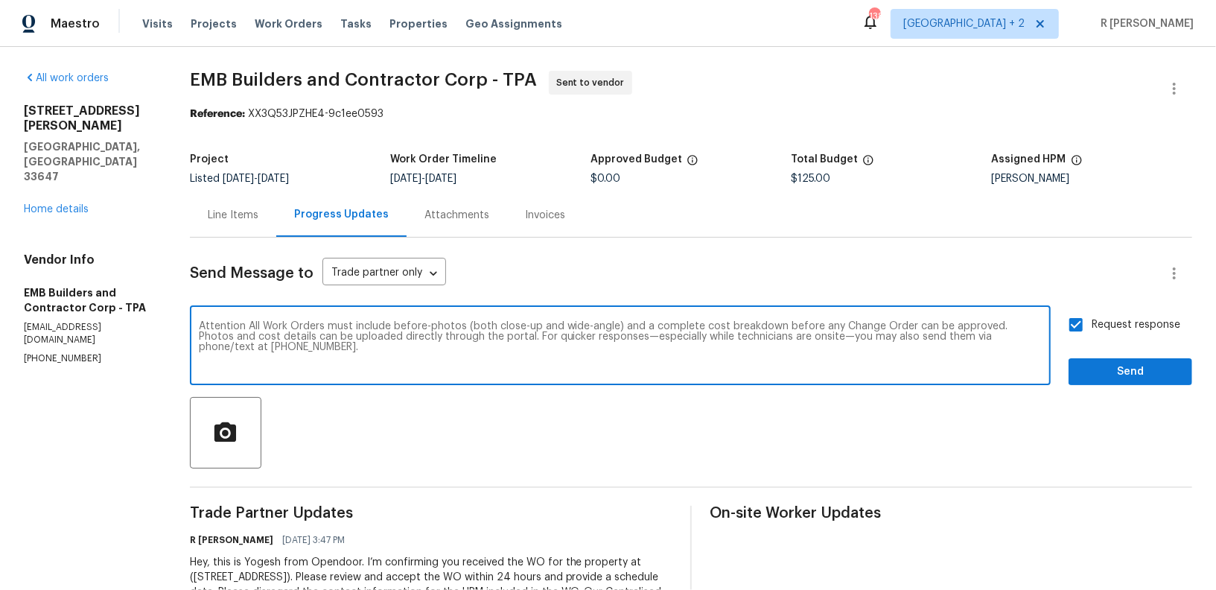
type textarea "Attention All Work Orders must include before-photos (both close-up and wide-an…"
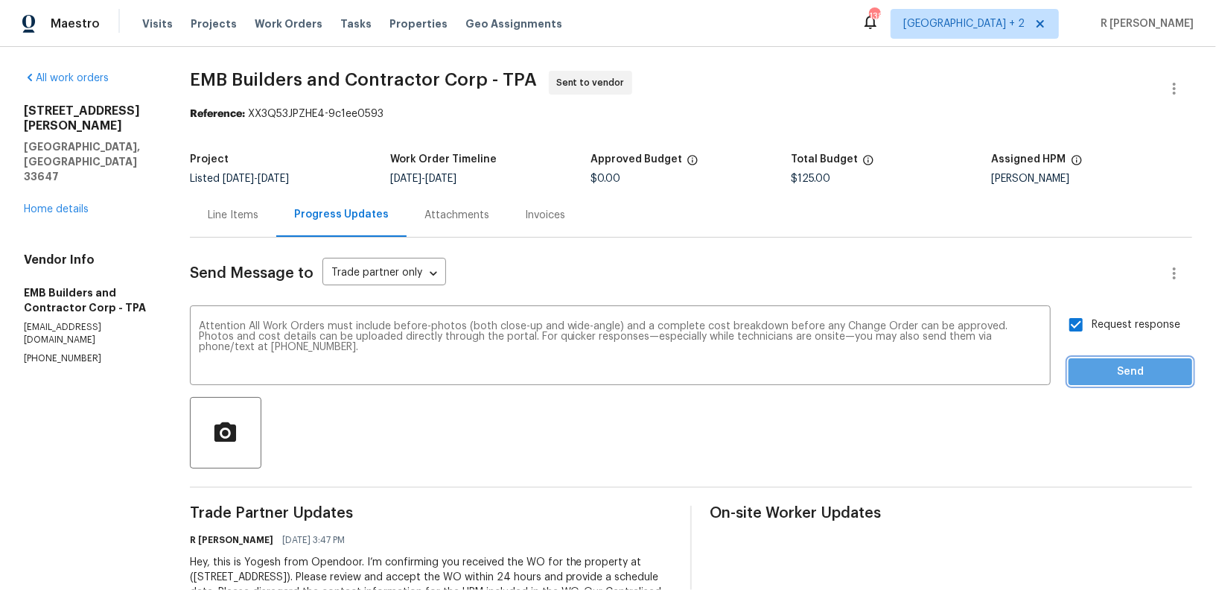
click at [1117, 361] on button "Send" at bounding box center [1131, 372] width 124 height 28
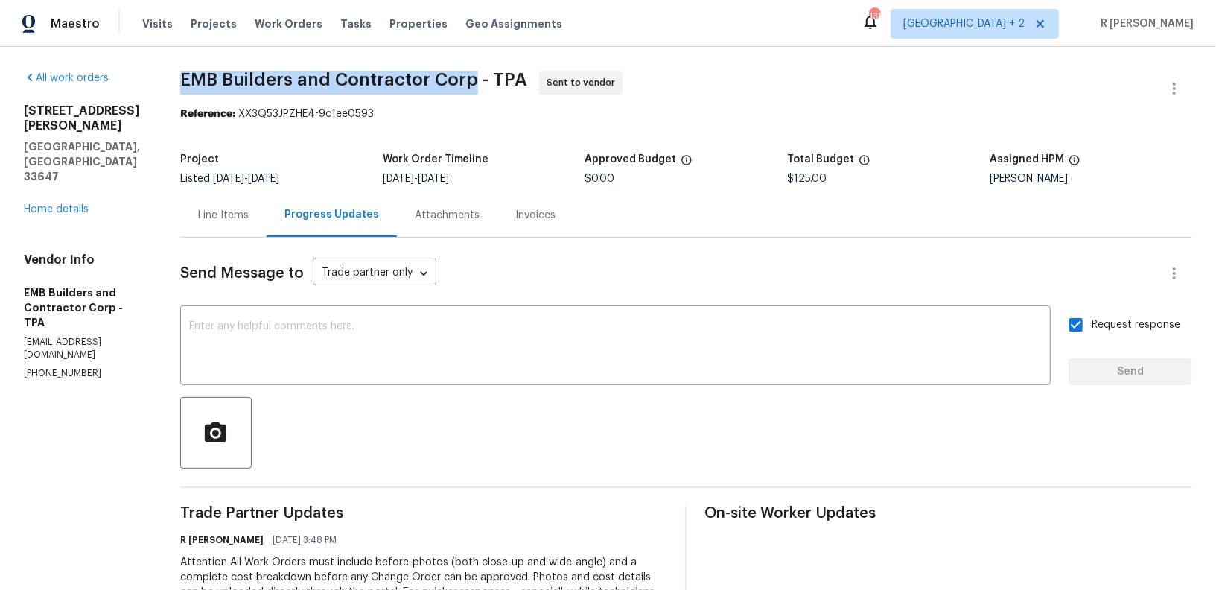
drag, startPoint x: 475, startPoint y: 77, endPoint x: 168, endPoint y: 72, distance: 307.0
click at [168, 72] on div "All work orders 18122 Sugar Brooke Dr Tampa, FL 33647 Home details Vendor Info …" at bounding box center [608, 403] width 1216 height 712
copy span "EMB Builders and Contractor Corp"
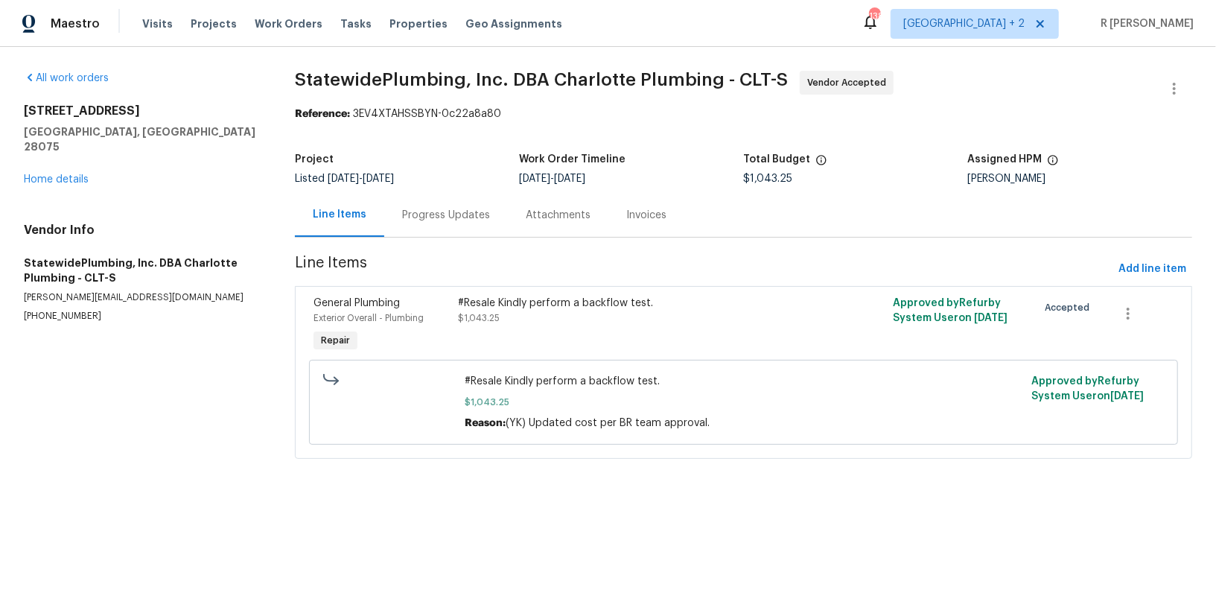
click at [423, 229] on div "Progress Updates" at bounding box center [446, 215] width 124 height 44
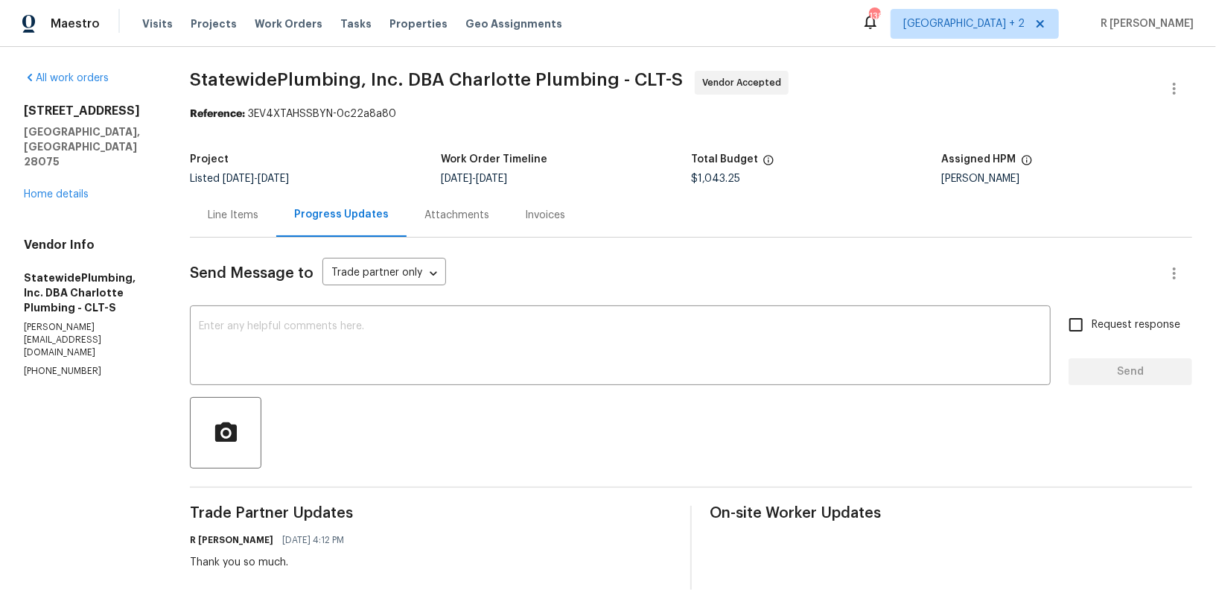
click at [249, 212] on div "Line Items" at bounding box center [233, 215] width 51 height 15
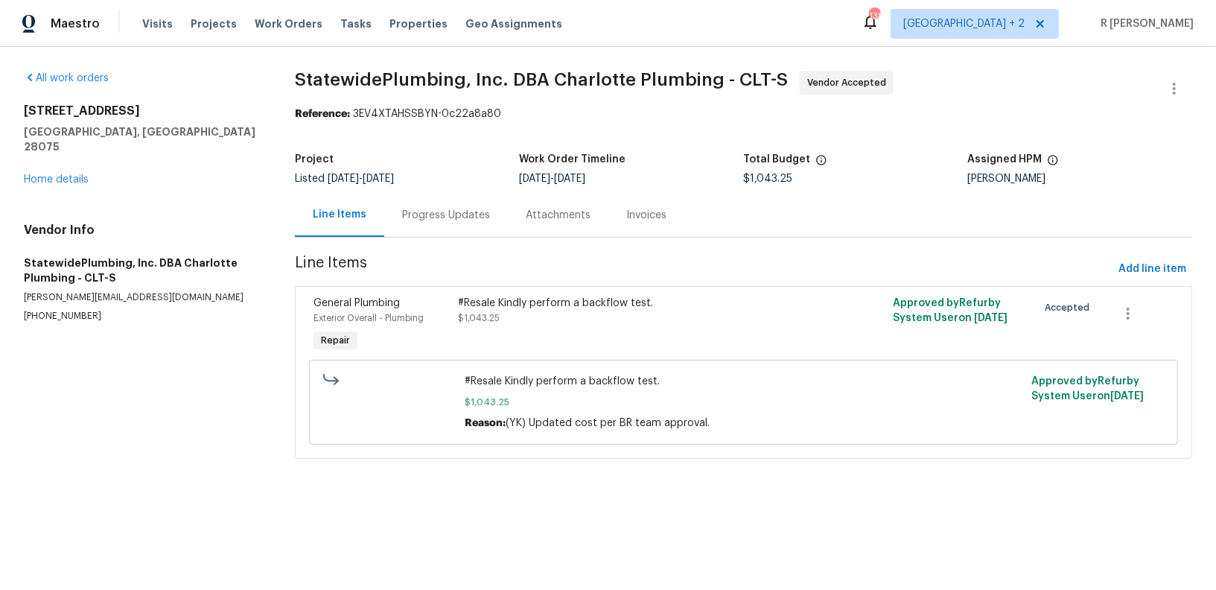
click at [393, 212] on div "Progress Updates" at bounding box center [446, 215] width 124 height 44
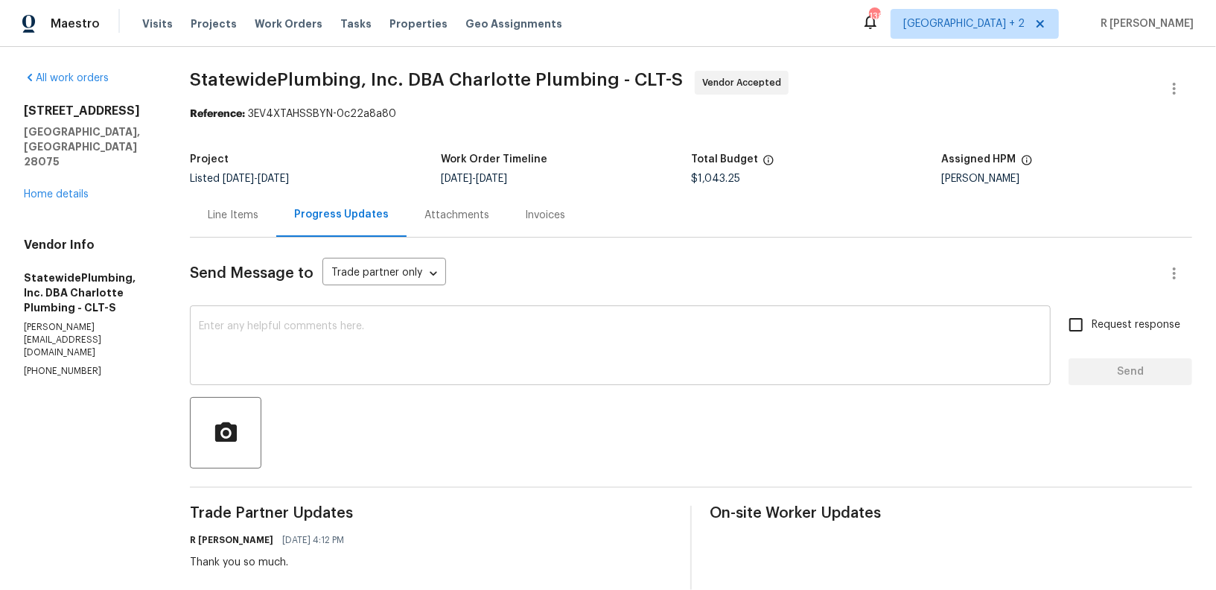
click at [533, 381] on div "x ​" at bounding box center [620, 347] width 861 height 76
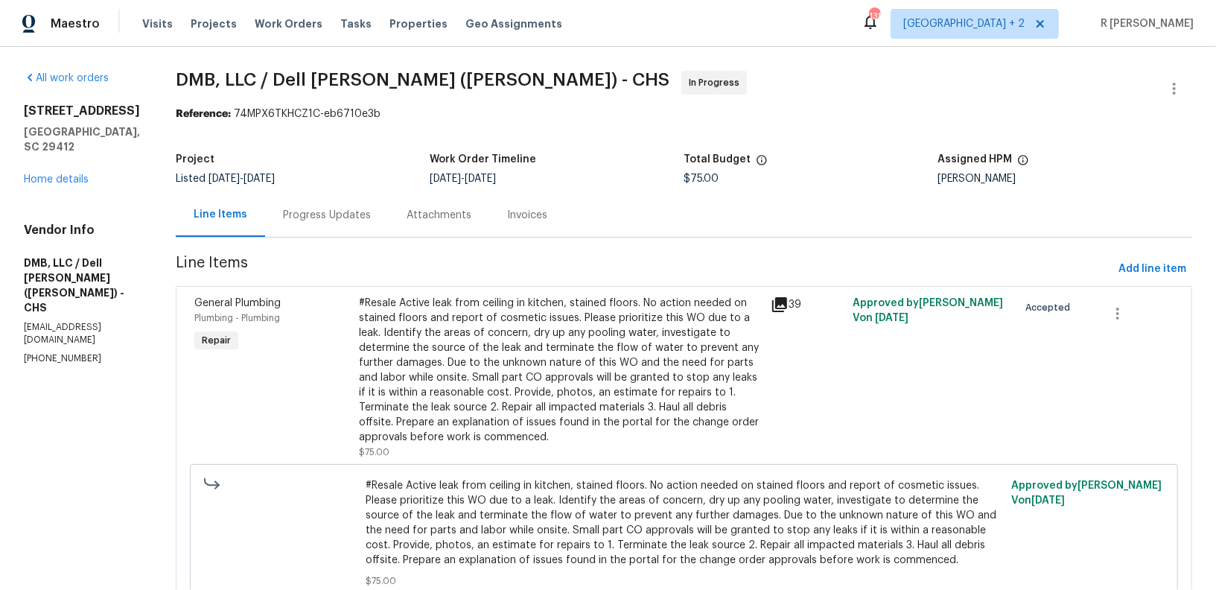
click at [298, 219] on div "Progress Updates" at bounding box center [327, 215] width 88 height 15
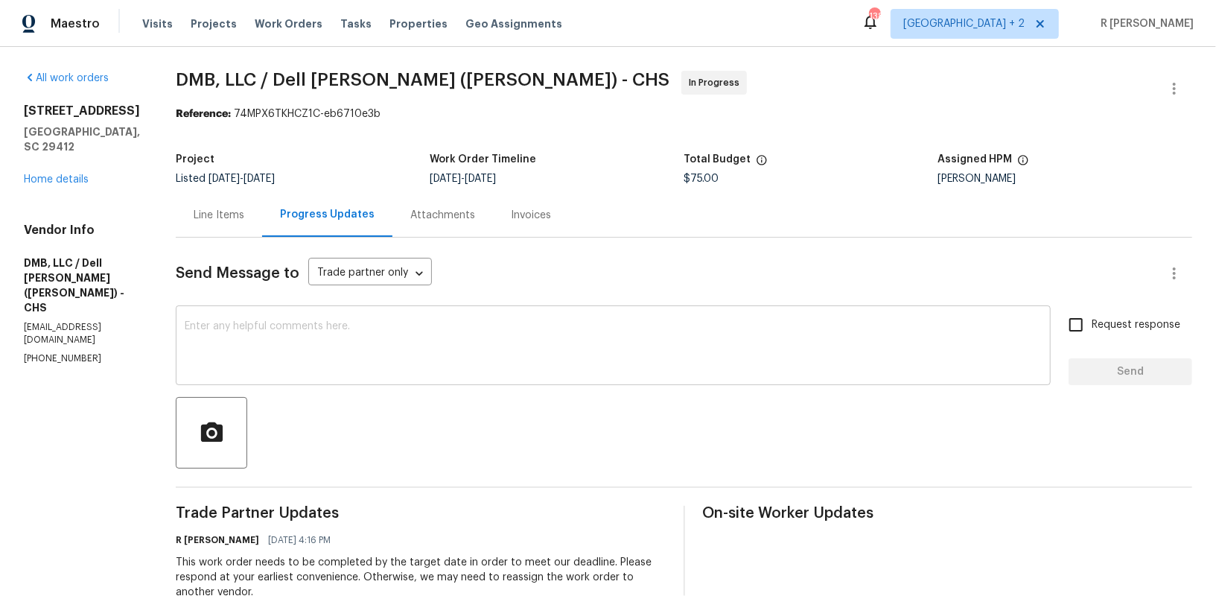
click at [477, 331] on textarea at bounding box center [613, 347] width 857 height 52
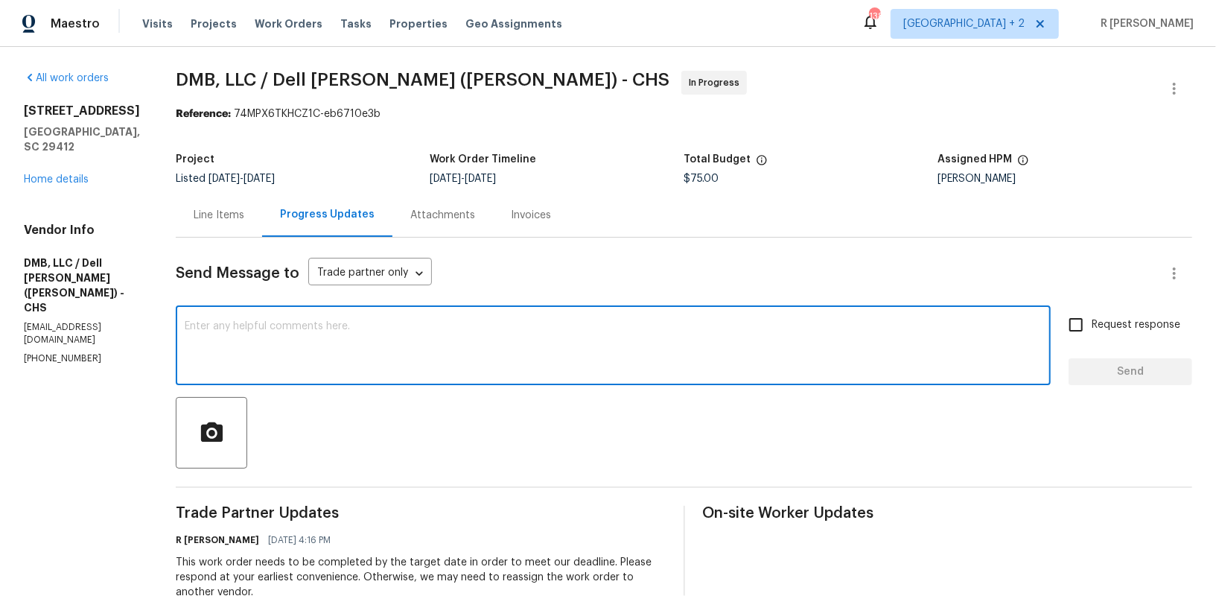
paste textarea "This work order needs to be completed by the target date in order to meet our d…"
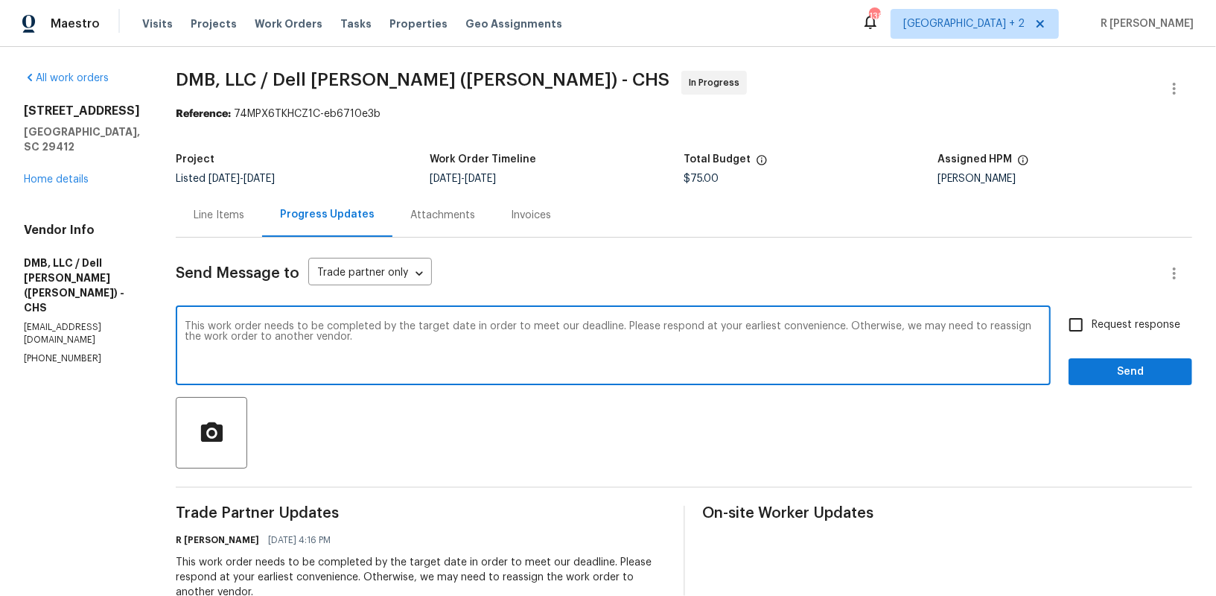
type textarea "This work order needs to be completed by the target date in order to meet our d…"
click at [1116, 331] on span "Request response" at bounding box center [1136, 325] width 89 height 16
click at [1092, 331] on input "Request response" at bounding box center [1076, 324] width 31 height 31
checkbox input "true"
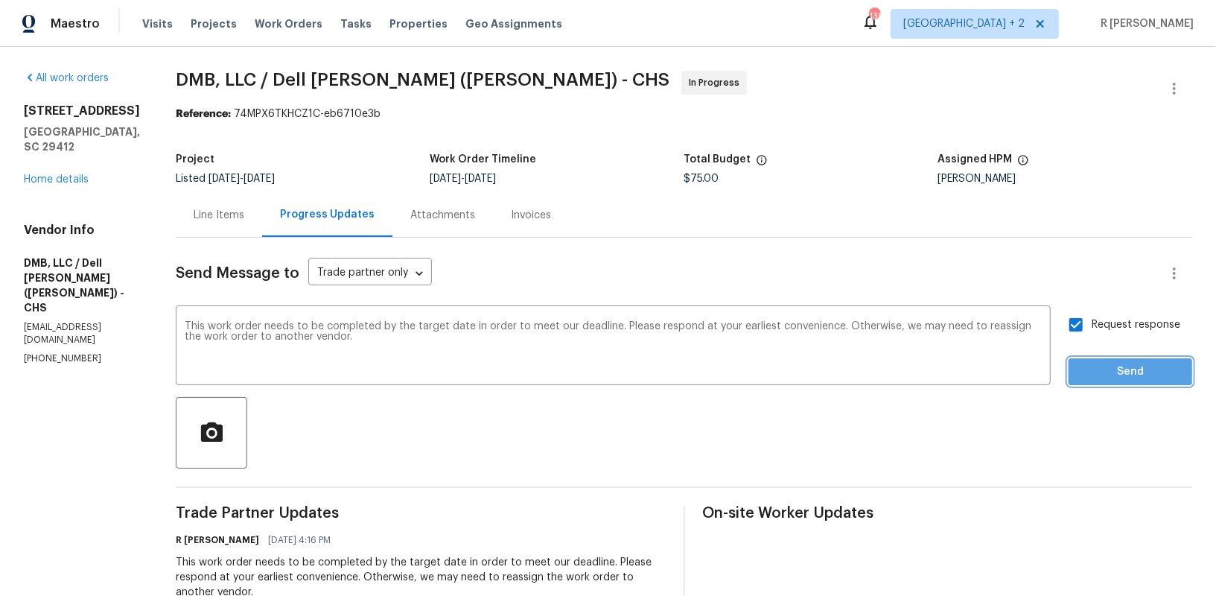
click at [1110, 367] on span "Send" at bounding box center [1131, 372] width 100 height 19
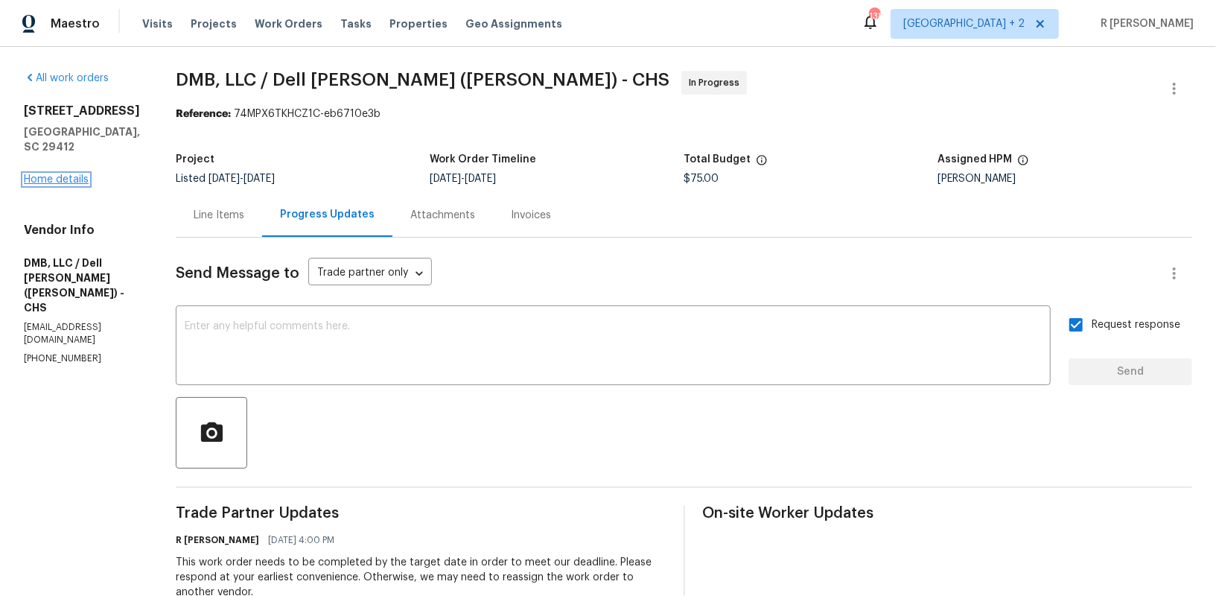
click at [36, 185] on link "Home details" at bounding box center [56, 179] width 65 height 10
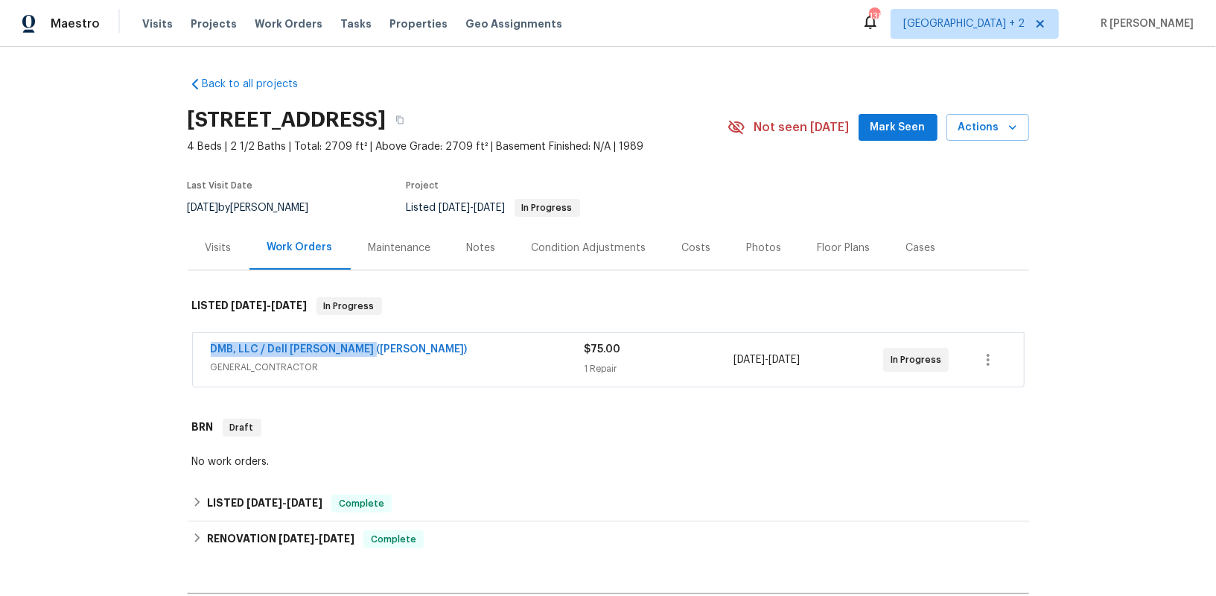
drag, startPoint x: 369, startPoint y: 352, endPoint x: 33, endPoint y: 349, distance: 336.0
click at [33, 349] on div "Back to all projects 932 Portabella Ln, Charleston, SC 29412 4 Beds | 2 1/2 Bat…" at bounding box center [608, 321] width 1216 height 549
copy link "DMB, LLC / Dell [PERSON_NAME] ([PERSON_NAME])"
click at [329, 339] on div "DMB, LLC / Dell Bryson (Heise) GENERAL_CONTRACTOR $75.00 1 Repair 8/28/2025 - 8…" at bounding box center [608, 360] width 831 height 54
click at [326, 346] on link "DMB, LLC / Dell [PERSON_NAME] ([PERSON_NAME])" at bounding box center [339, 349] width 257 height 10
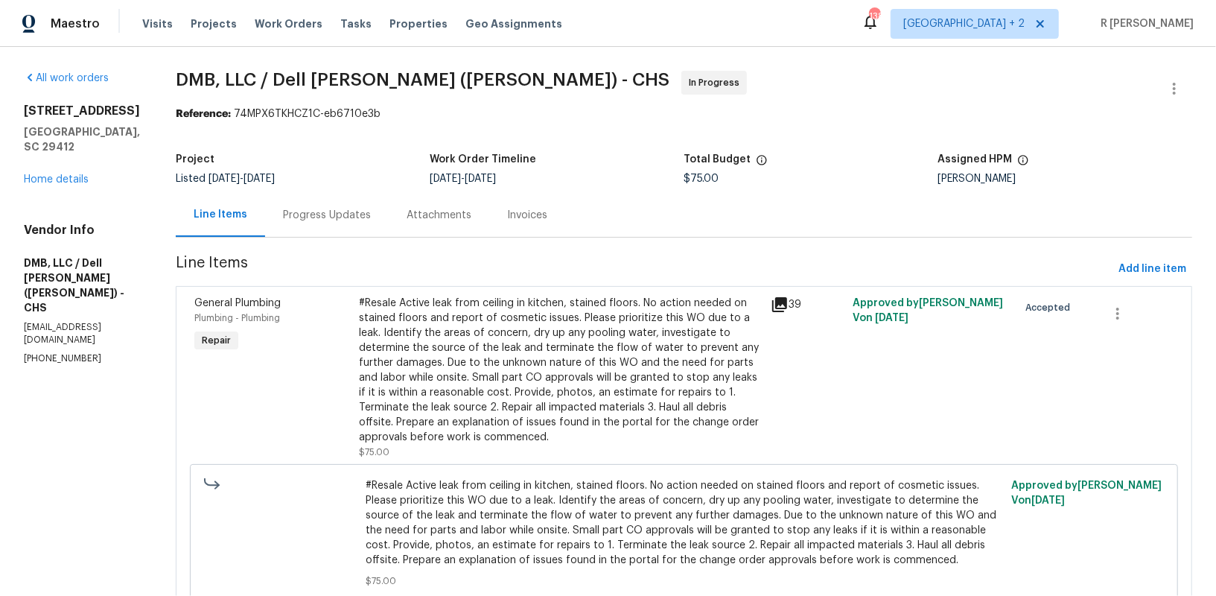
click at [343, 226] on div "Progress Updates" at bounding box center [327, 215] width 124 height 44
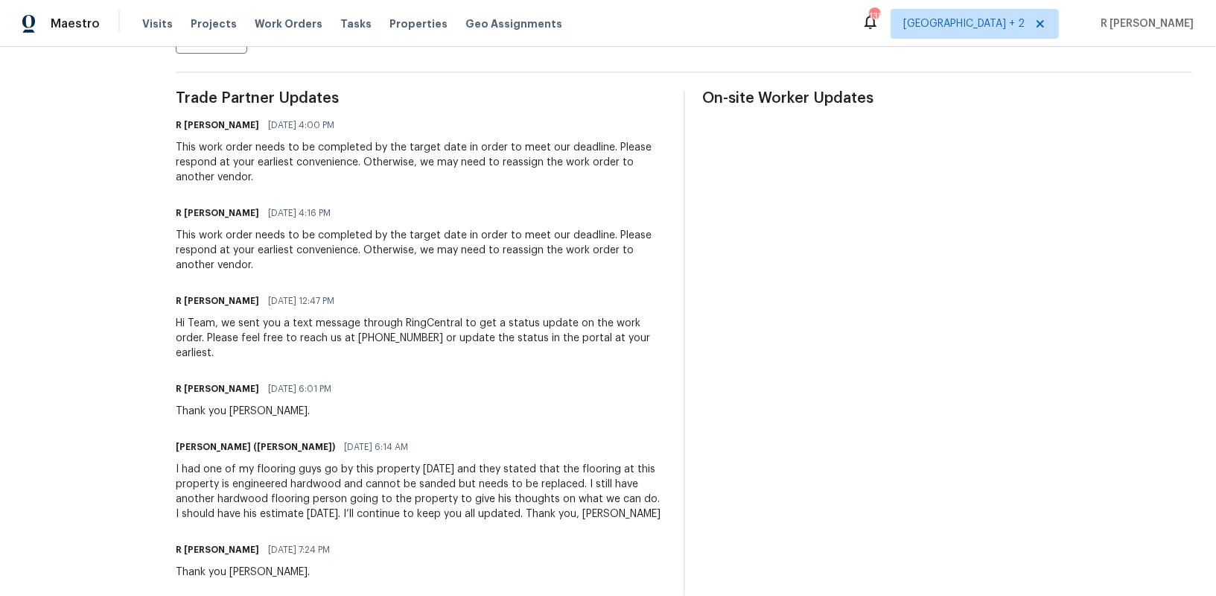
scroll to position [431, 0]
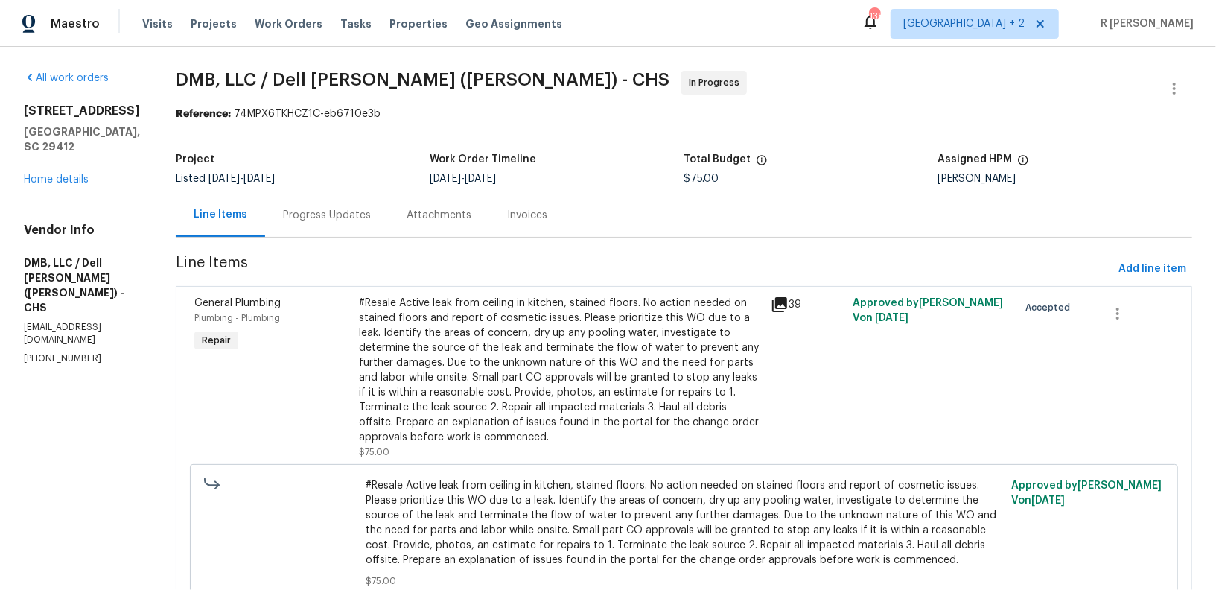
click at [52, 203] on div "All work orders [STREET_ADDRESS] Home details Vendor Info DMB, LLC / Dell [PERS…" at bounding box center [82, 218] width 116 height 294
click at [63, 185] on link "Home details" at bounding box center [56, 179] width 65 height 10
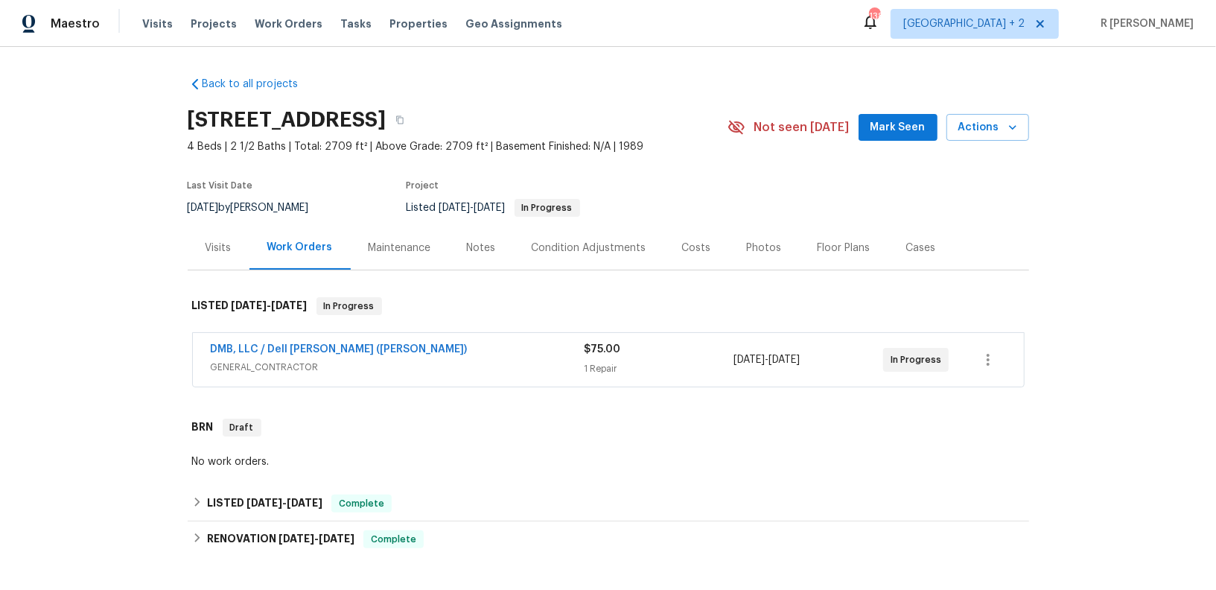
click at [921, 258] on div "Cases" at bounding box center [922, 248] width 66 height 44
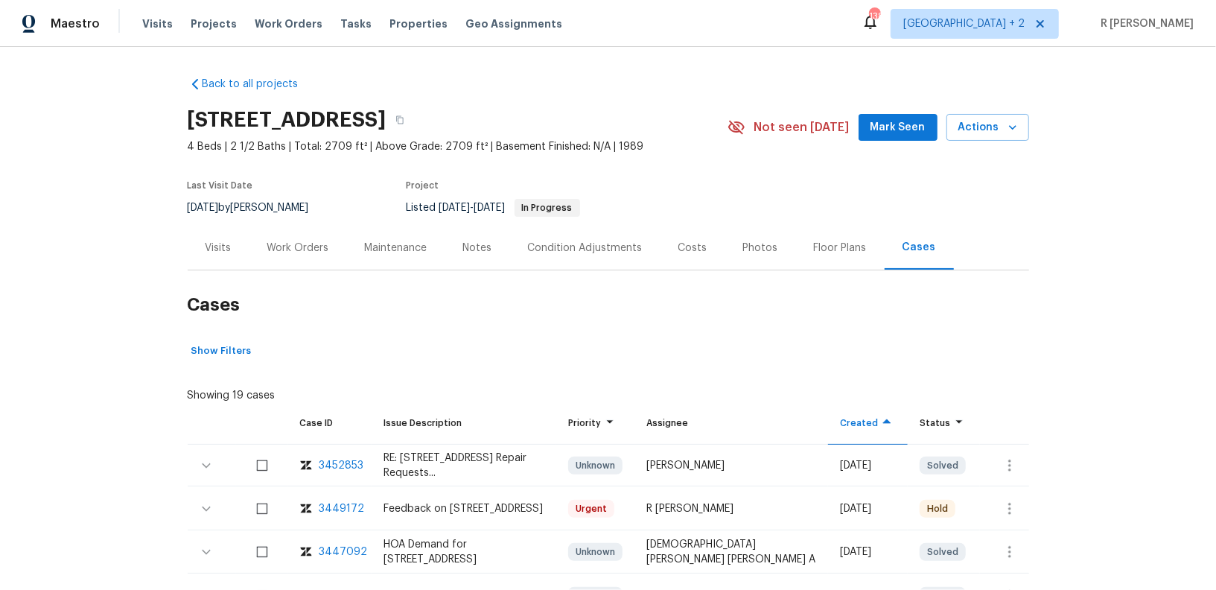
click at [292, 237] on div "Work Orders" at bounding box center [299, 248] width 98 height 44
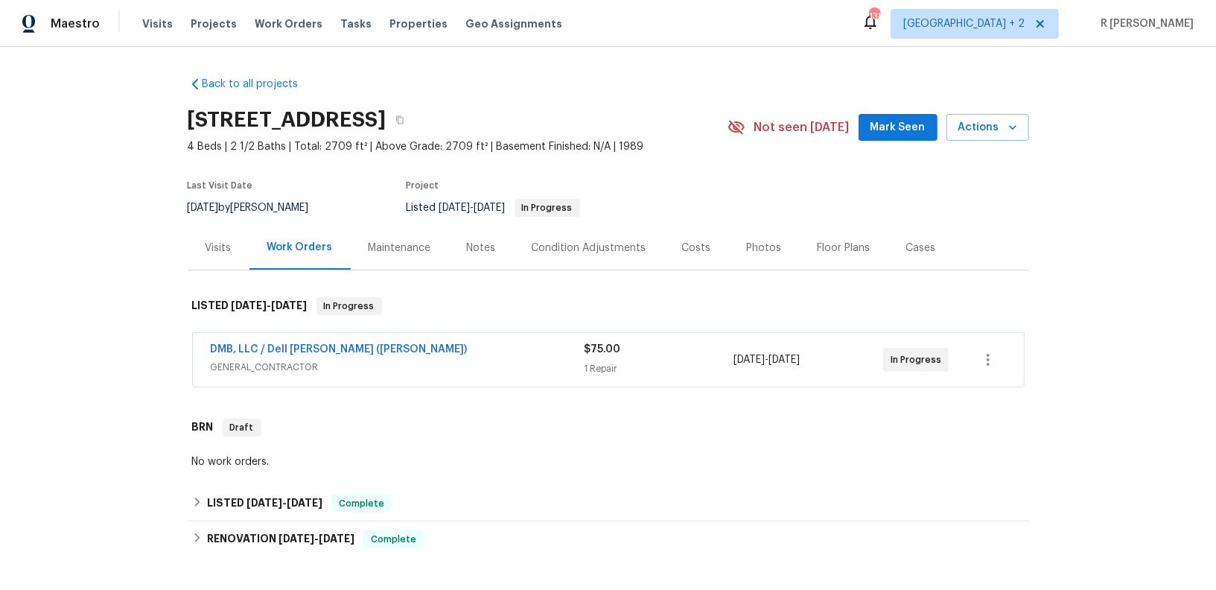
click at [231, 253] on div "Visits" at bounding box center [219, 248] width 62 height 44
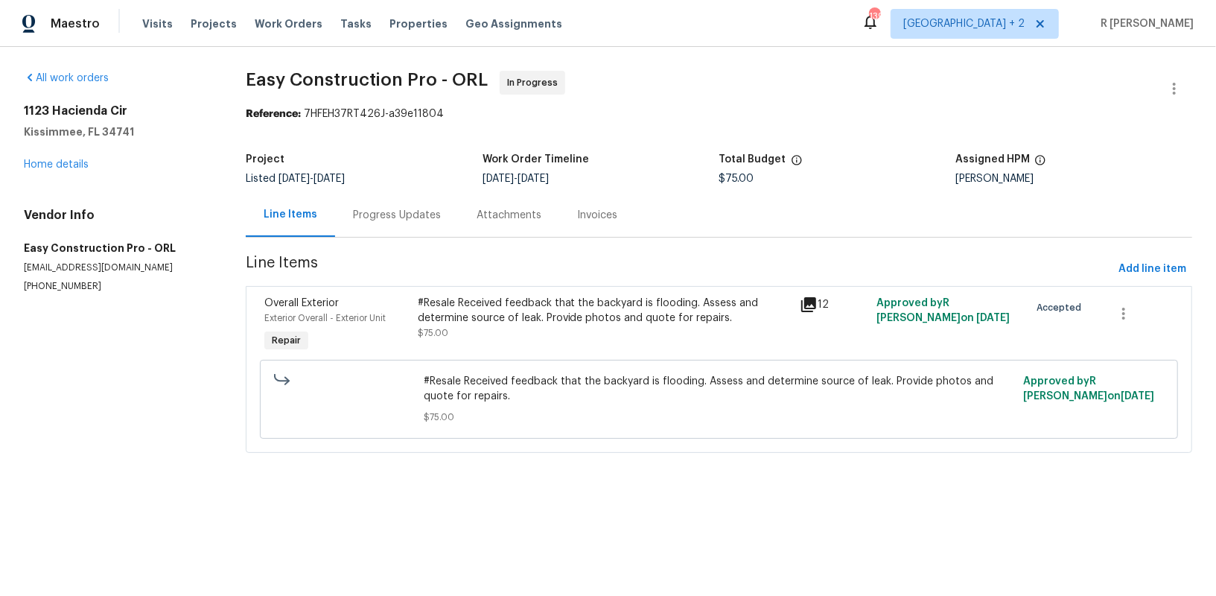
click at [378, 216] on div "Progress Updates" at bounding box center [397, 215] width 88 height 15
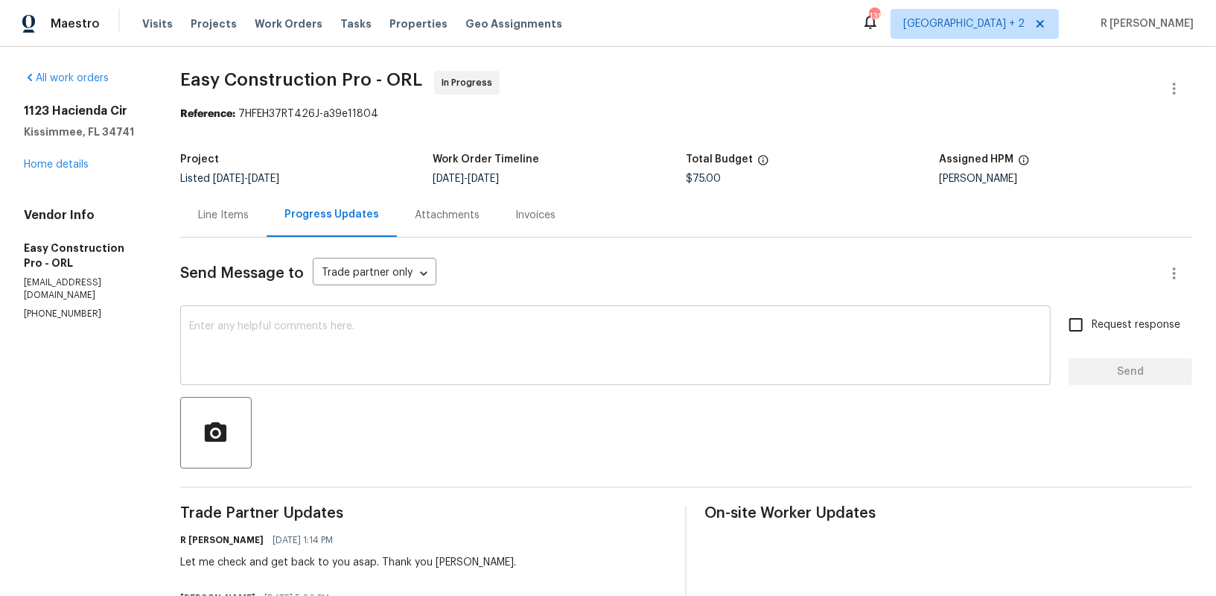
click at [394, 345] on textarea at bounding box center [615, 347] width 853 height 52
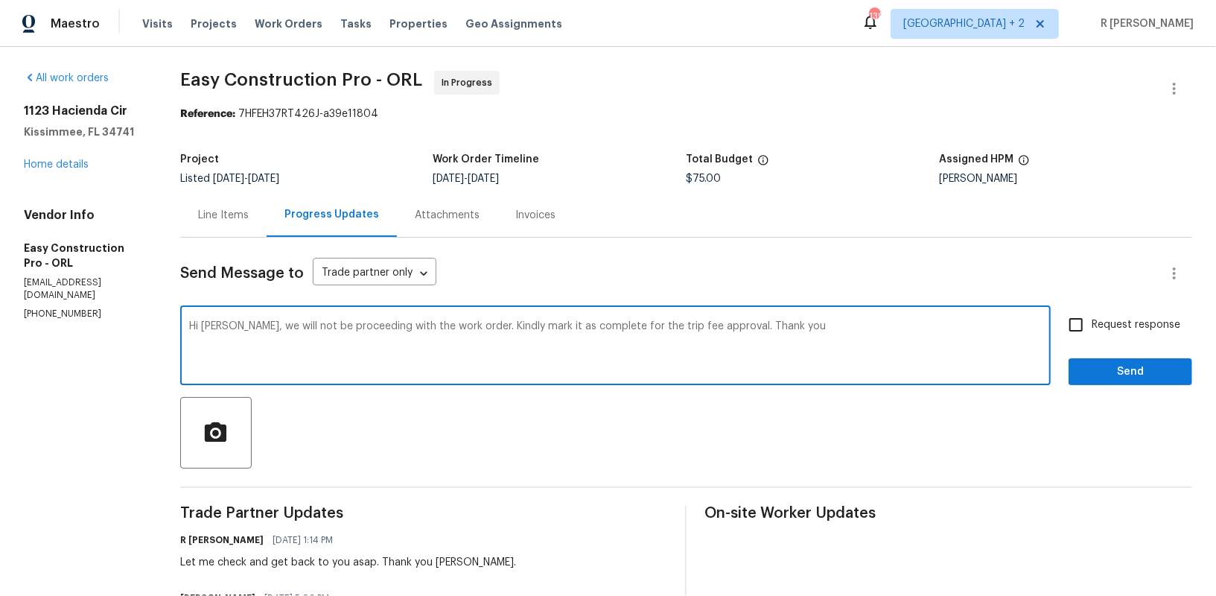
type textarea "Hi [PERSON_NAME], we will not be proceeding with the work order. Kindly mark it…"
click at [1136, 317] on span "Request response" at bounding box center [1136, 325] width 89 height 16
click at [1092, 317] on input "Request response" at bounding box center [1076, 324] width 31 height 31
checkbox input "true"
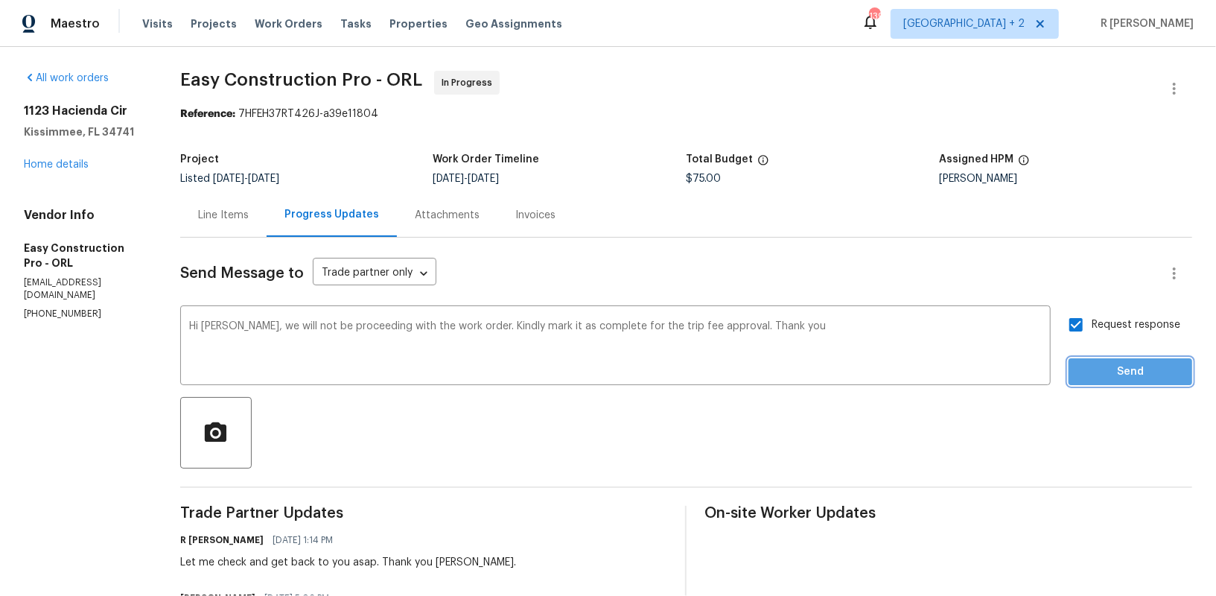
click at [1119, 363] on span "Send" at bounding box center [1131, 372] width 100 height 19
